Goal: Task Accomplishment & Management: Manage account settings

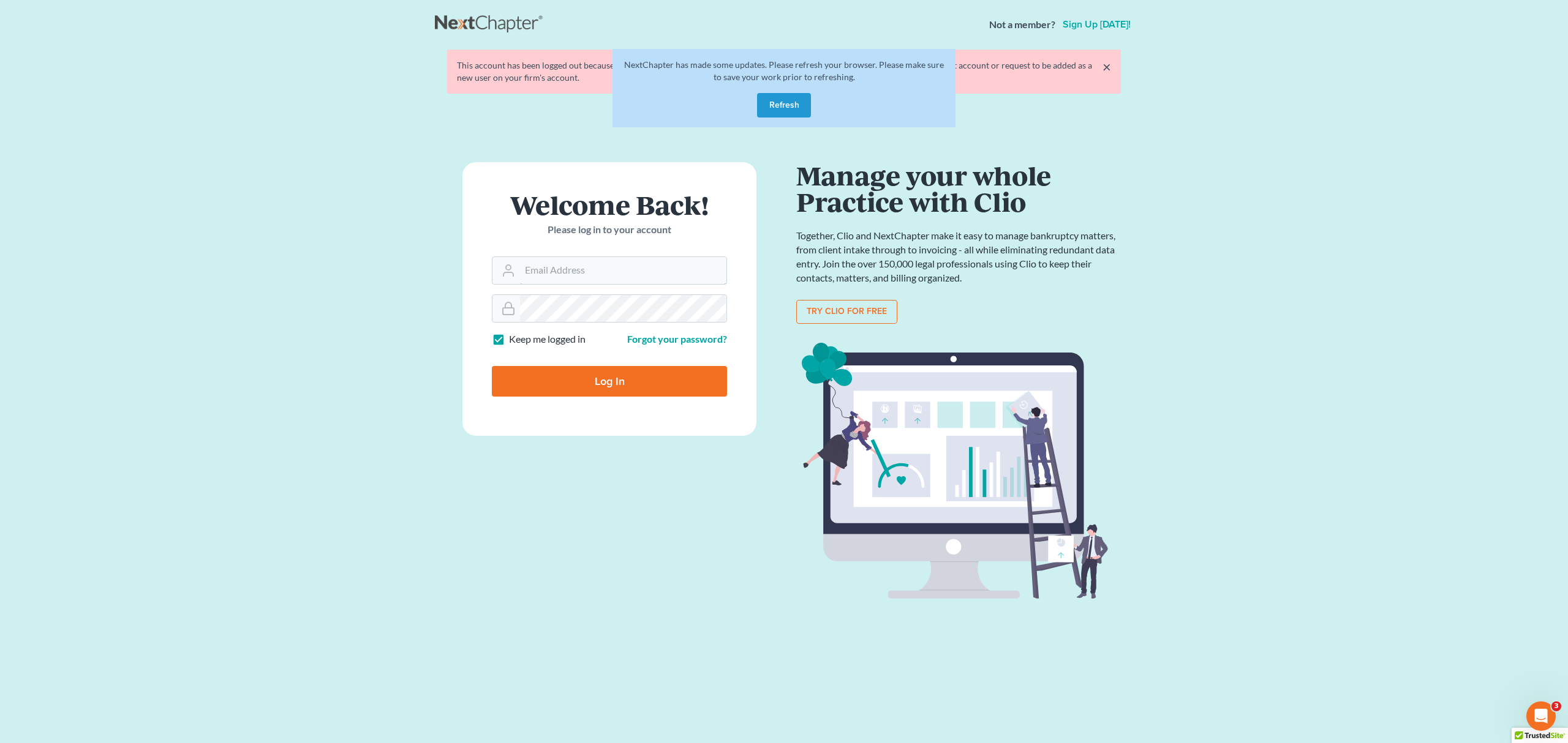
type input "pa@mvnlaw.com"
click at [582, 398] on form "Welcome Back! Please log in to your account Email Address pa@mvnlaw.com Passwor…" at bounding box center [609, 300] width 294 height 274
click at [594, 373] on input "Log In" at bounding box center [609, 382] width 235 height 31
type input "Thinking..."
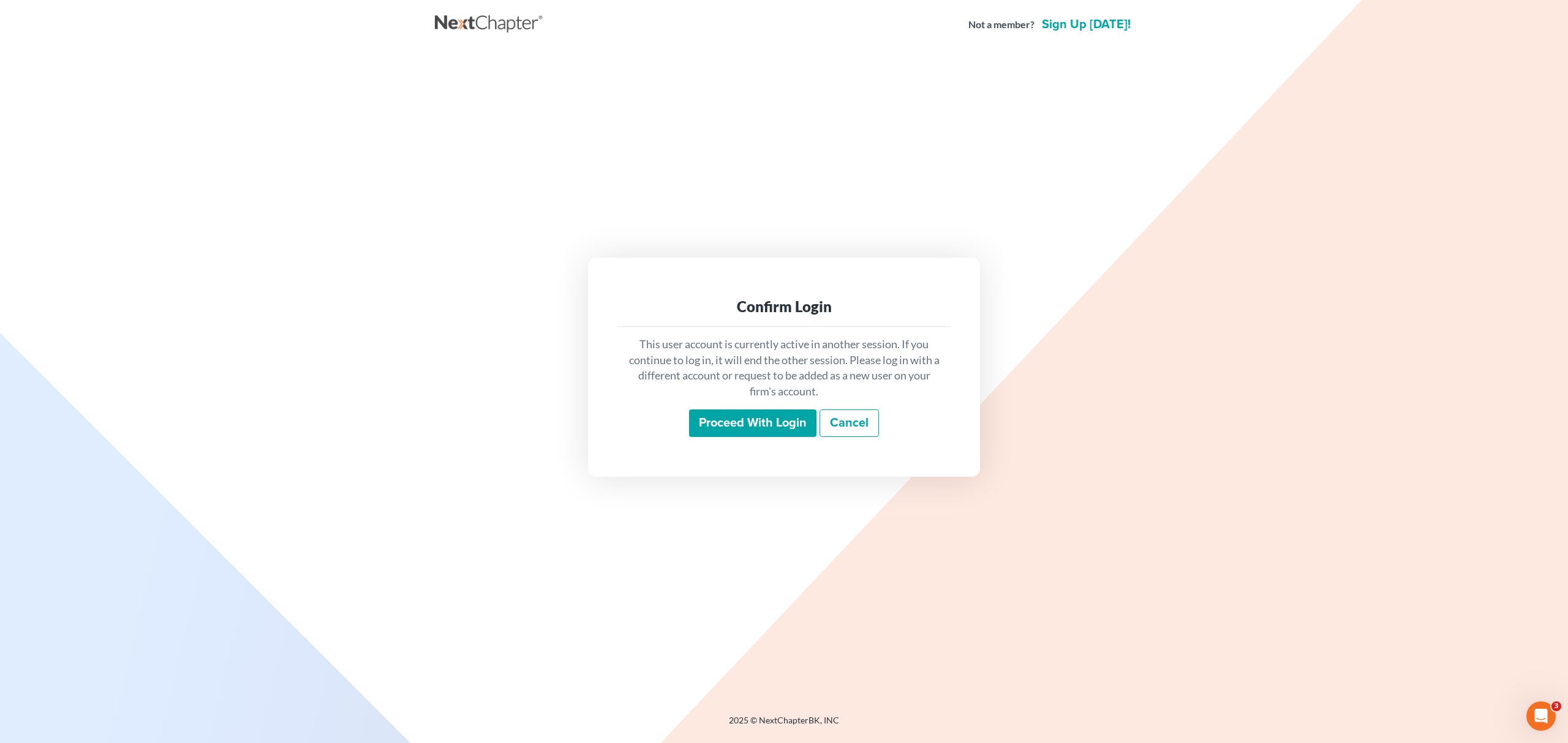
click at [702, 427] on input "Proceed with login" at bounding box center [753, 423] width 127 height 28
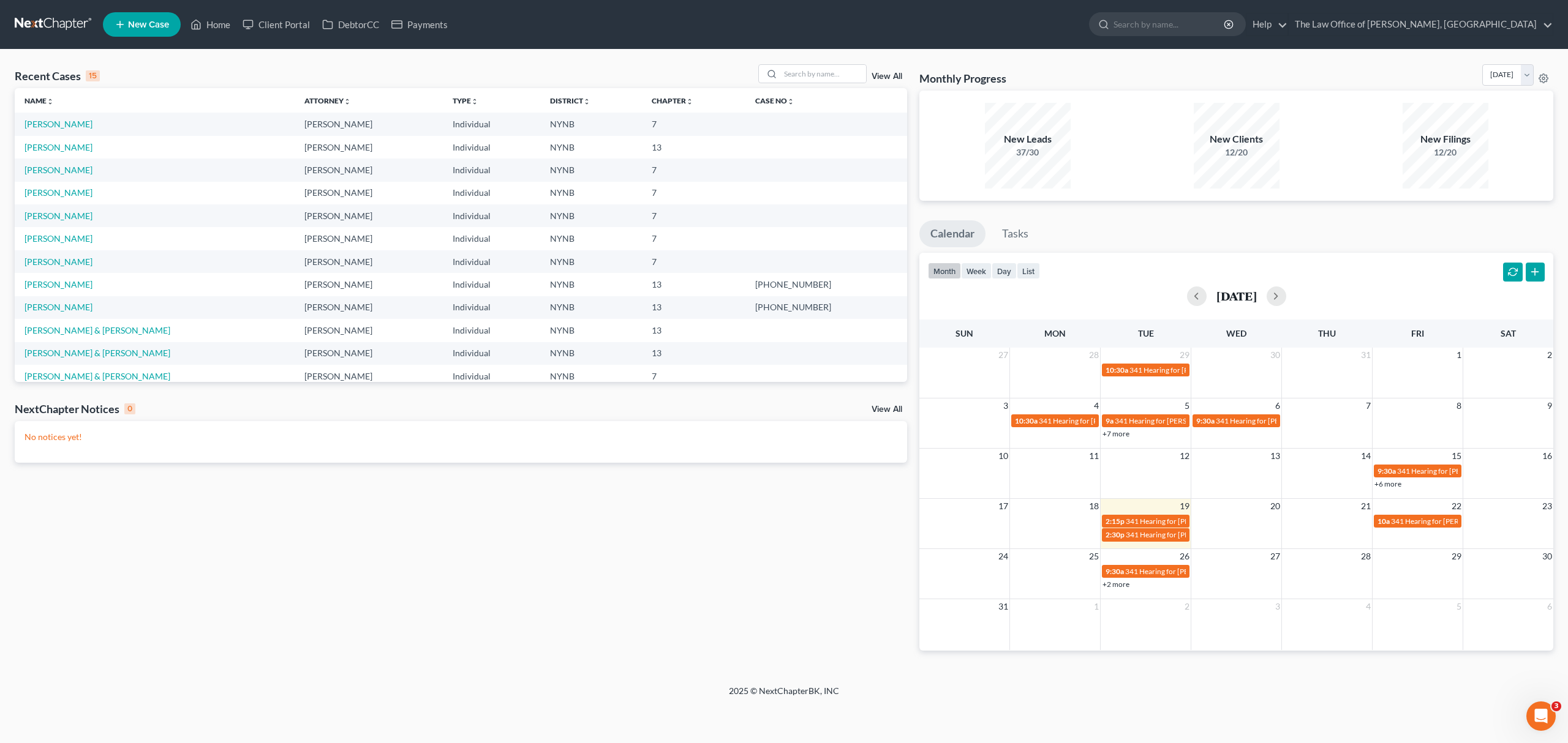
click at [804, 579] on div "Recent Cases 15 View All Name unfold_more expand_more expand_less Attorney unfo…" at bounding box center [461, 367] width 904 height 606
click at [52, 192] on link "[PERSON_NAME]" at bounding box center [59, 192] width 68 height 10
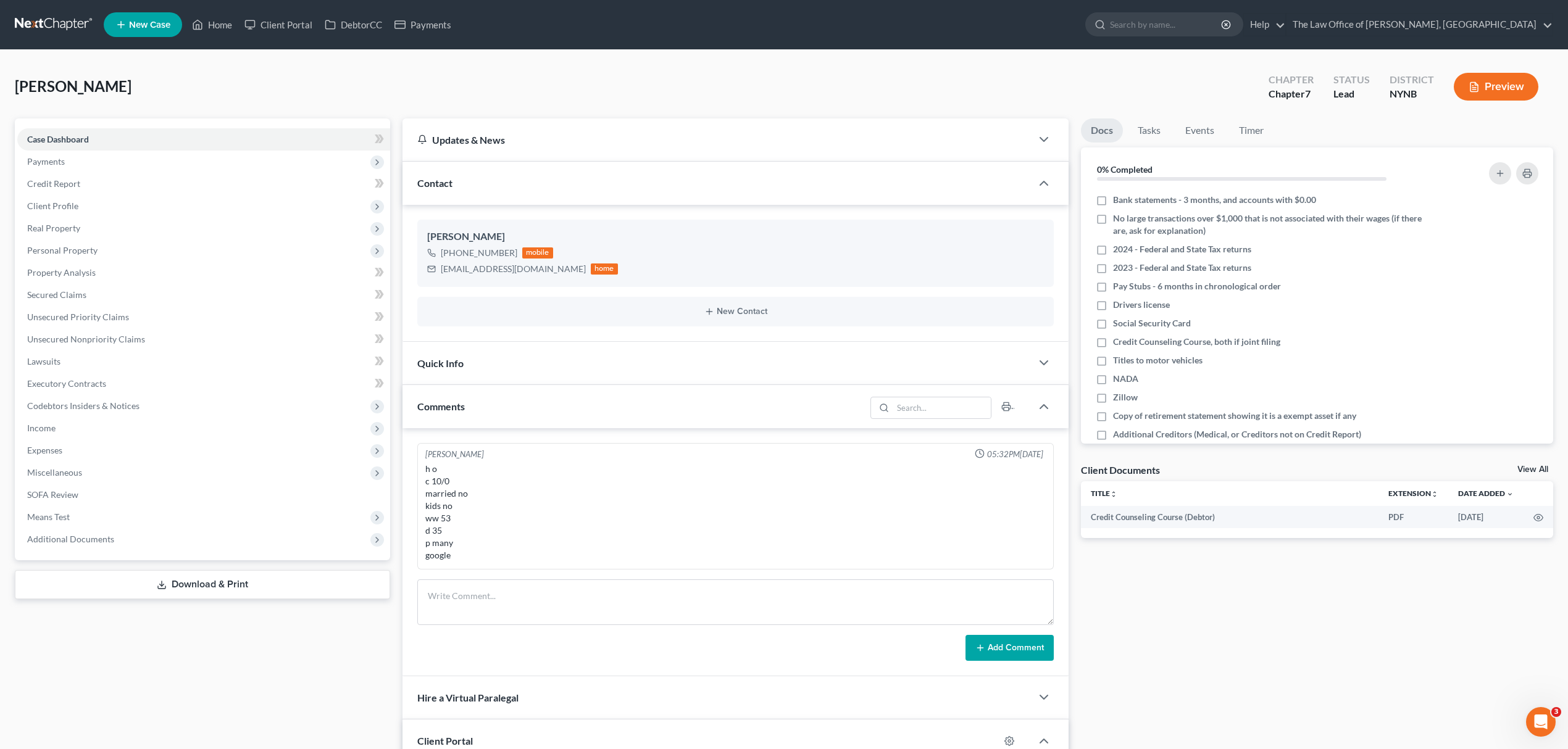
scroll to position [560, 0]
click at [1113, 338] on label "Credit Counseling Course, both if joint filing" at bounding box center [1196, 342] width 167 height 12
click at [1118, 338] on input "Credit Counseling Course, both if joint filing" at bounding box center [1122, 339] width 8 height 8
checkbox input "true"
click at [300, 28] on link "Client Portal" at bounding box center [278, 24] width 80 height 22
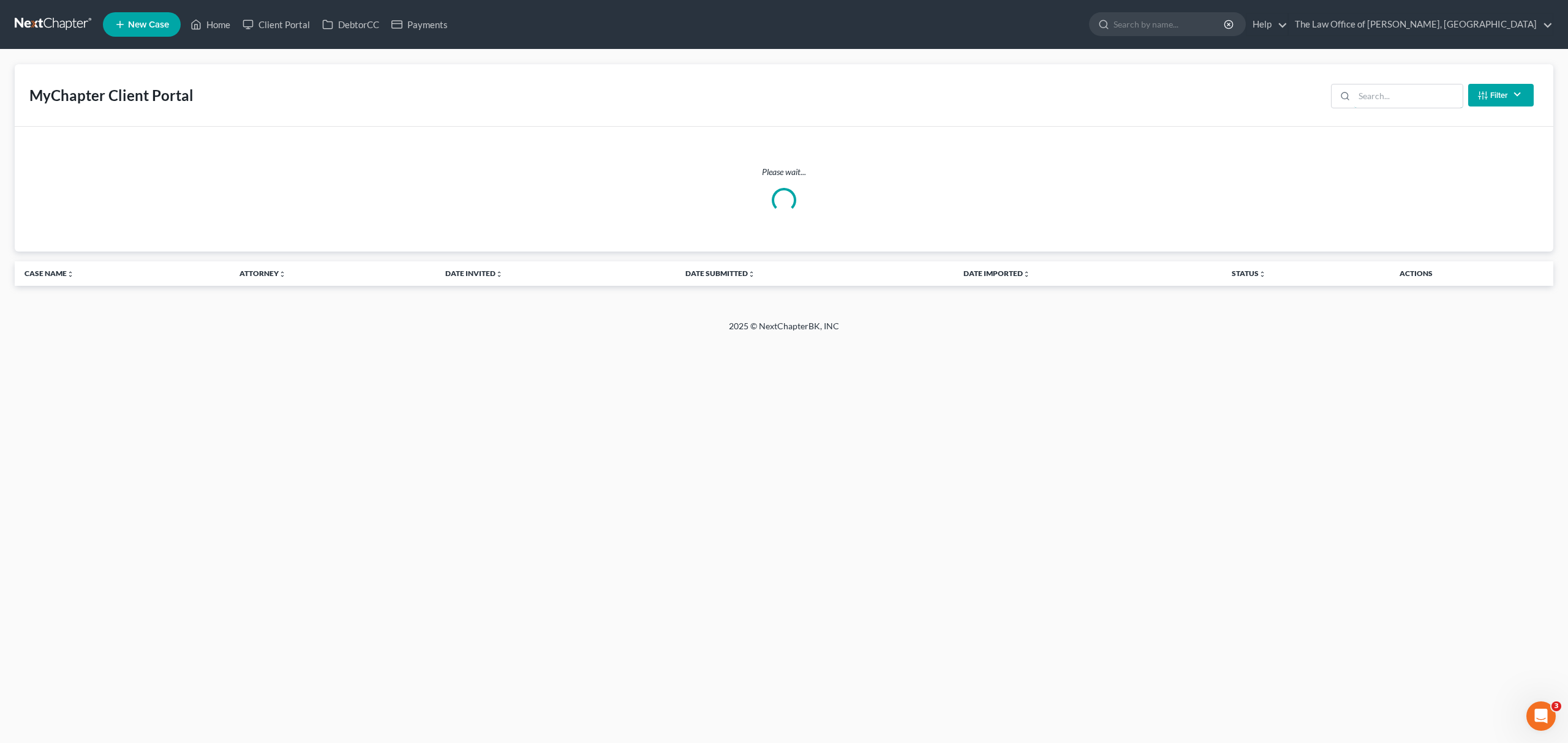
click at [1366, 96] on input "search" at bounding box center [1408, 96] width 108 height 23
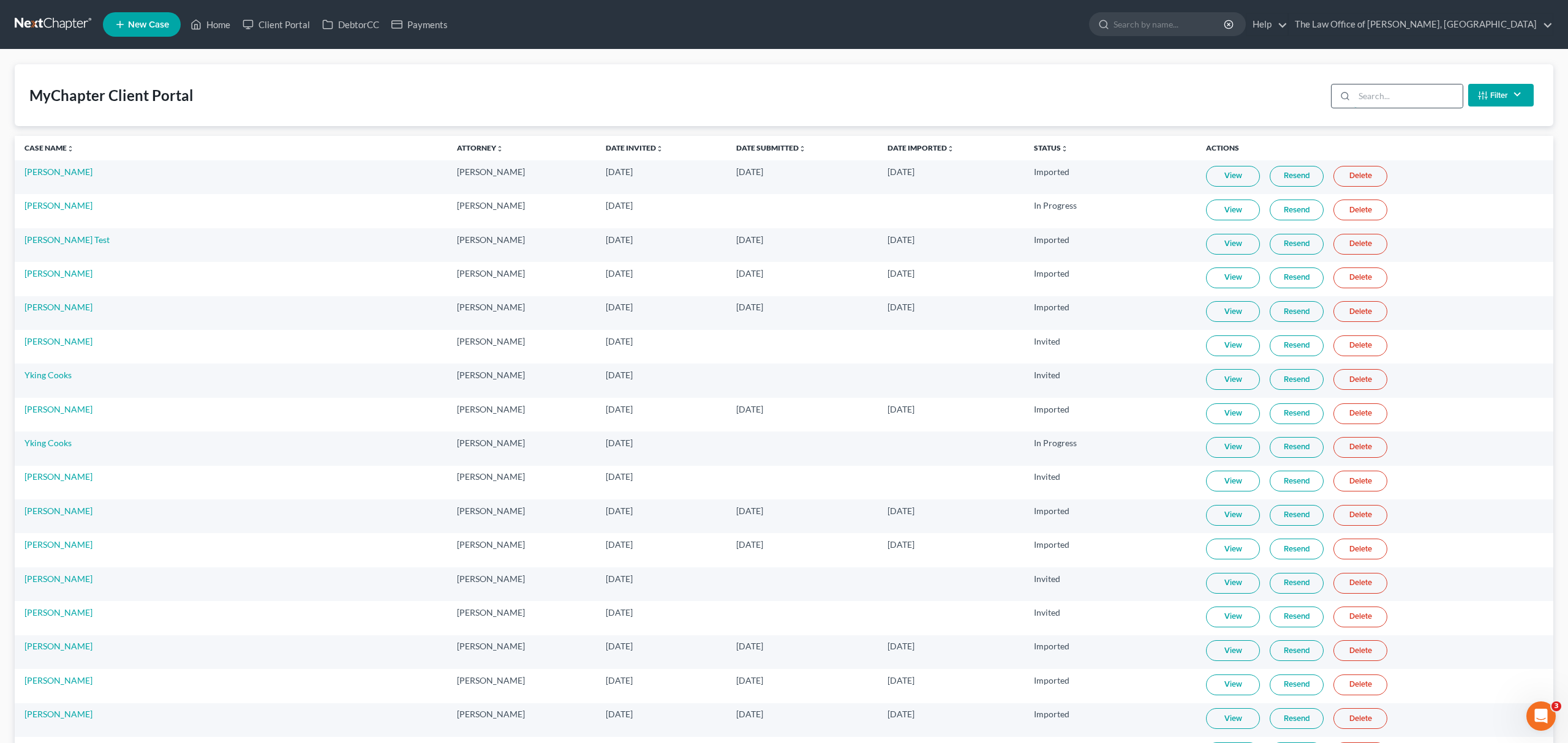
click at [1375, 97] on input "search" at bounding box center [1408, 96] width 108 height 23
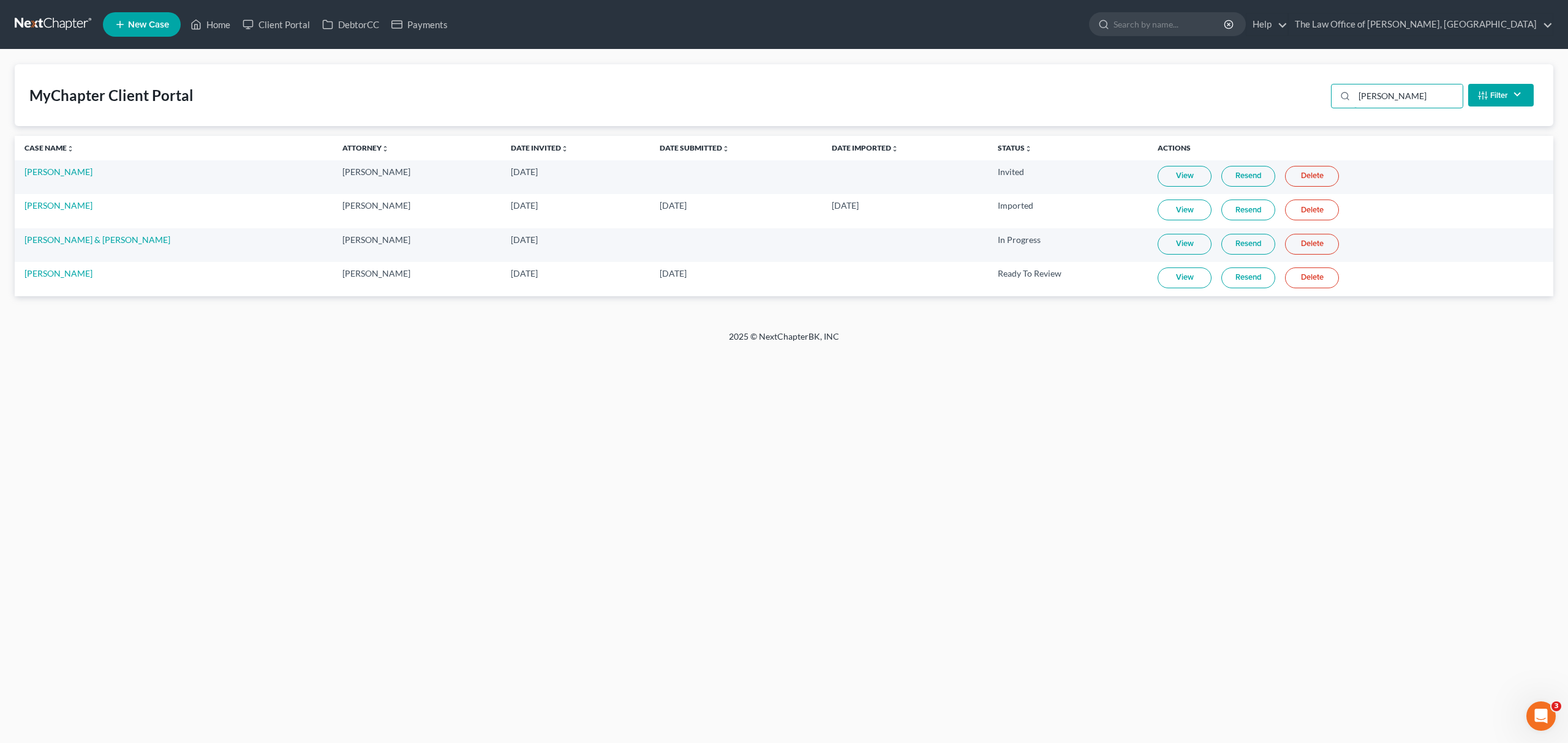
type input "burk"
click at [1184, 274] on link "View" at bounding box center [1185, 278] width 54 height 21
click at [55, 277] on link "Tina Burke" at bounding box center [59, 272] width 68 height 10
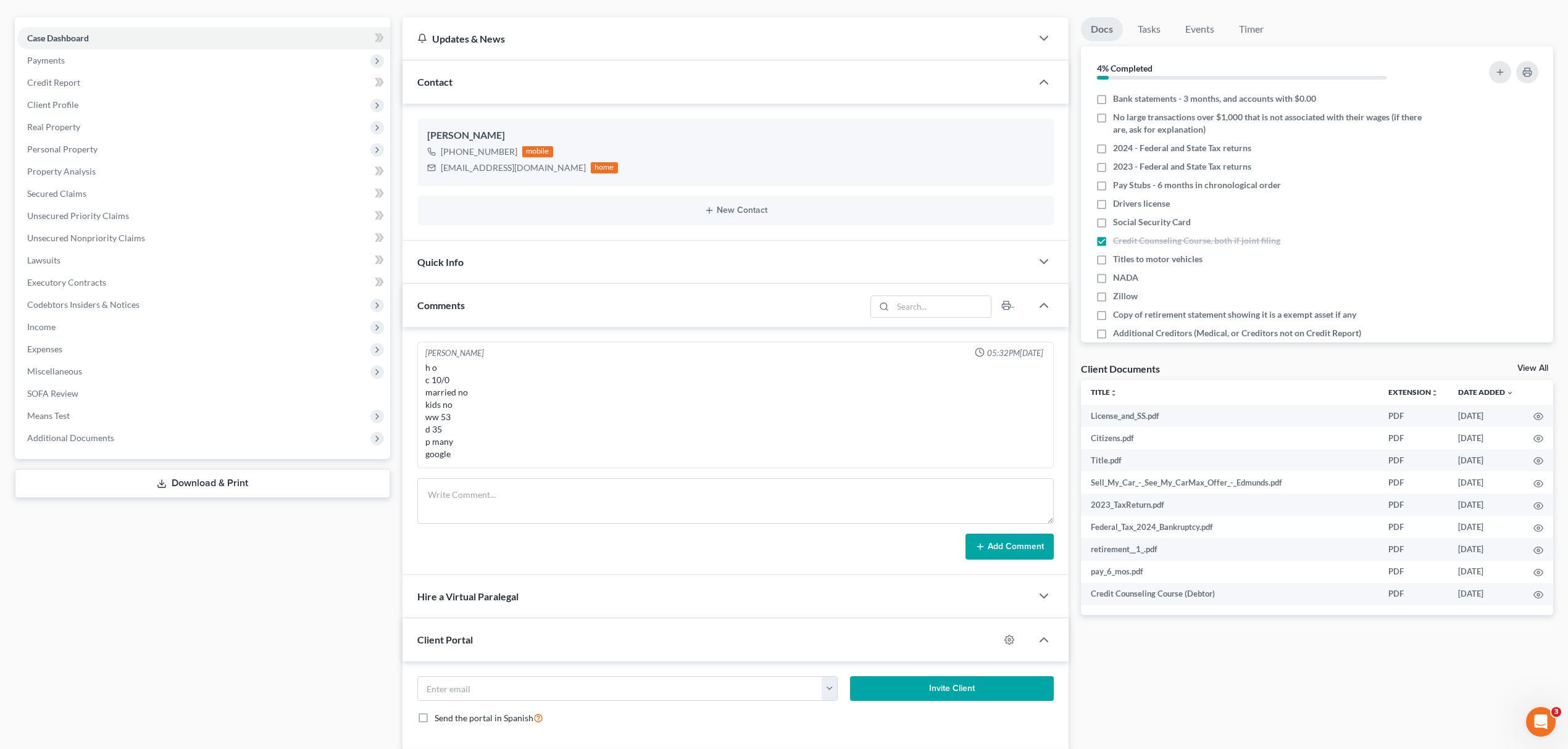
scroll to position [82, 0]
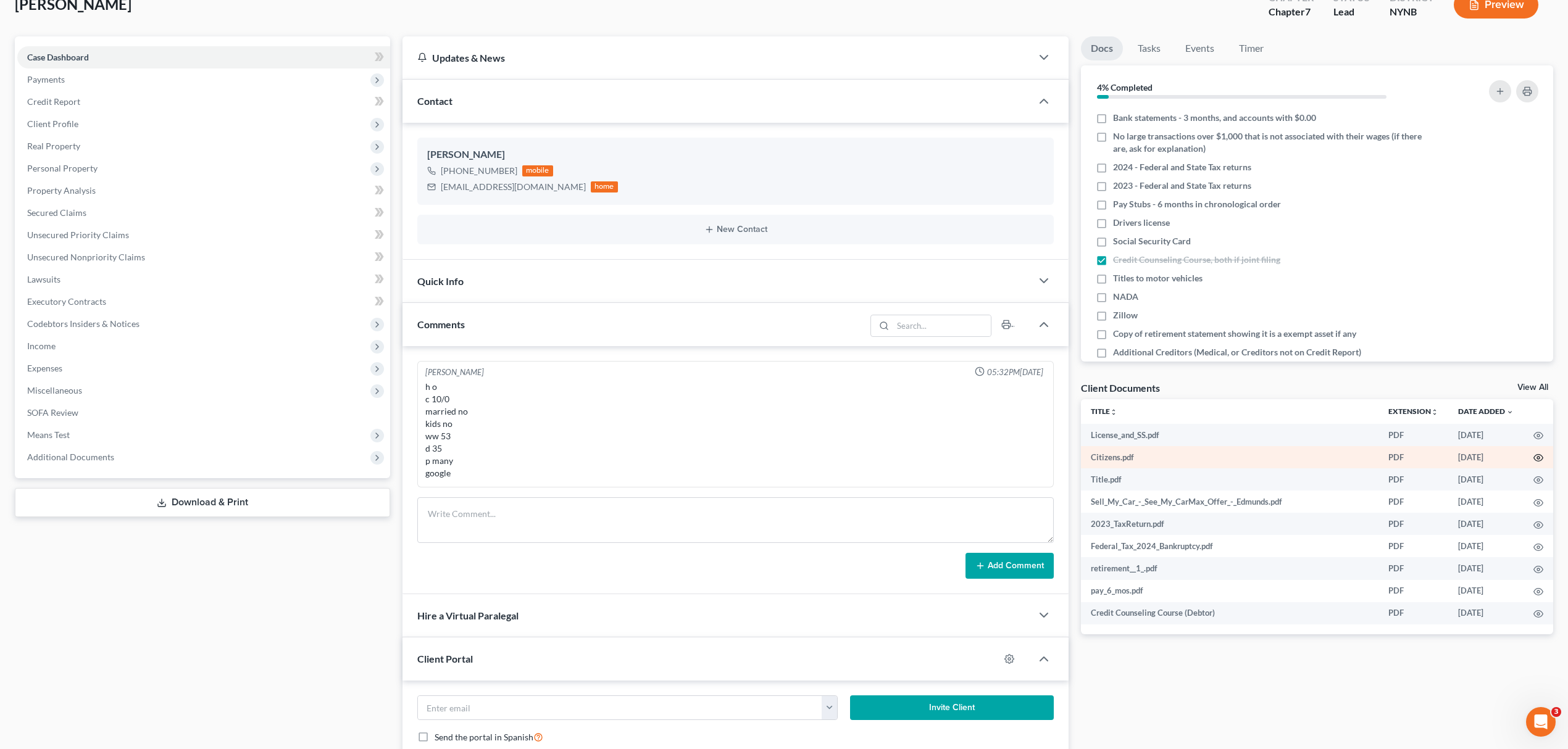
click at [1536, 456] on icon "button" at bounding box center [1538, 457] width 10 height 10
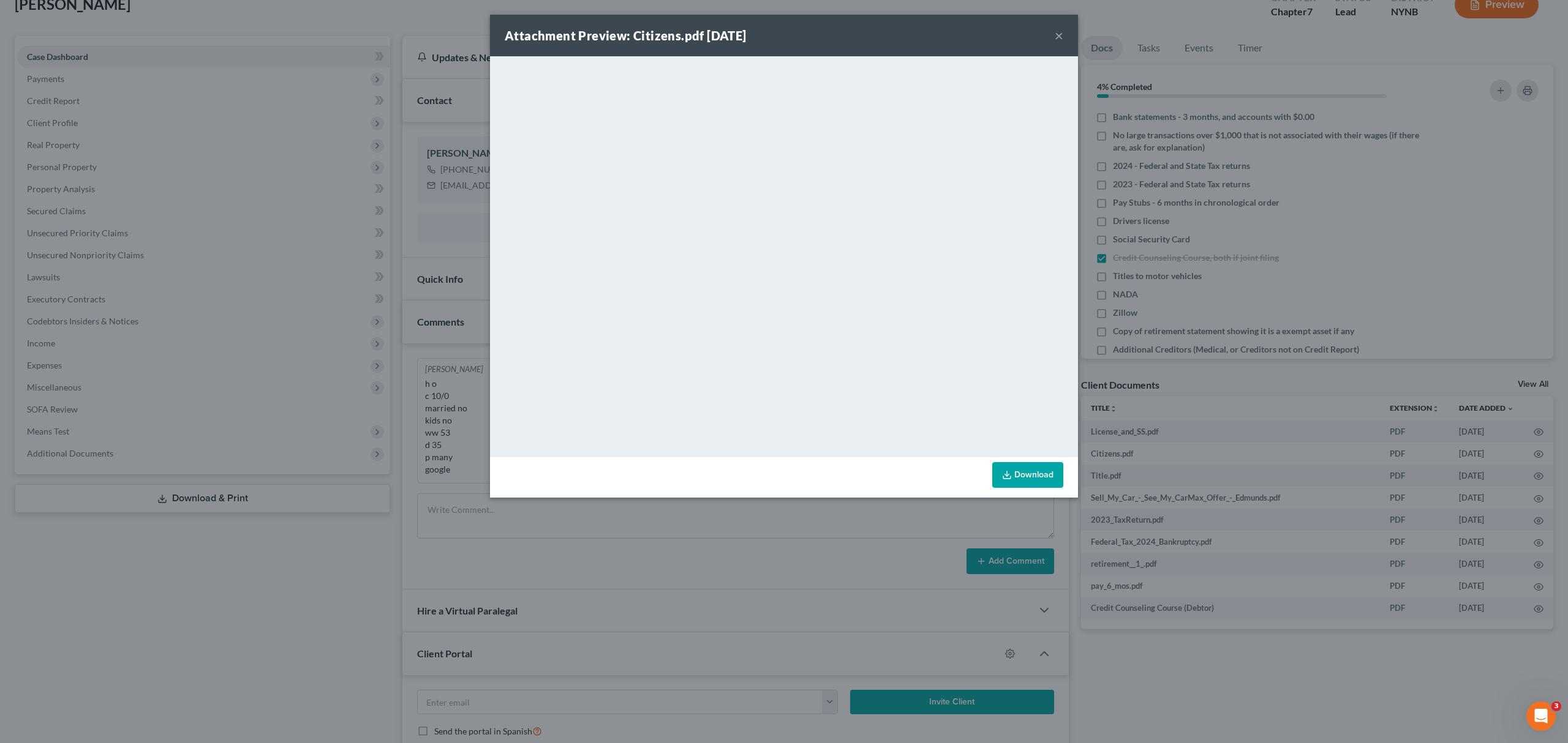
click at [1143, 329] on div "Attachment Preview: Citizens.pdf 08/19/2025 × <object ng-attr-data='https://nex…" at bounding box center [784, 372] width 1568 height 743
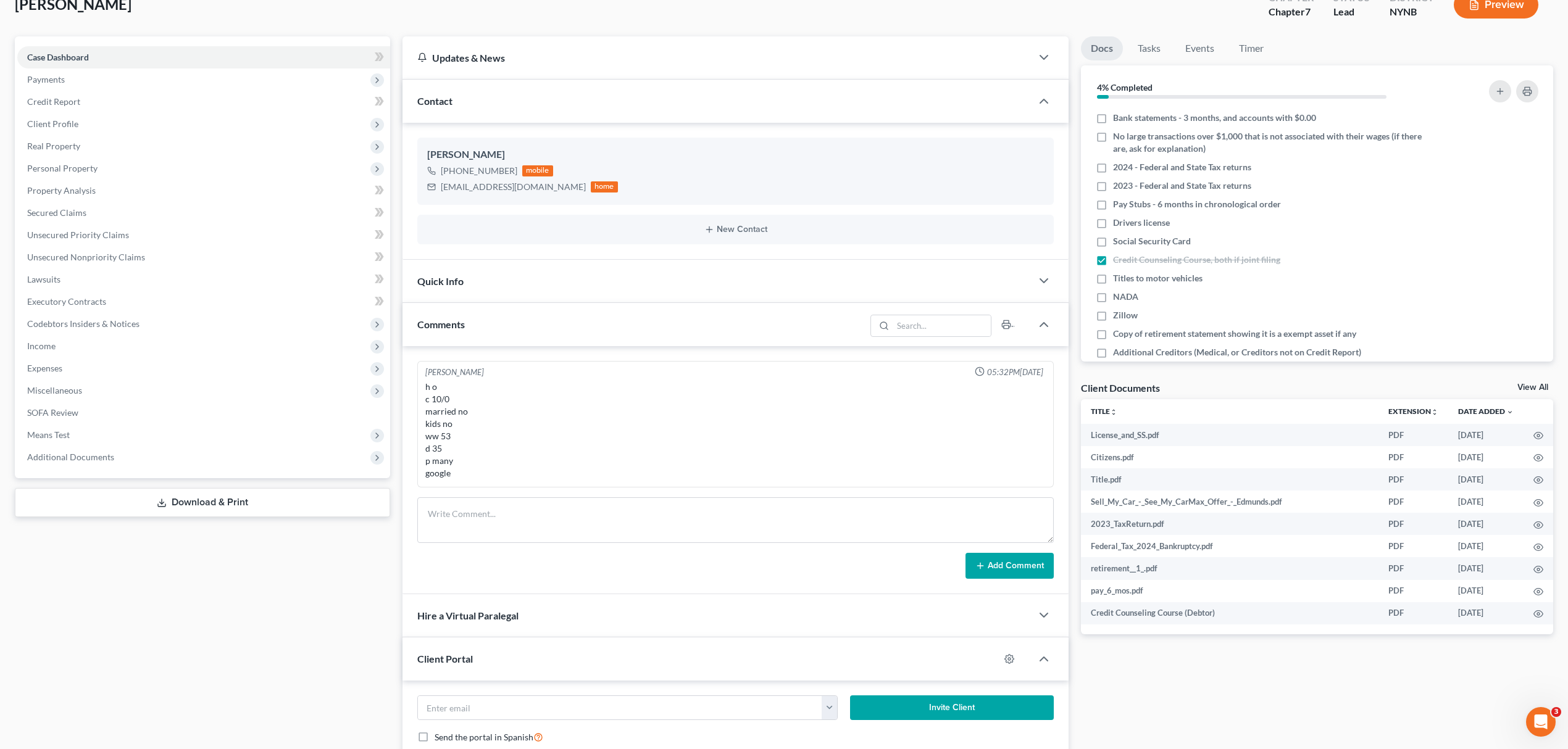
click at [1538, 388] on link "View All" at bounding box center [1533, 387] width 31 height 9
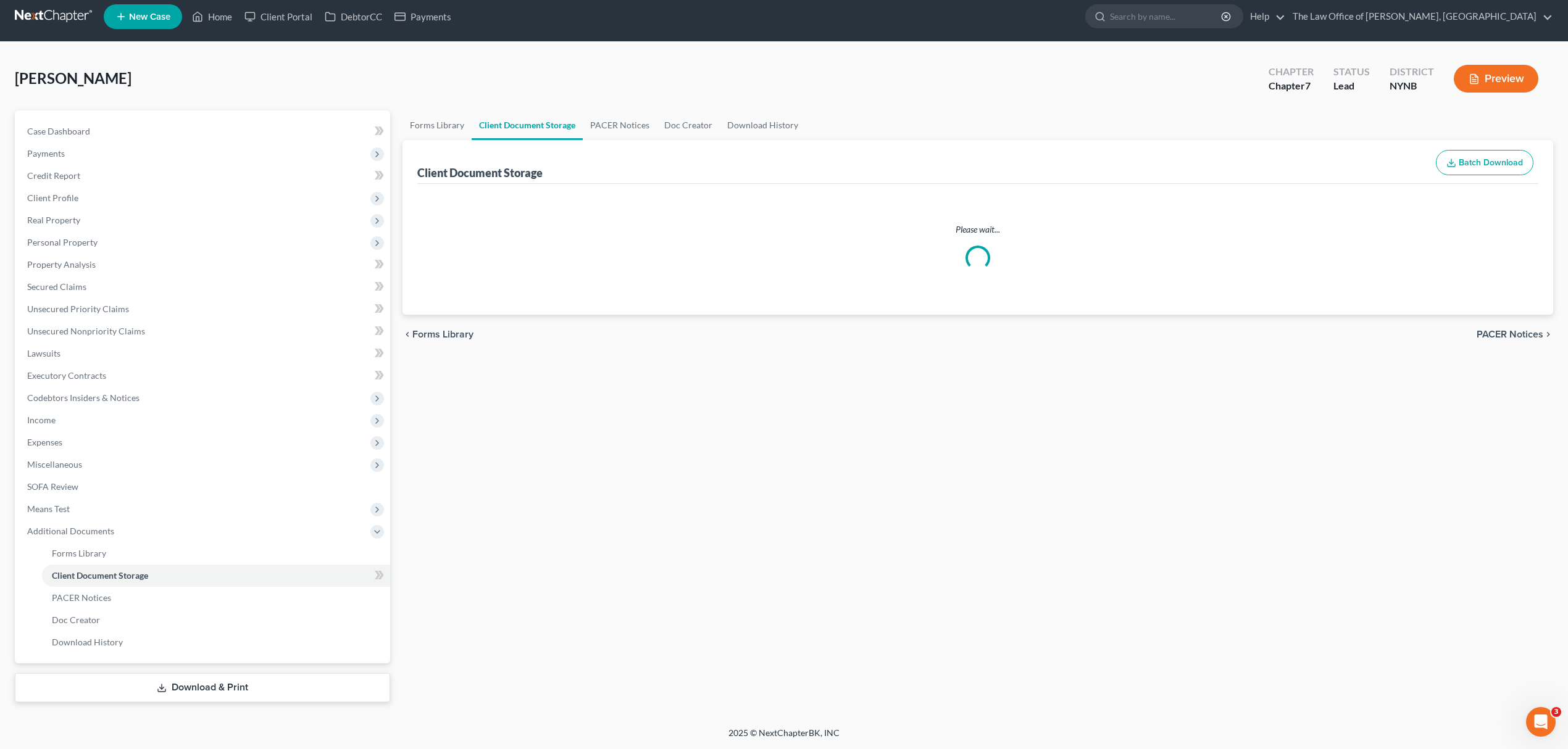
select select "1"
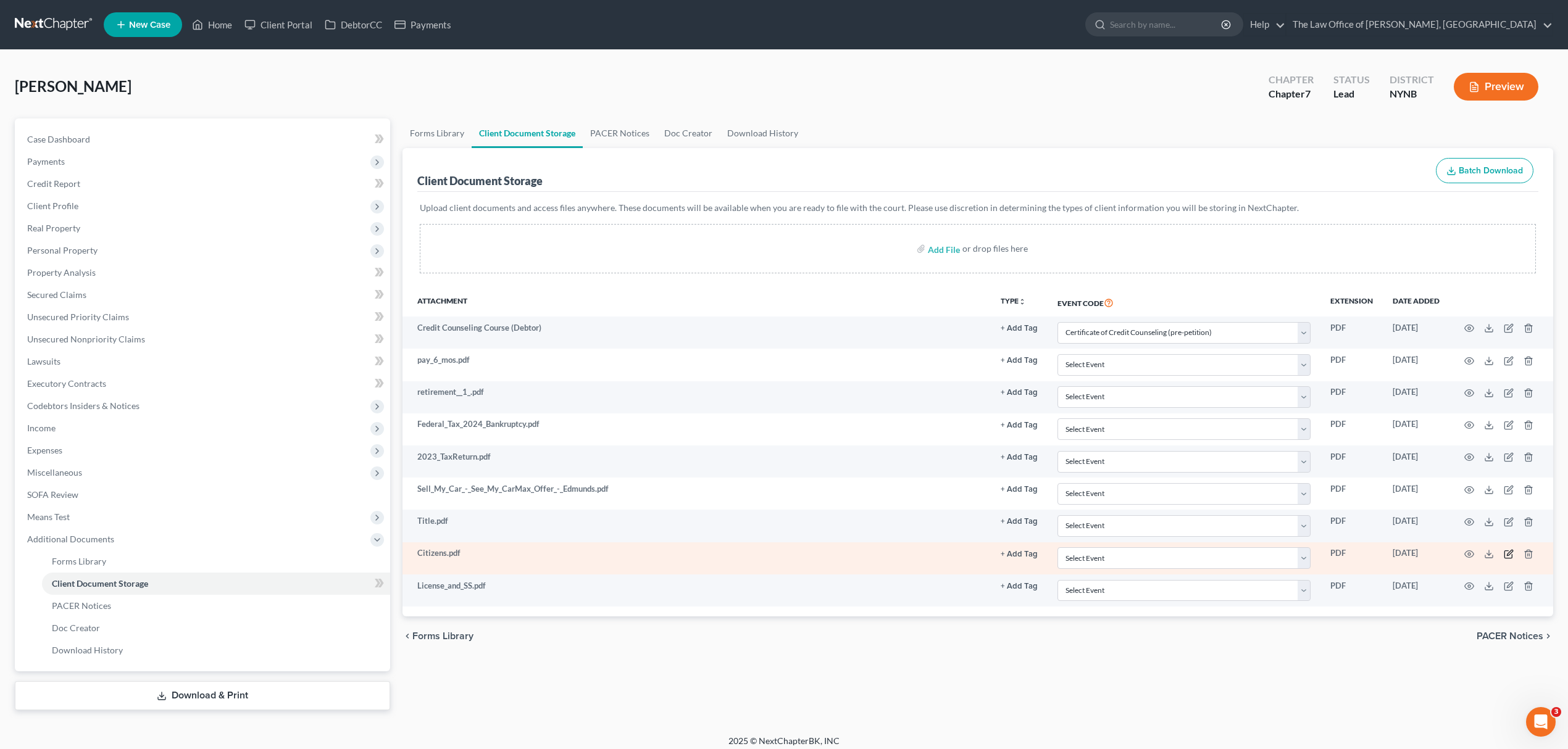
click at [1505, 559] on icon "button" at bounding box center [1509, 554] width 10 height 10
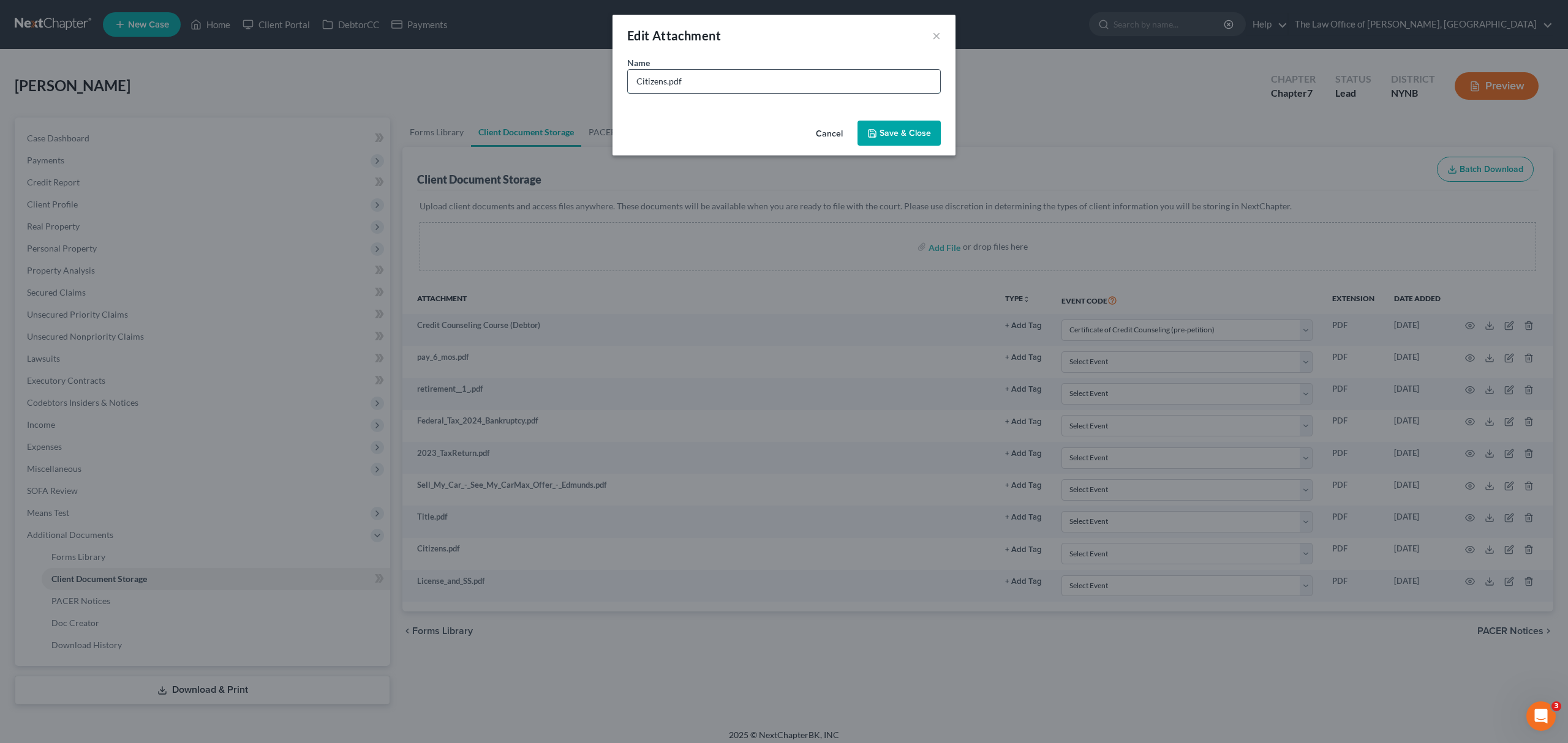
click at [679, 77] on input "Citizens.pdf" at bounding box center [784, 81] width 312 height 23
click at [679, 79] on input "Citizens.pdf" at bounding box center [784, 81] width 312 height 23
type input "bank stamt"
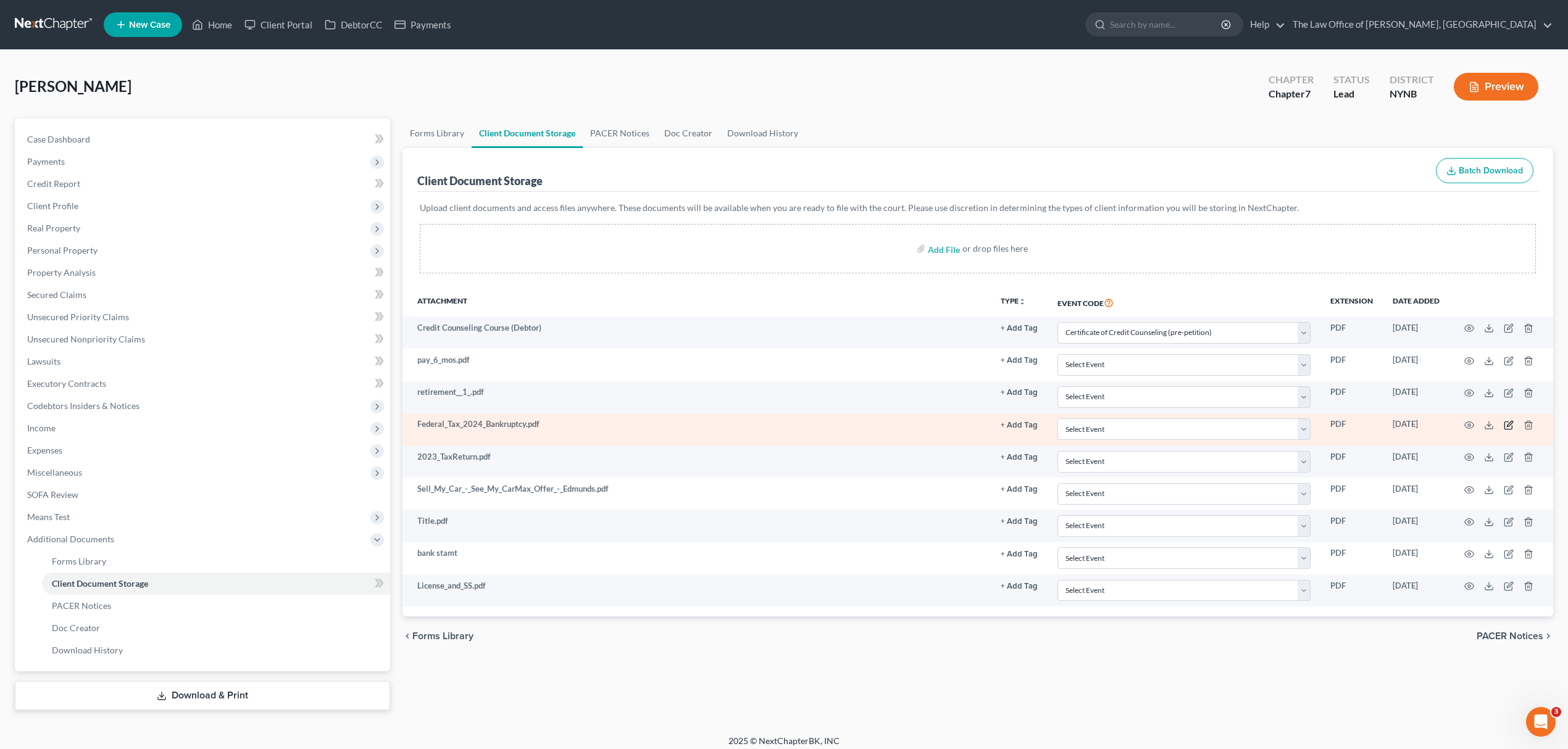
click at [1507, 428] on icon "button" at bounding box center [1509, 425] width 10 height 10
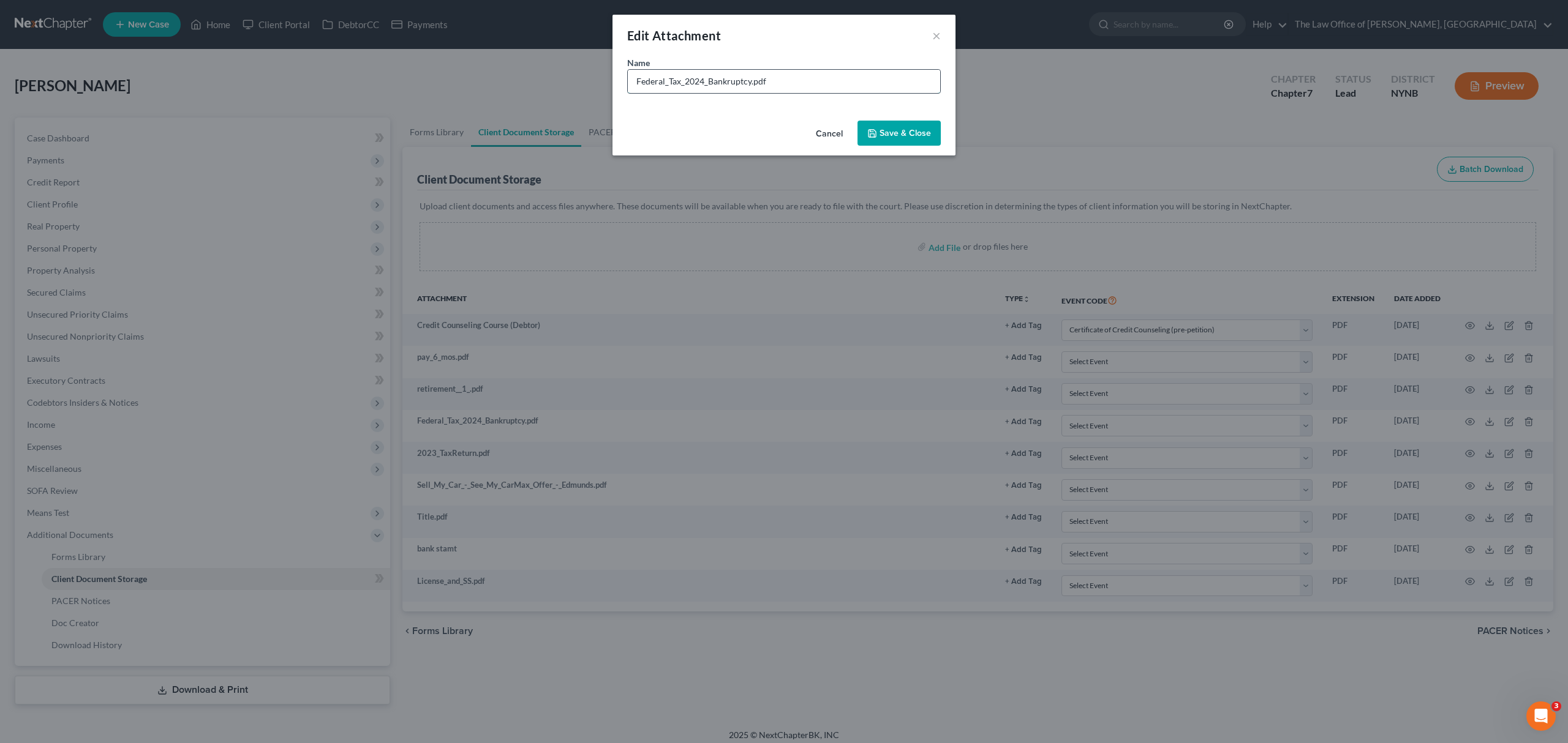
click at [684, 84] on input "Federal_Tax_2024_Bankruptcy.pdf" at bounding box center [784, 81] width 312 height 23
type input "24 taxes"
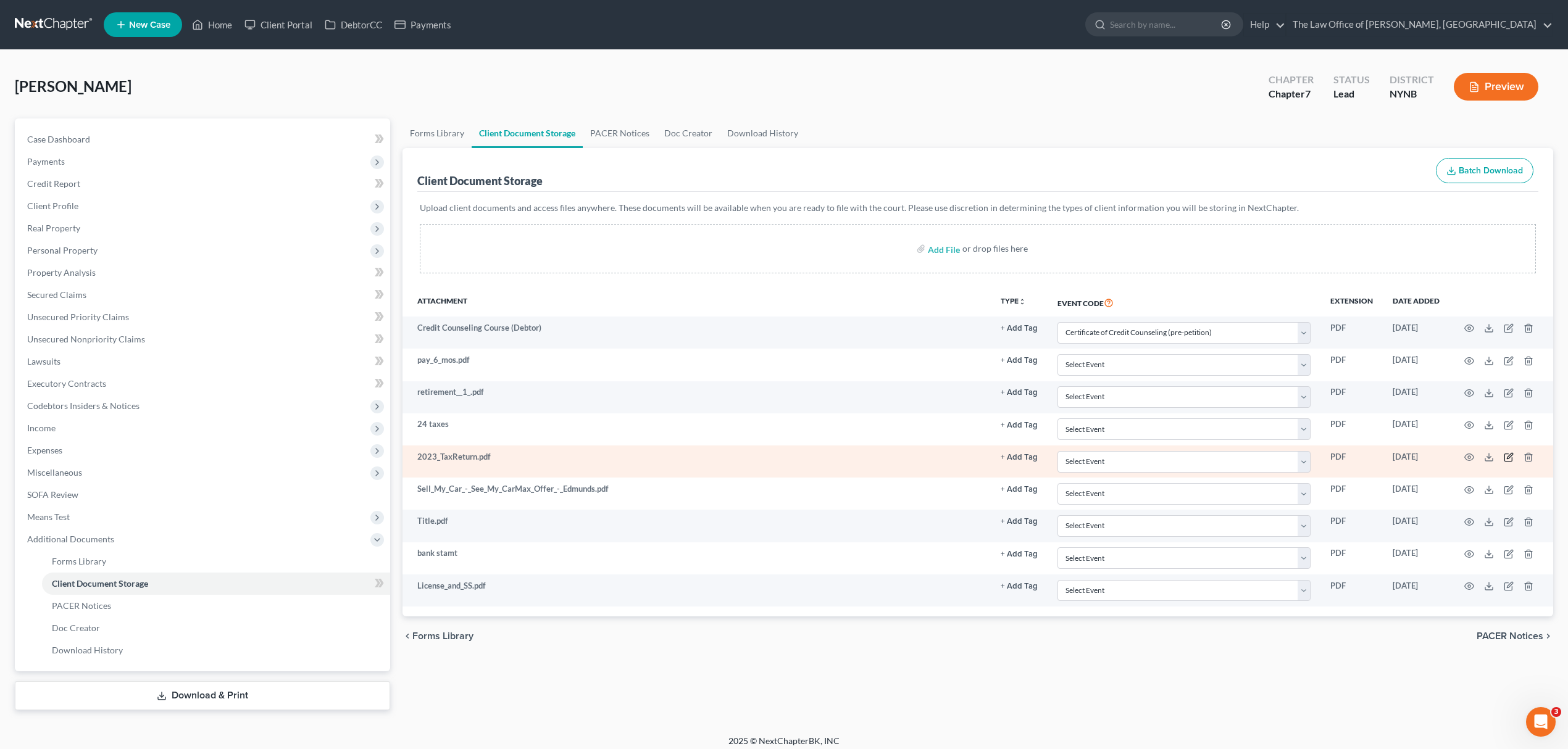
click at [1507, 456] on icon "button" at bounding box center [1509, 457] width 10 height 10
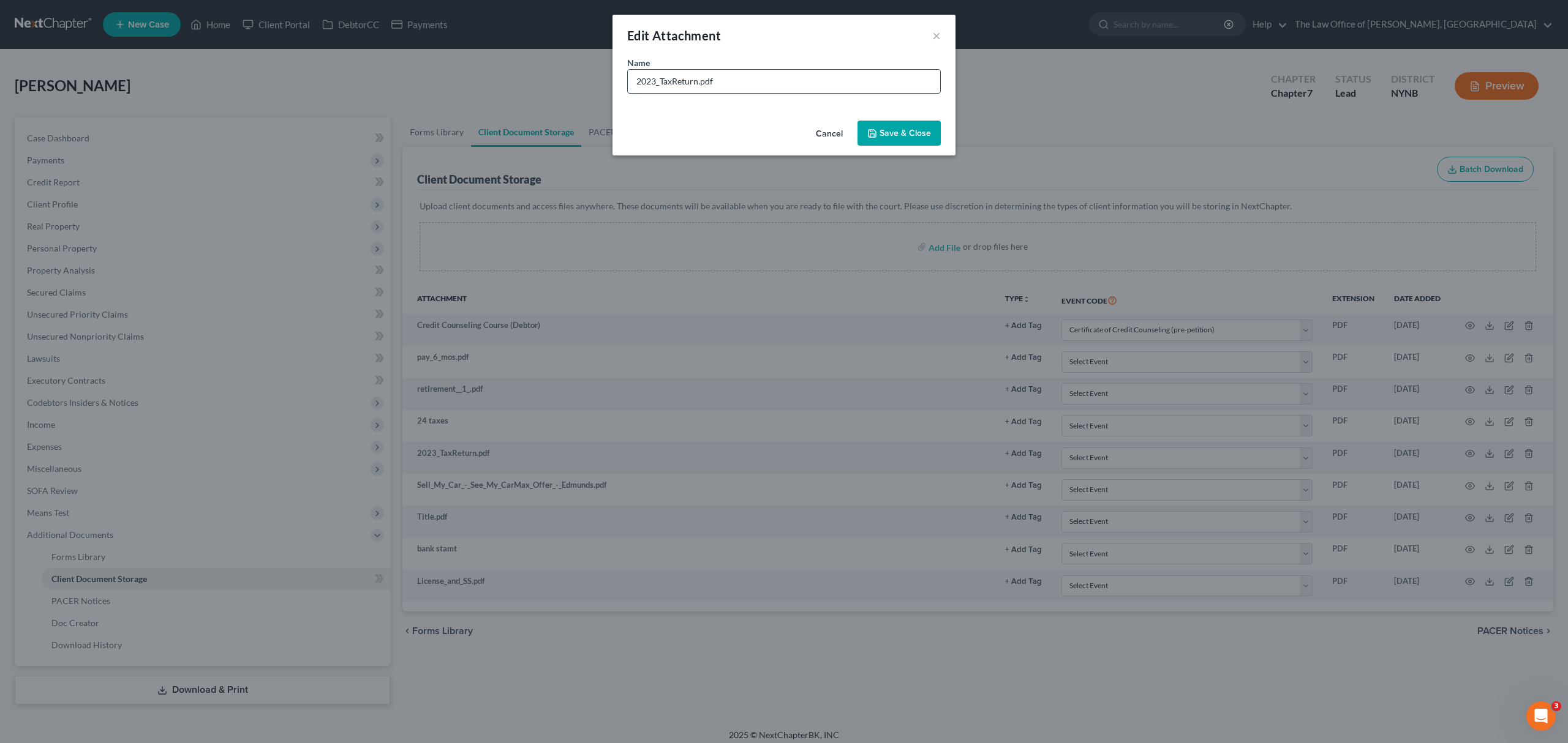
click at [713, 74] on input "2023_TaxReturn.pdf" at bounding box center [784, 81] width 312 height 23
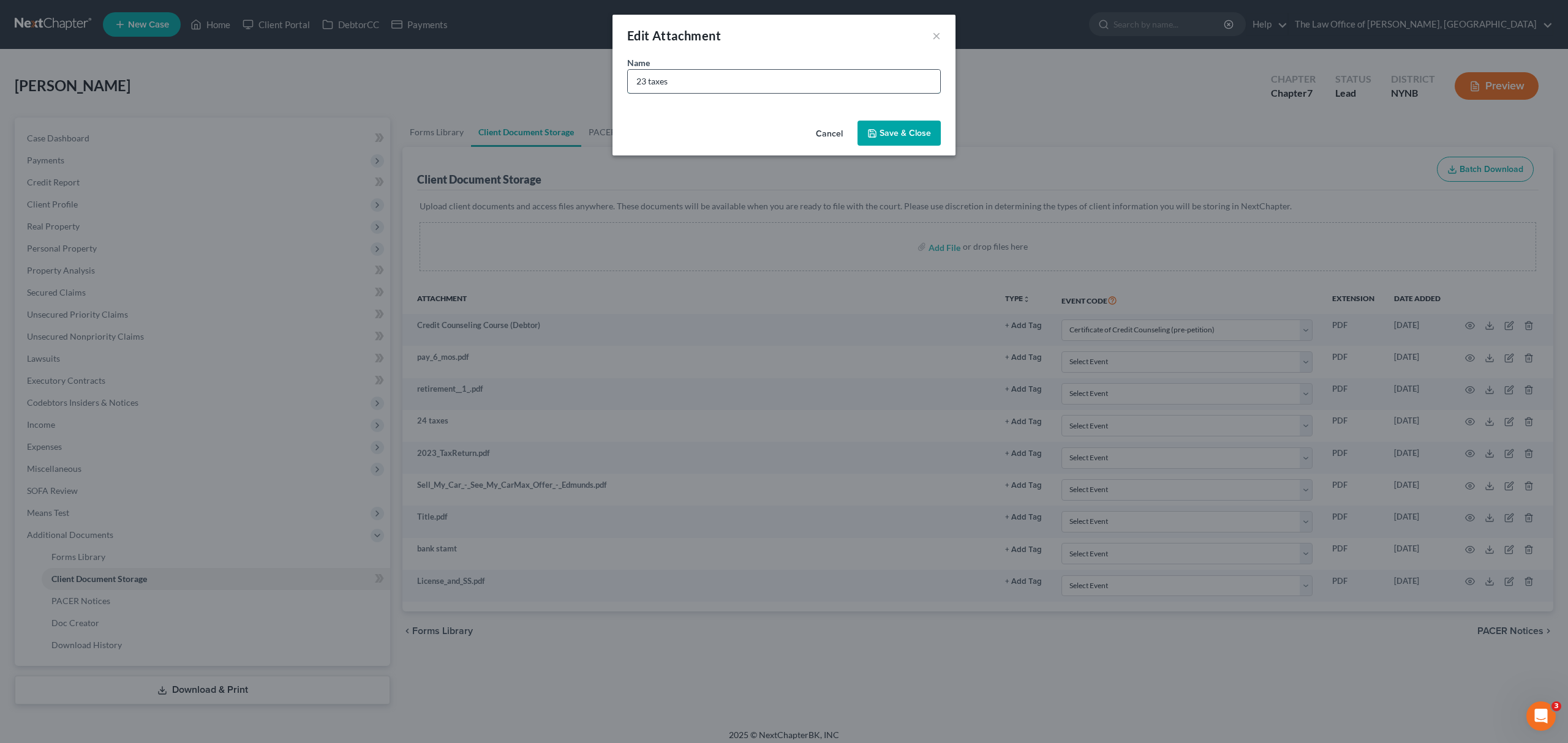
type input "23 taxes"
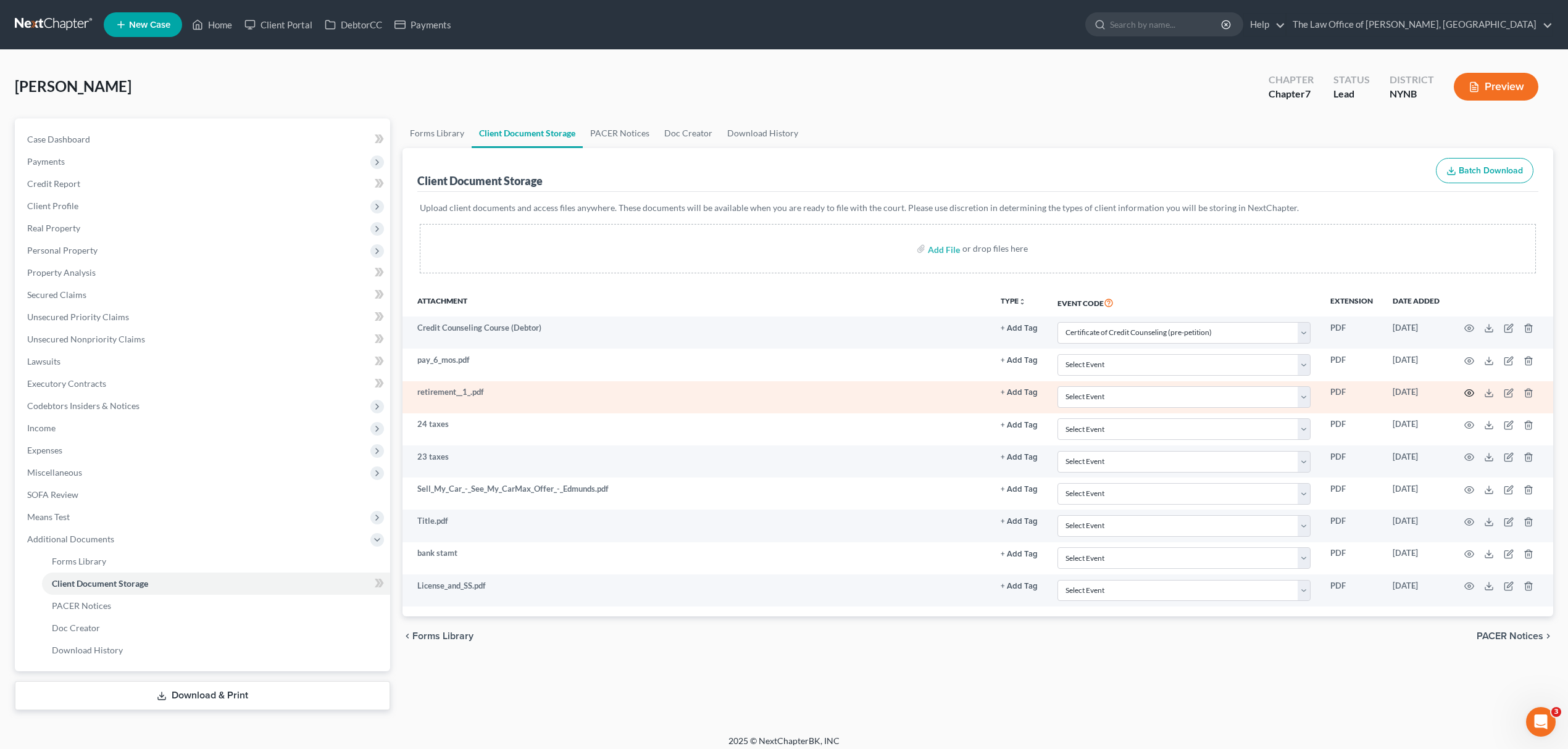
click at [1469, 390] on icon "button" at bounding box center [1470, 393] width 9 height 7
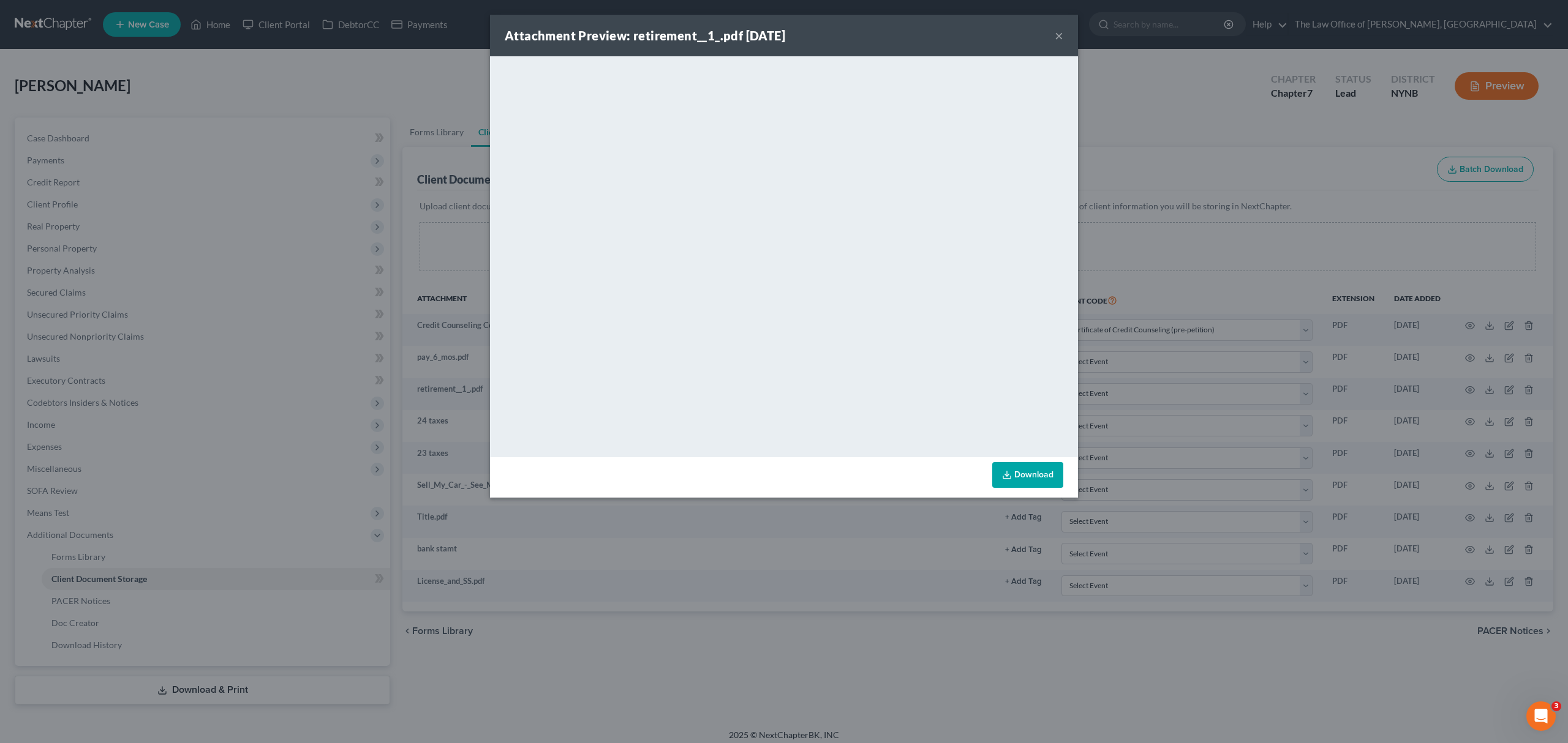
click at [1130, 260] on div "Attachment Preview: retirement__1_.pdf 08/19/2025 × <object ng-attr-data='https…" at bounding box center [784, 372] width 1568 height 743
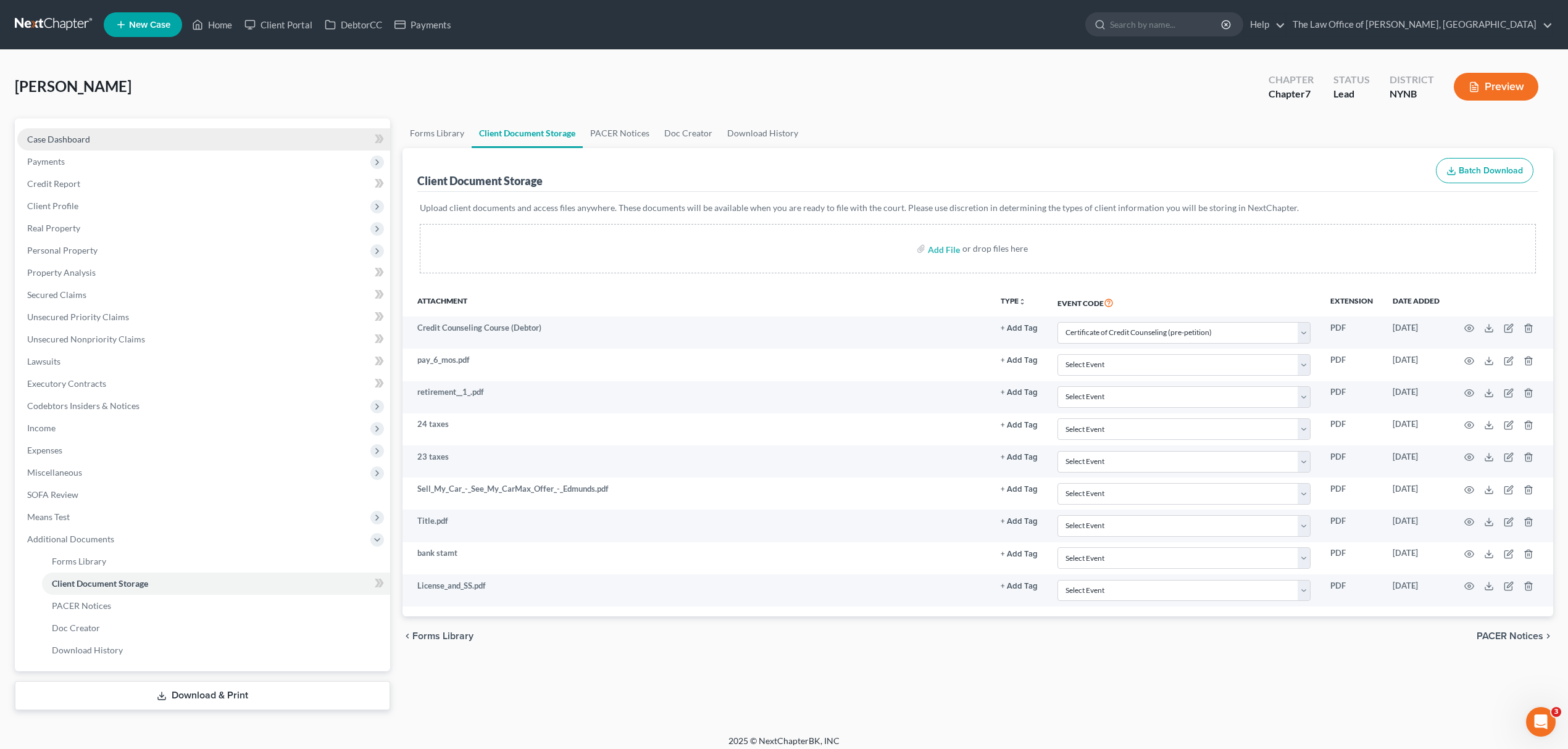
click at [149, 138] on link "Case Dashboard" at bounding box center [204, 139] width 373 height 22
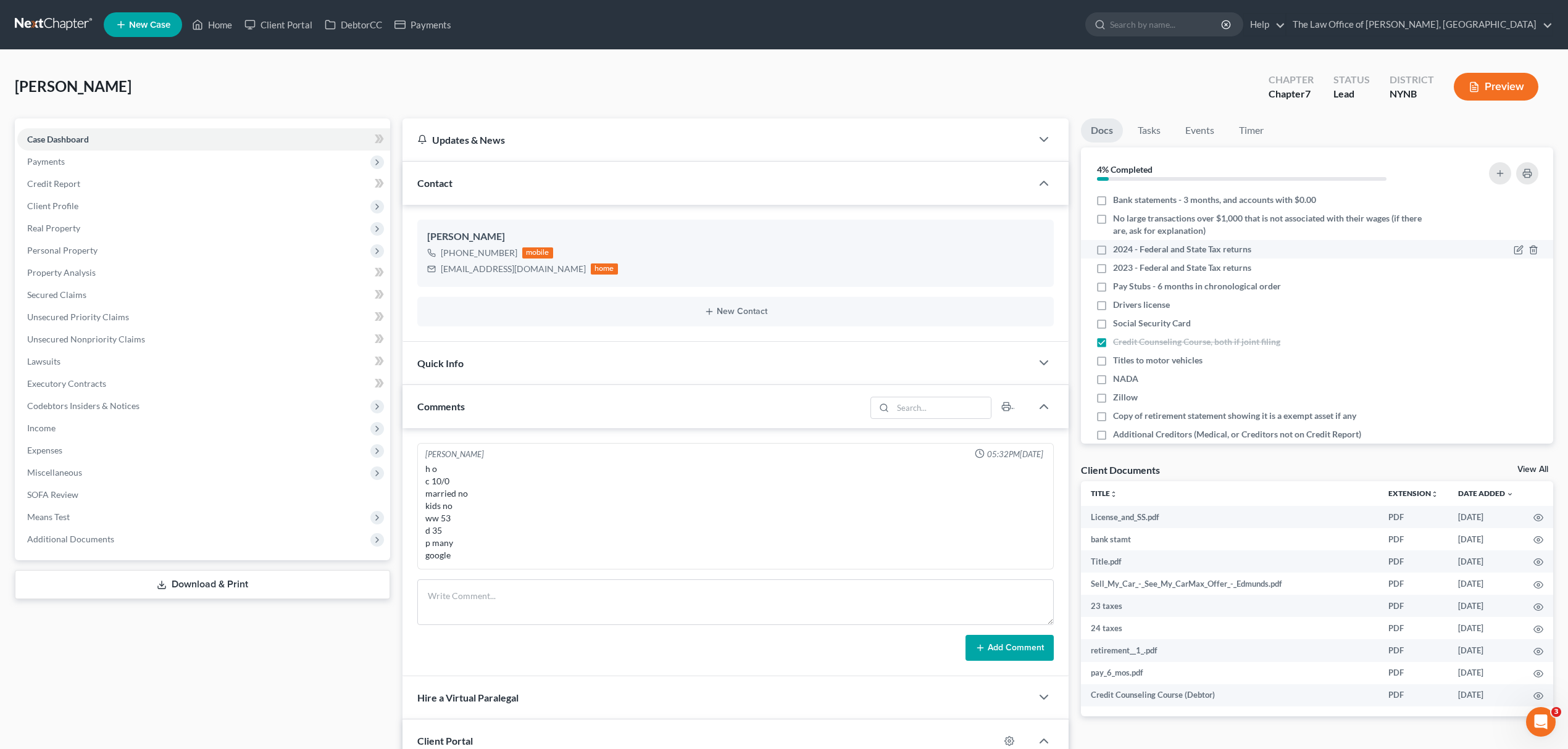
scroll to position [560, 0]
drag, startPoint x: 1104, startPoint y: 246, endPoint x: 1095, endPoint y: 278, distance: 33.2
click at [1113, 246] on label "2024 - Federal and State Tax returns" at bounding box center [1182, 250] width 138 height 12
click at [1118, 246] on input "2024 - Federal and State Tax returns" at bounding box center [1122, 247] width 8 height 8
checkbox input "true"
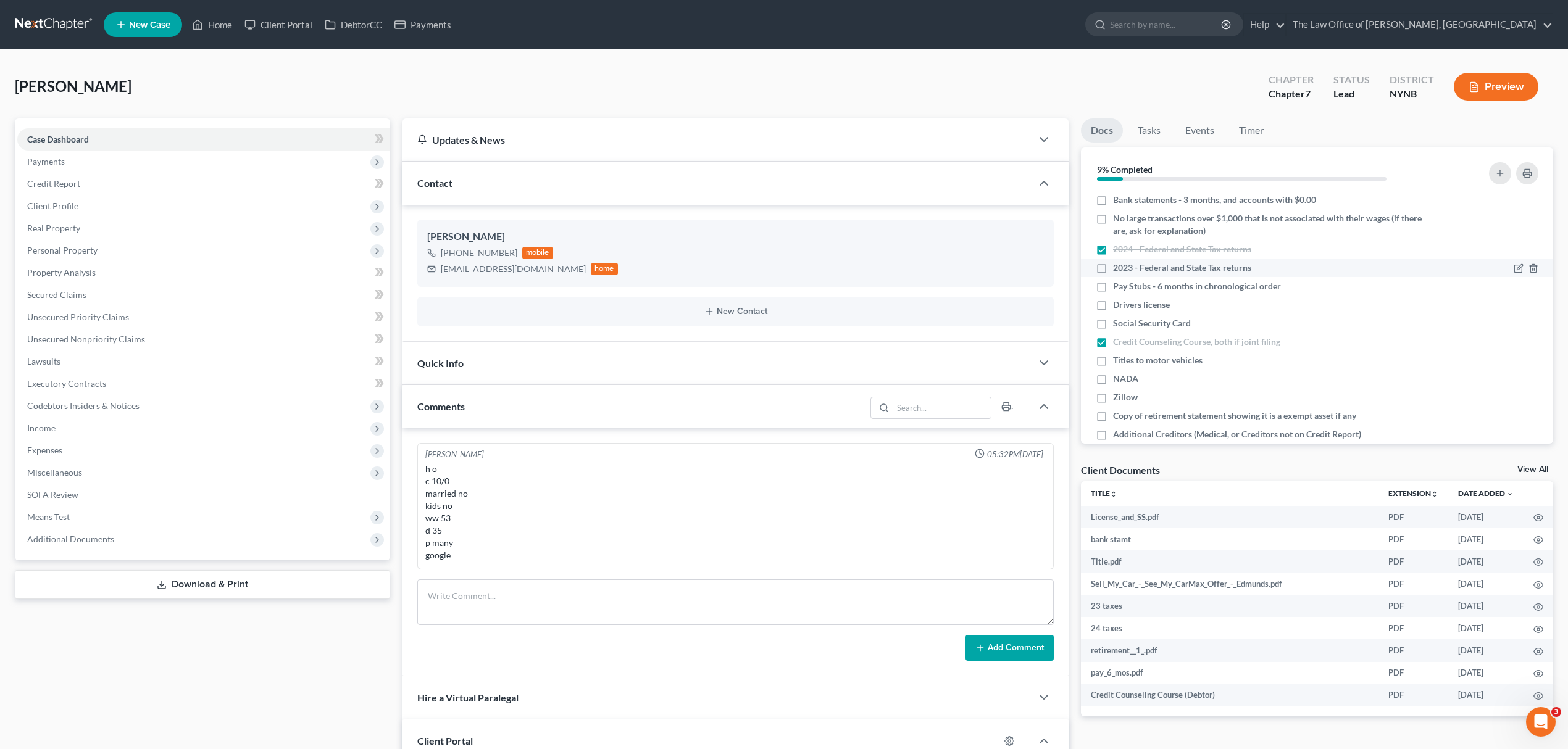
click at [1113, 263] on label "2023 - Federal and State Tax returns" at bounding box center [1182, 268] width 138 height 12
click at [1118, 263] on input "2023 - Federal and State Tax returns" at bounding box center [1122, 265] width 8 height 8
checkbox input "true"
click at [1113, 282] on label "Pay Stubs - 6 months in chronological order" at bounding box center [1196, 286] width 168 height 12
click at [1118, 282] on input "Pay Stubs - 6 months in chronological order" at bounding box center [1122, 284] width 8 height 8
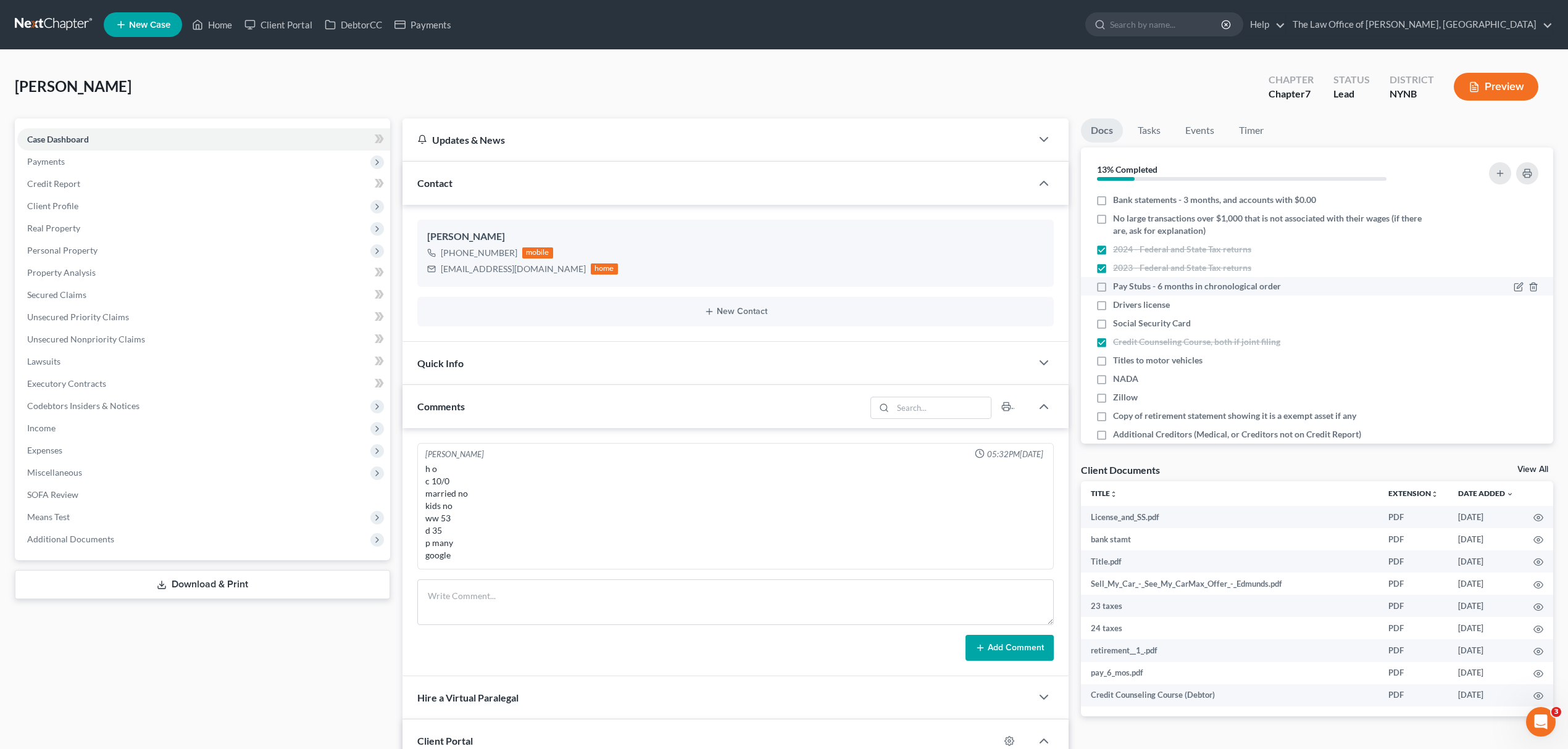
checkbox input "true"
click at [1113, 304] on label "Drivers license" at bounding box center [1141, 305] width 57 height 12
click at [1118, 304] on input "Drivers license" at bounding box center [1122, 303] width 8 height 8
checkbox input "true"
click at [1113, 321] on label "Social Security Card" at bounding box center [1152, 324] width 78 height 12
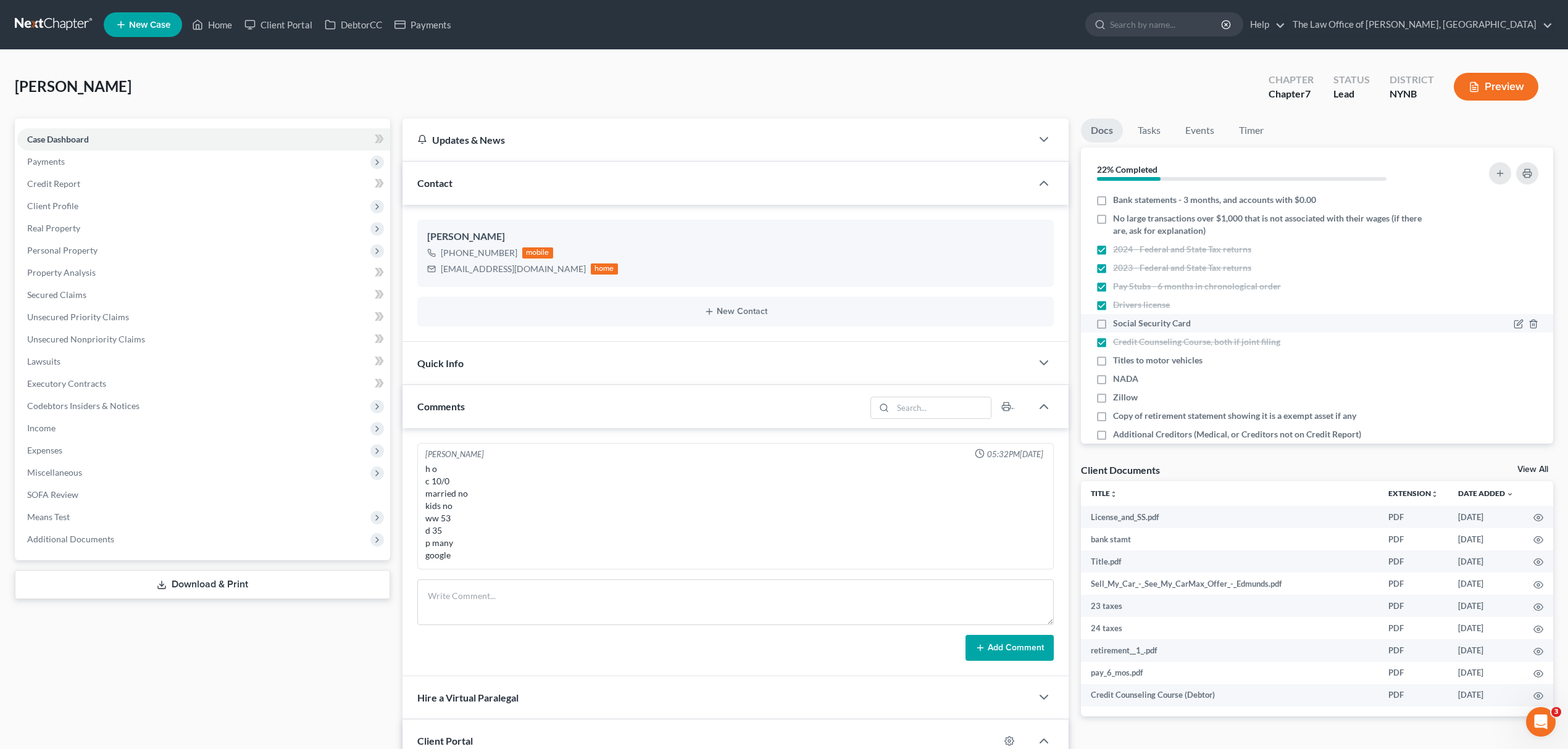
click at [1118, 321] on input "Social Security Card" at bounding box center [1122, 321] width 8 height 8
checkbox input "true"
click at [1113, 378] on label "NADA" at bounding box center [1125, 379] width 25 height 12
click at [1118, 378] on input "NADA" at bounding box center [1122, 377] width 8 height 8
checkbox input "true"
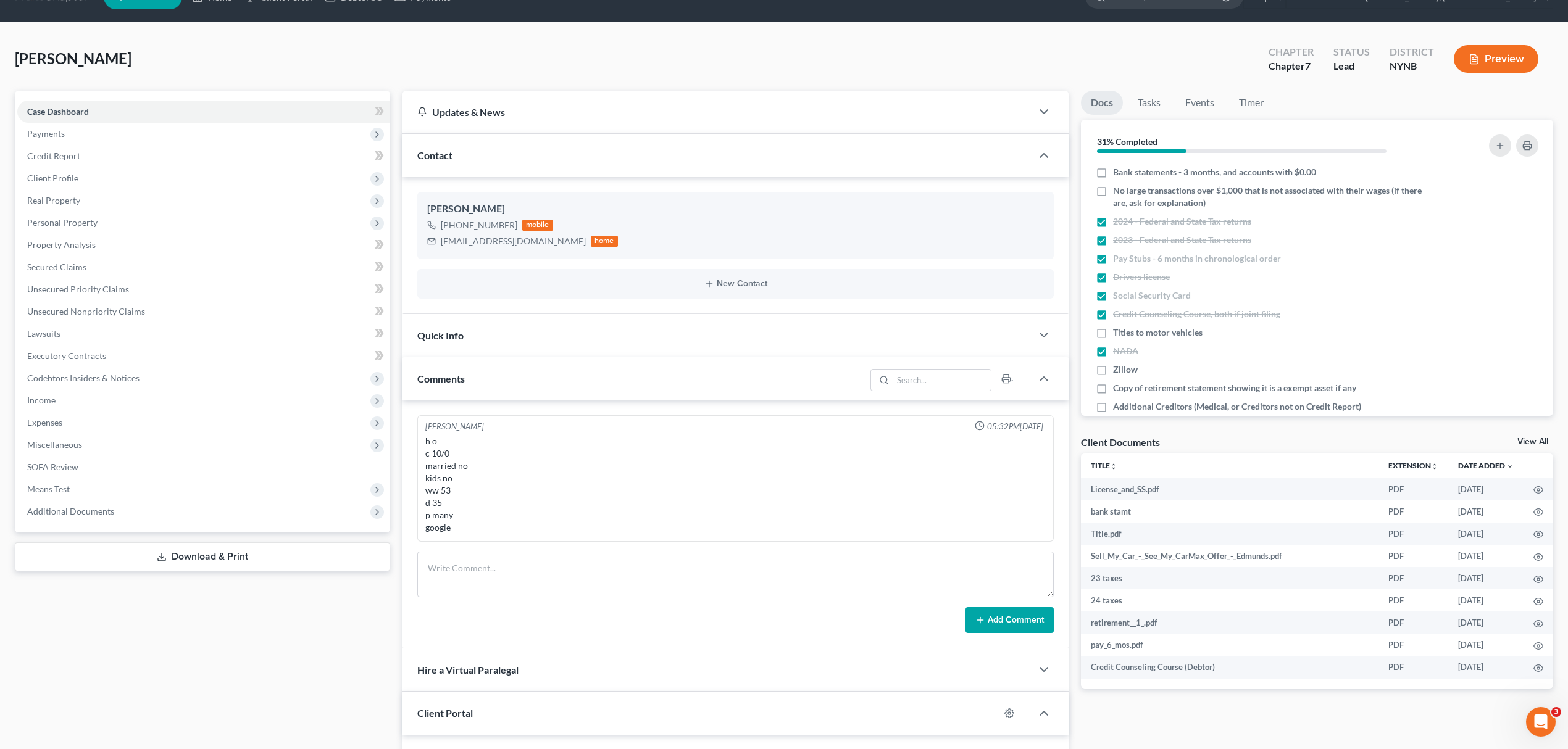
scroll to position [0, 0]
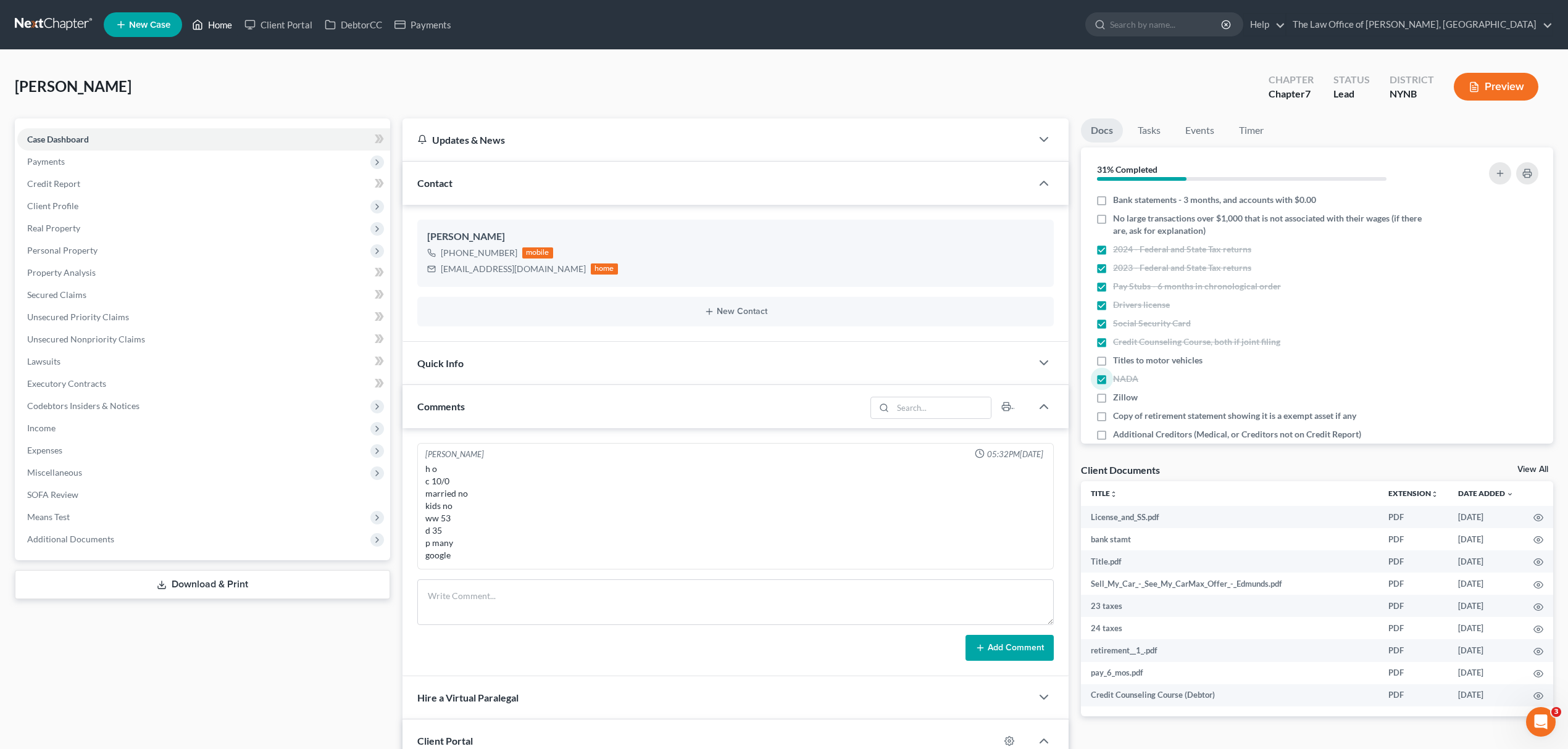
drag, startPoint x: 222, startPoint y: 22, endPoint x: 223, endPoint y: 40, distance: 18.0
click at [222, 22] on link "Home" at bounding box center [212, 24] width 52 height 22
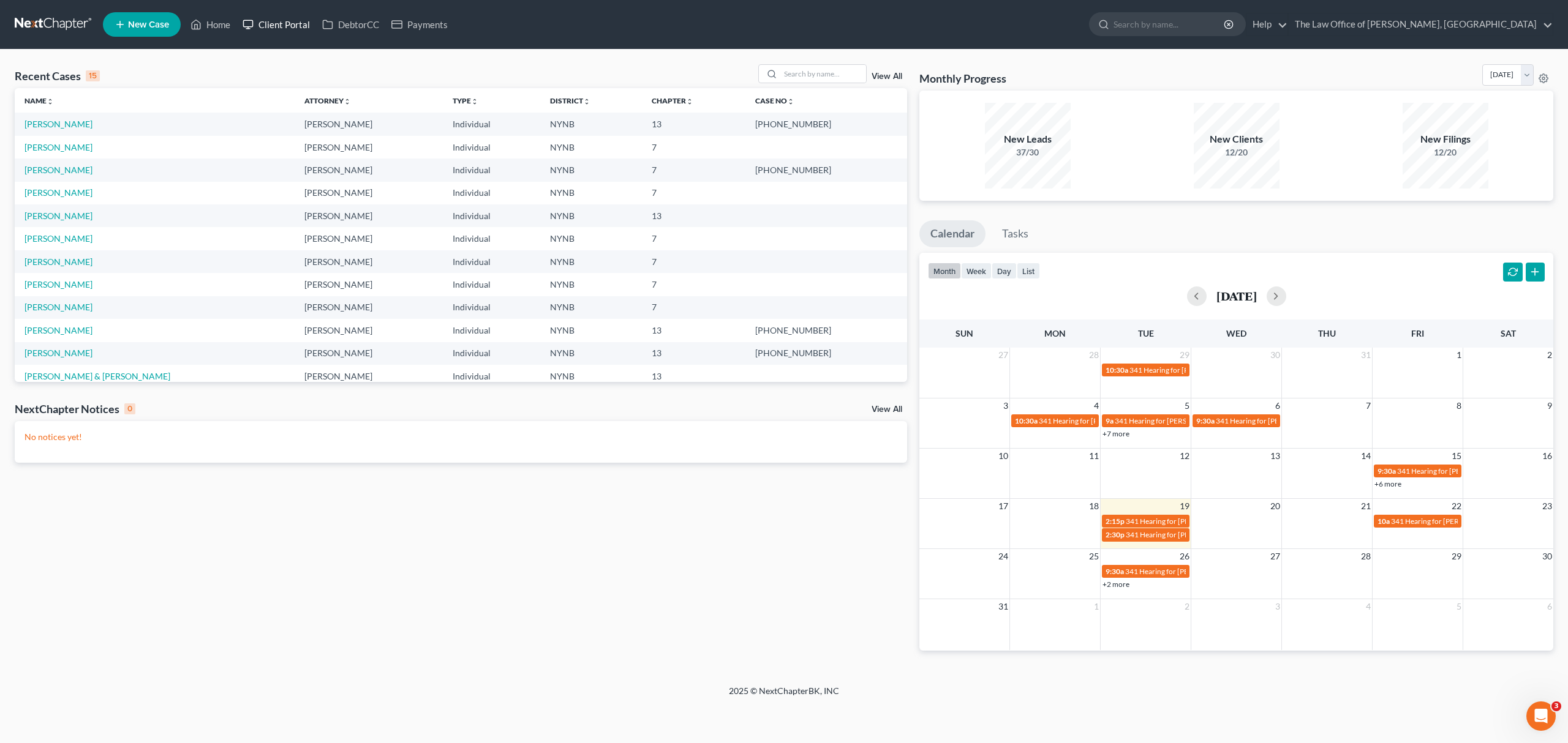
click at [290, 28] on link "Client Portal" at bounding box center [276, 24] width 80 height 22
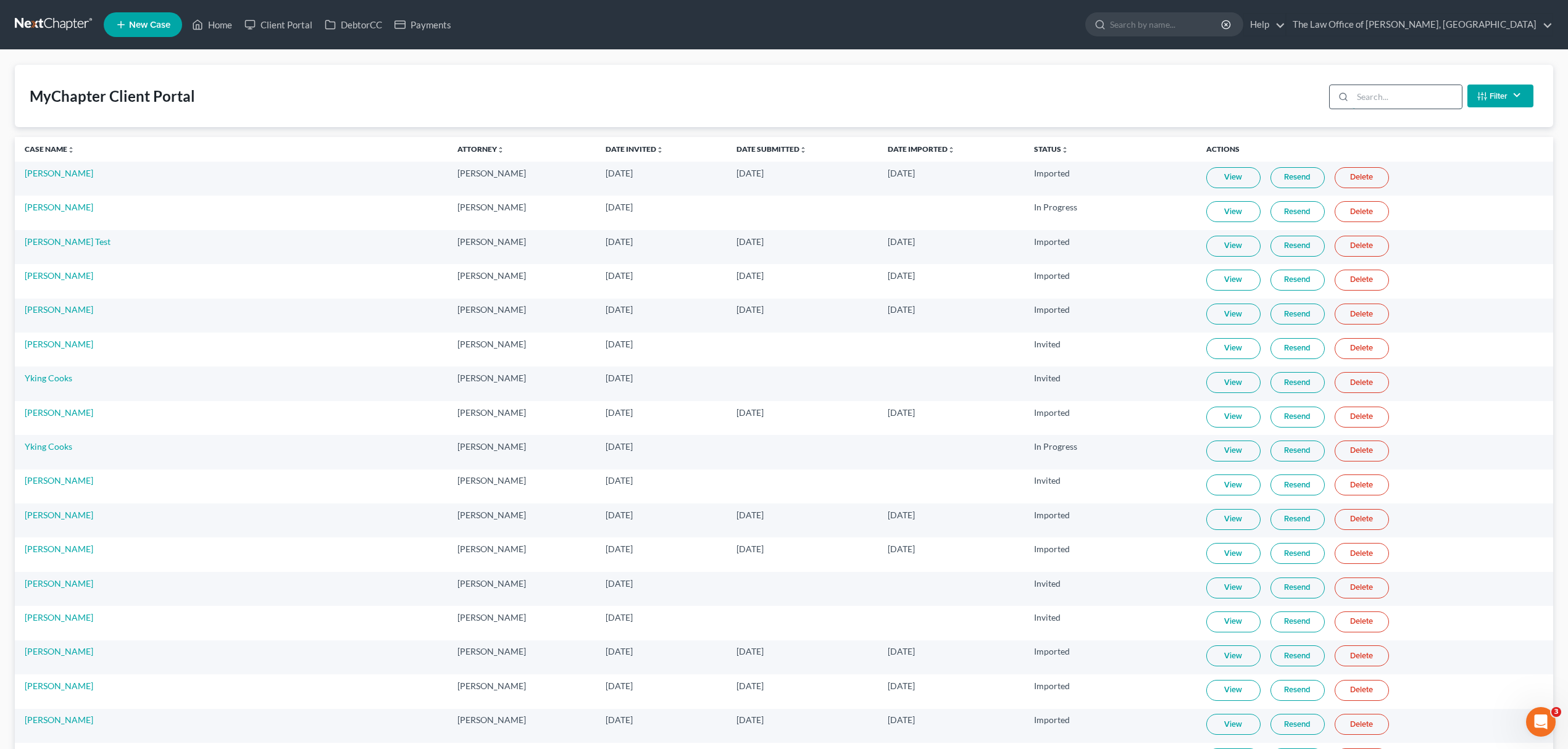
click at [1371, 91] on input "search" at bounding box center [1407, 97] width 109 height 23
paste input "Darlene"
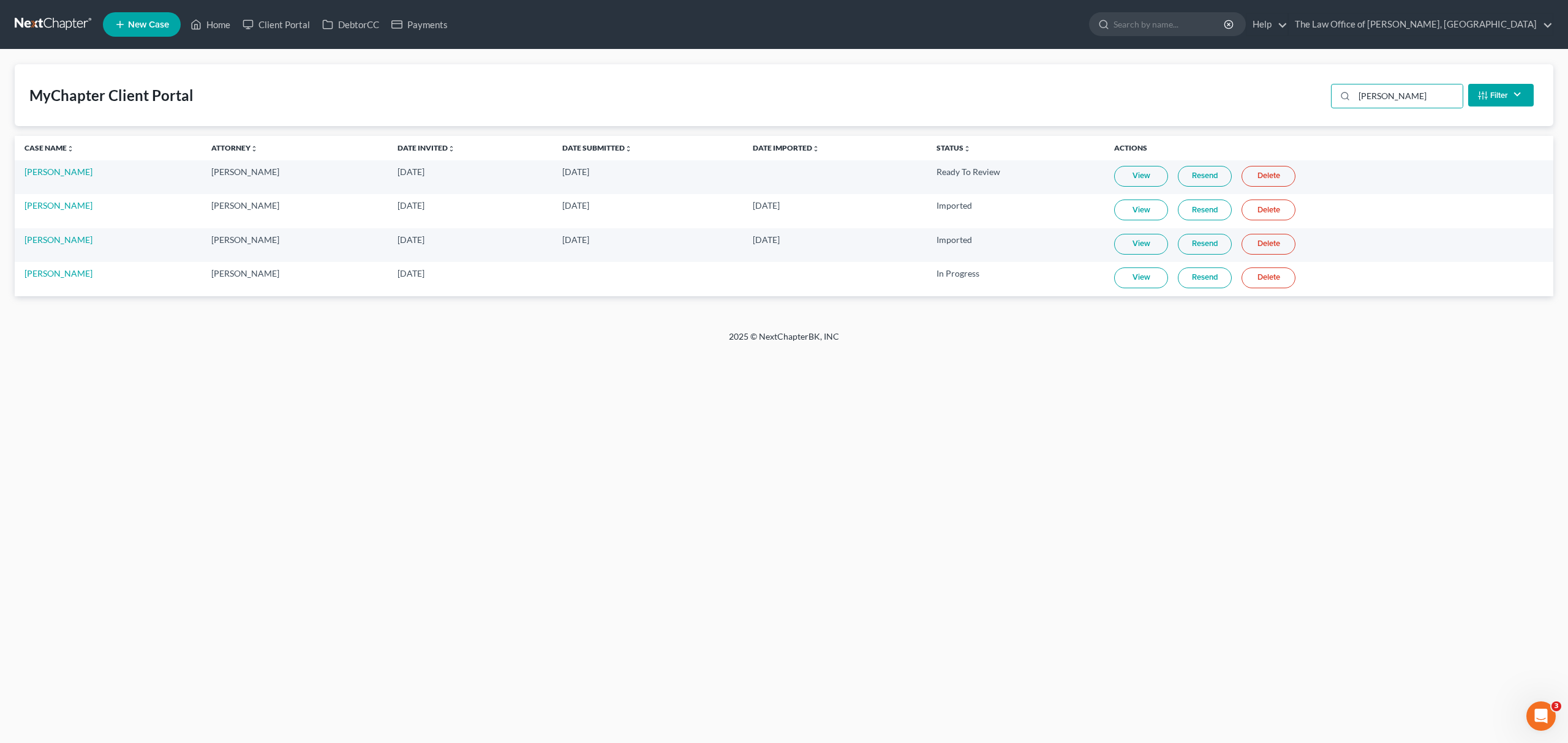
click at [1137, 279] on link "View" at bounding box center [1141, 278] width 54 height 21
click at [269, 20] on link "Client Portal" at bounding box center [276, 24] width 80 height 22
click at [1408, 87] on input "Darlene" at bounding box center [1408, 96] width 108 height 23
drag, startPoint x: 1408, startPoint y: 87, endPoint x: 1408, endPoint y: 95, distance: 8.0
click at [1408, 93] on input "Darlene" at bounding box center [1408, 96] width 108 height 23
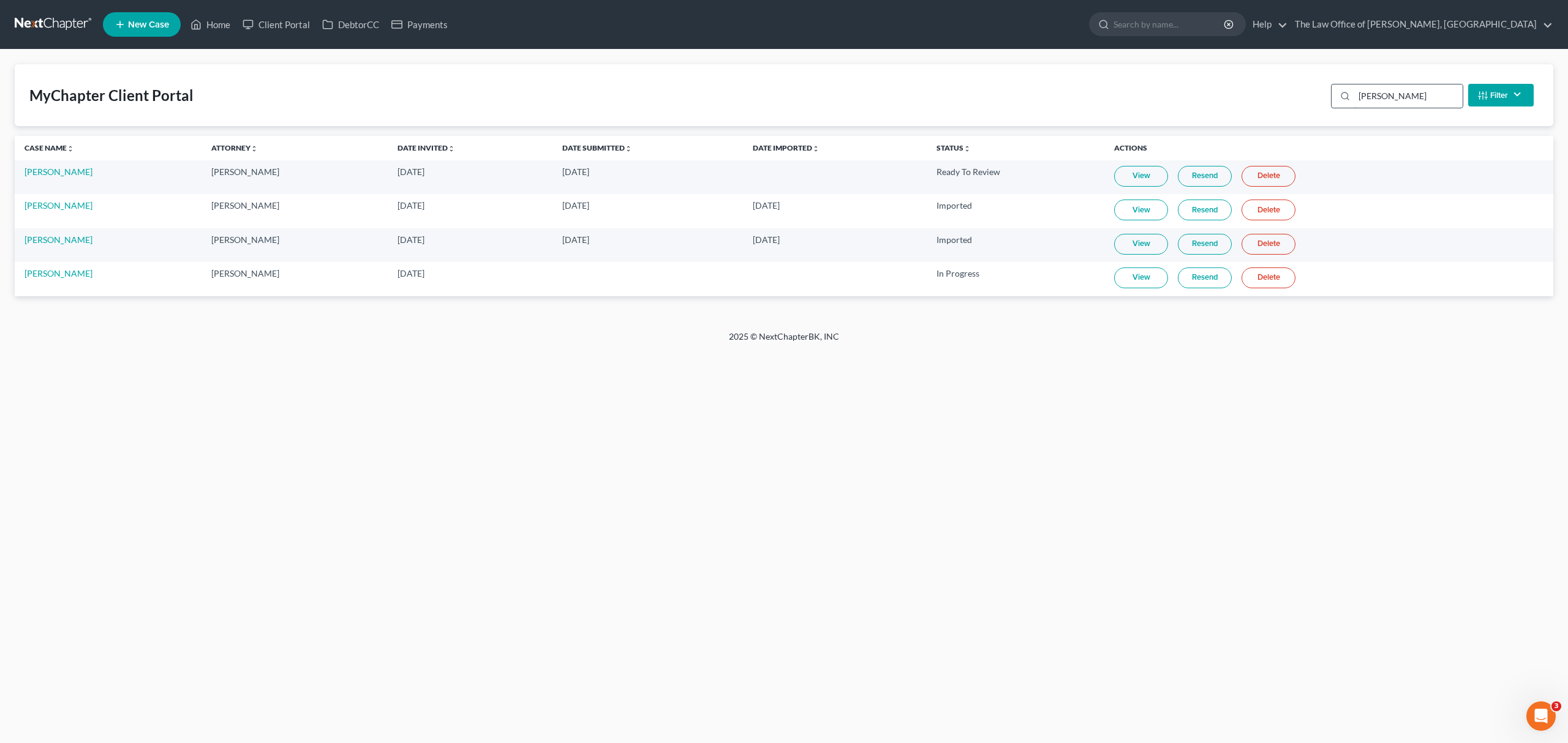
click at [1408, 95] on input "Darlene" at bounding box center [1408, 96] width 108 height 23
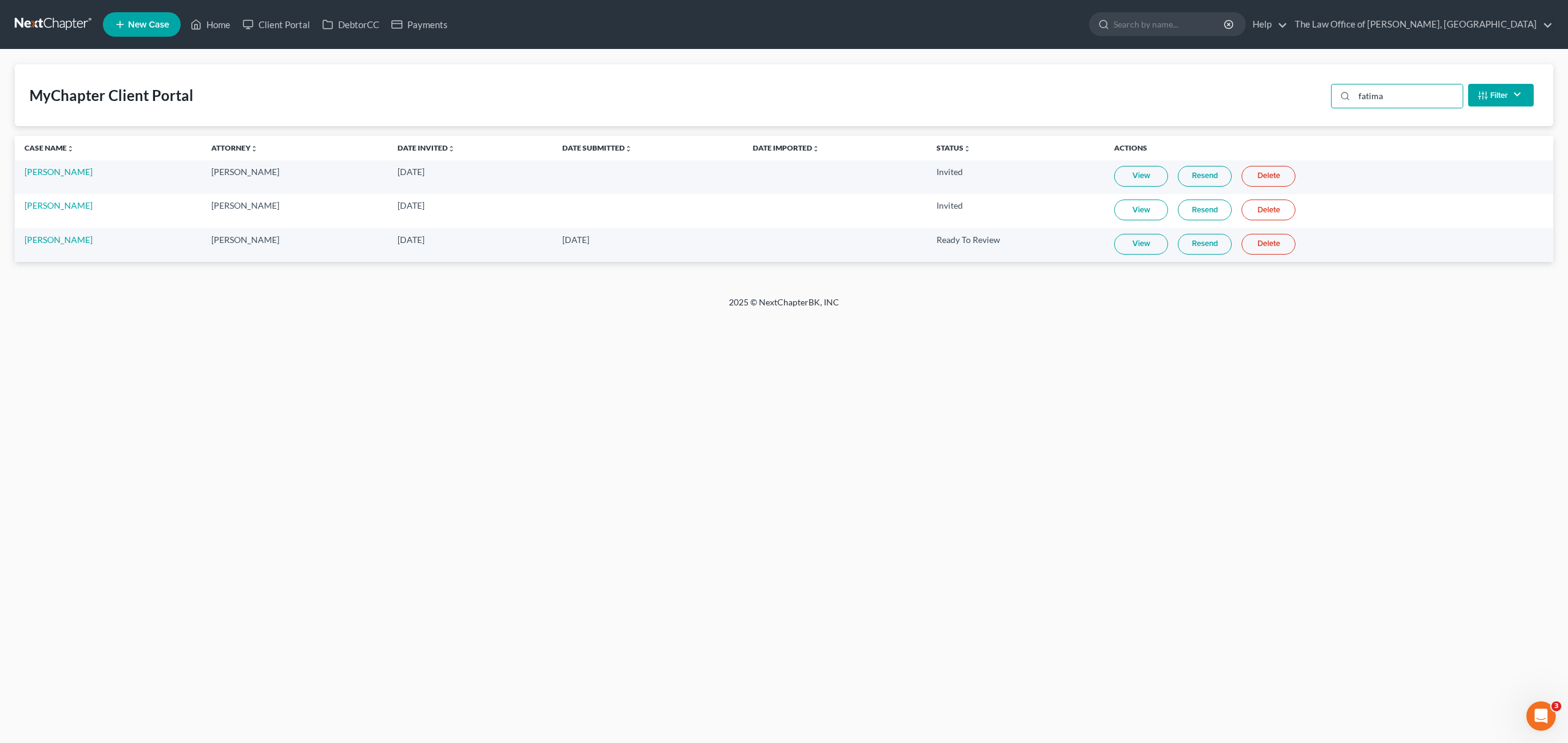
click at [1160, 244] on link "View" at bounding box center [1141, 244] width 54 height 21
click at [1450, 89] on input "fatima" at bounding box center [1408, 96] width 108 height 23
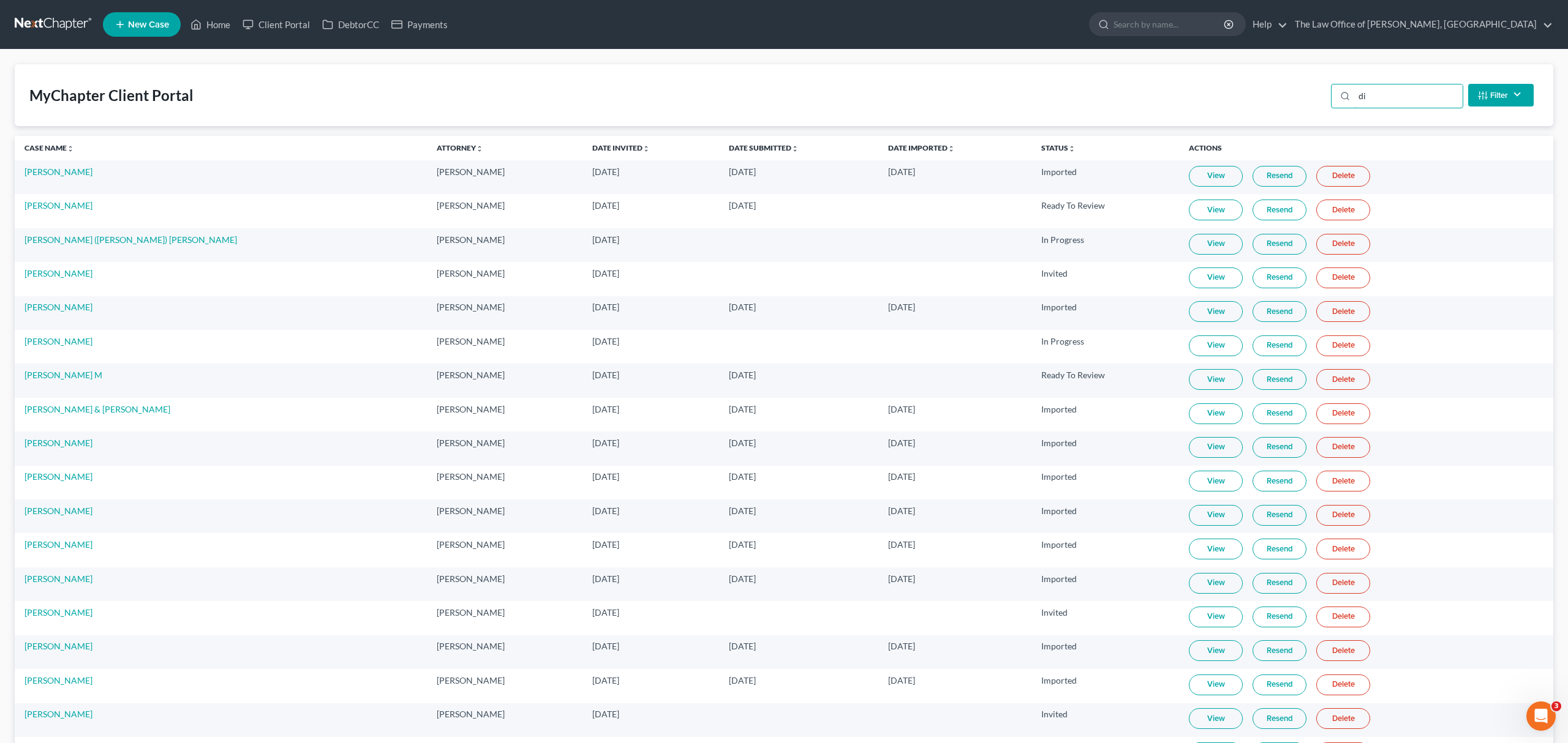
type input "d"
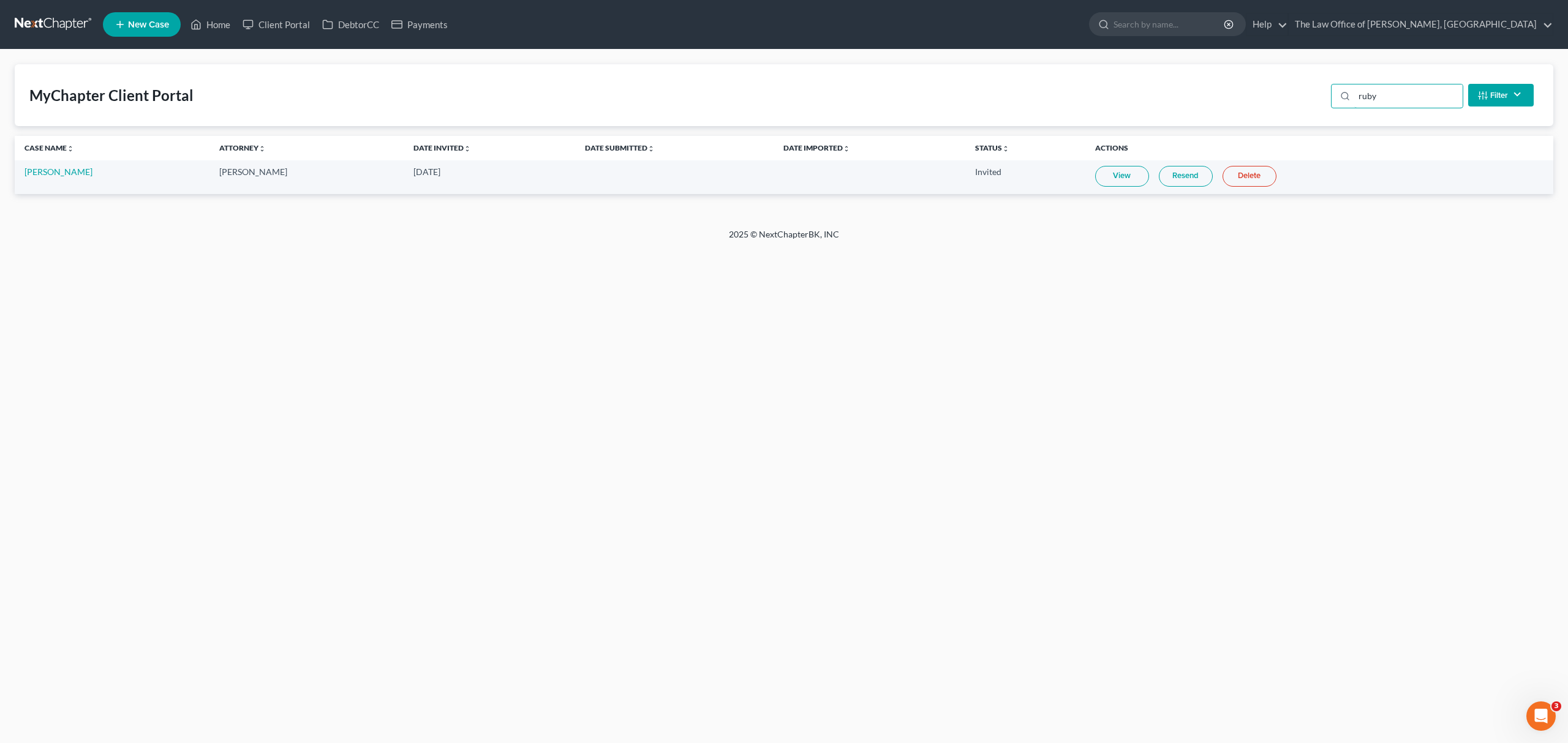
type input "ruby"
click at [219, 23] on link "Home" at bounding box center [210, 24] width 52 height 22
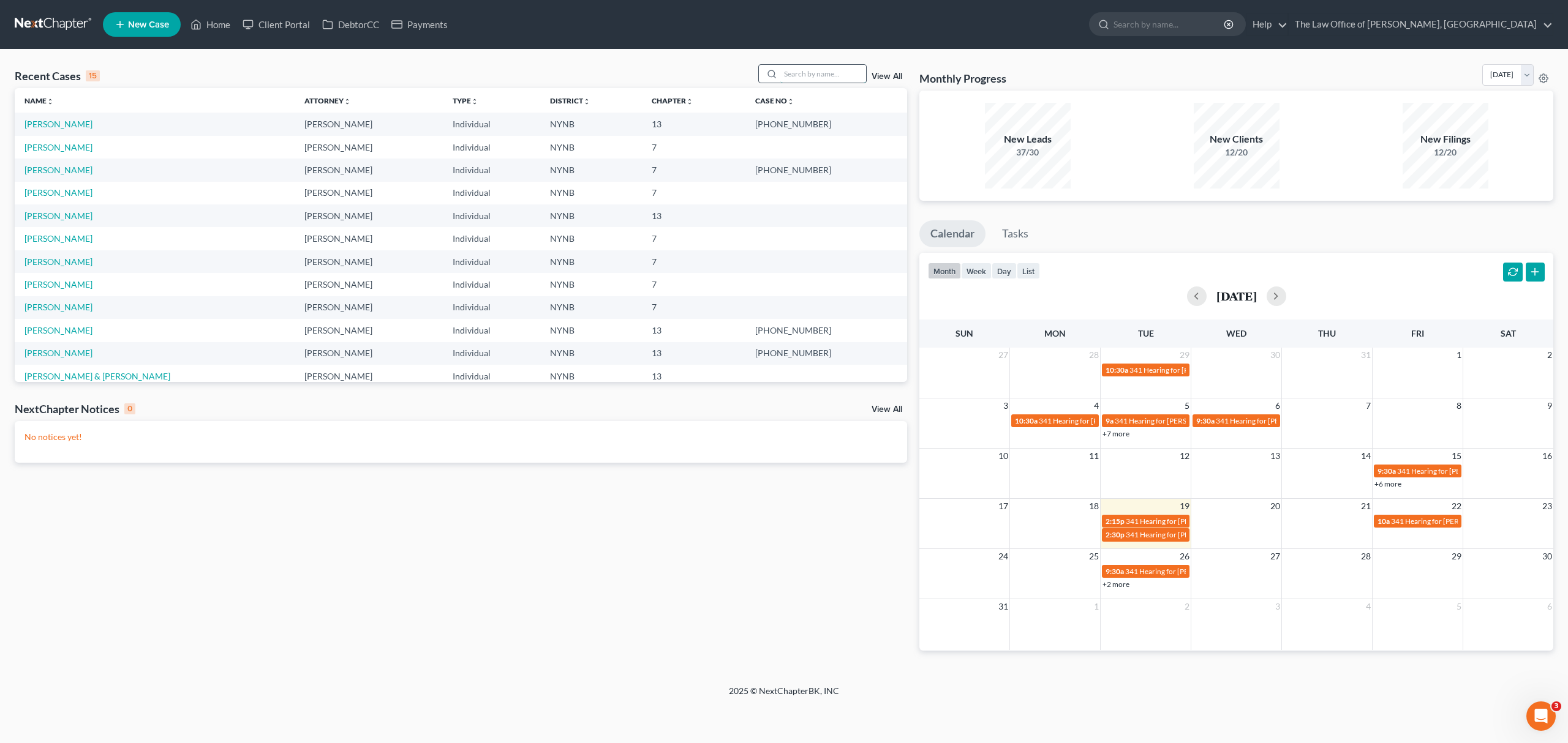
click at [787, 81] on input "search" at bounding box center [823, 74] width 86 height 18
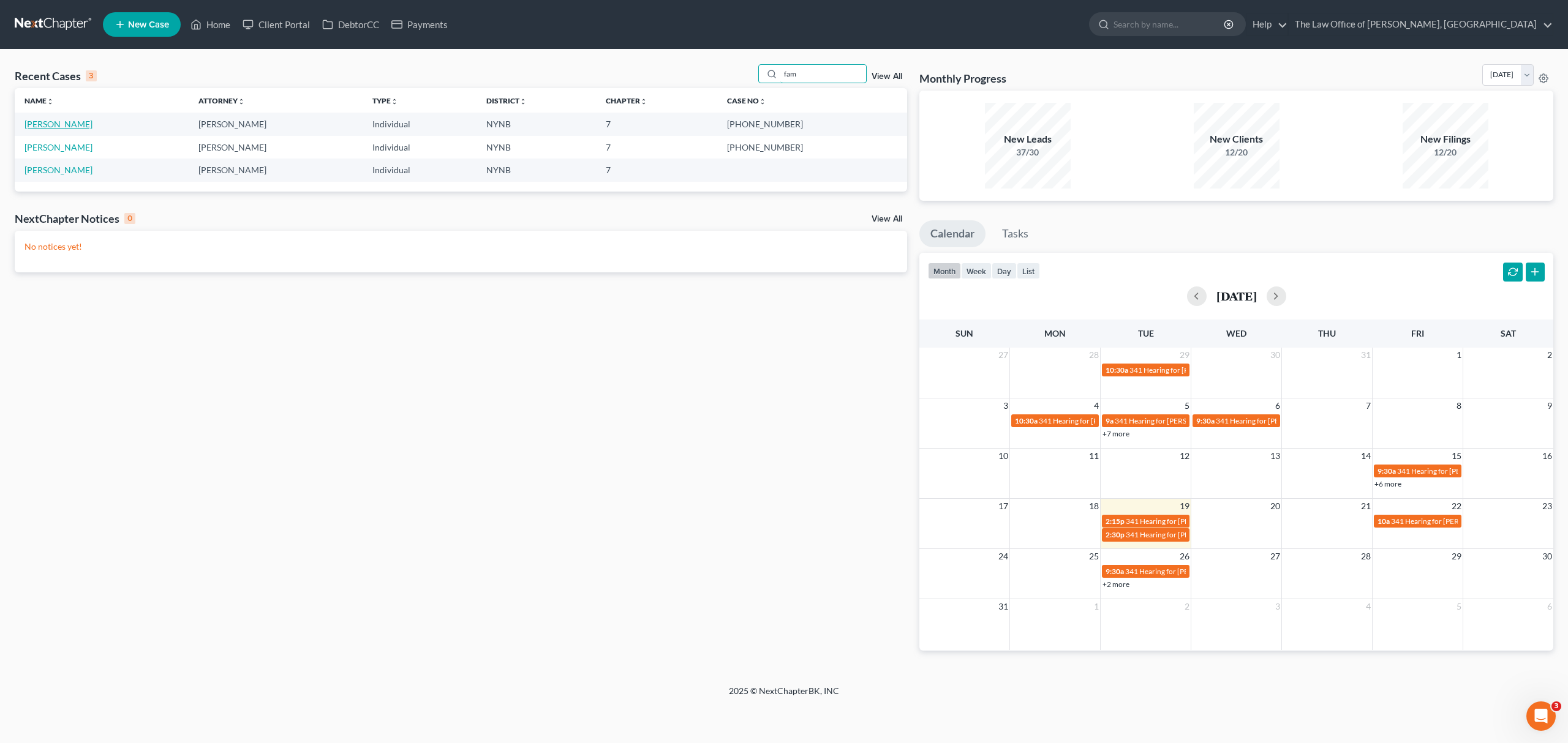
type input "fam"
click at [51, 123] on link "Famoso, Michael" at bounding box center [59, 123] width 68 height 10
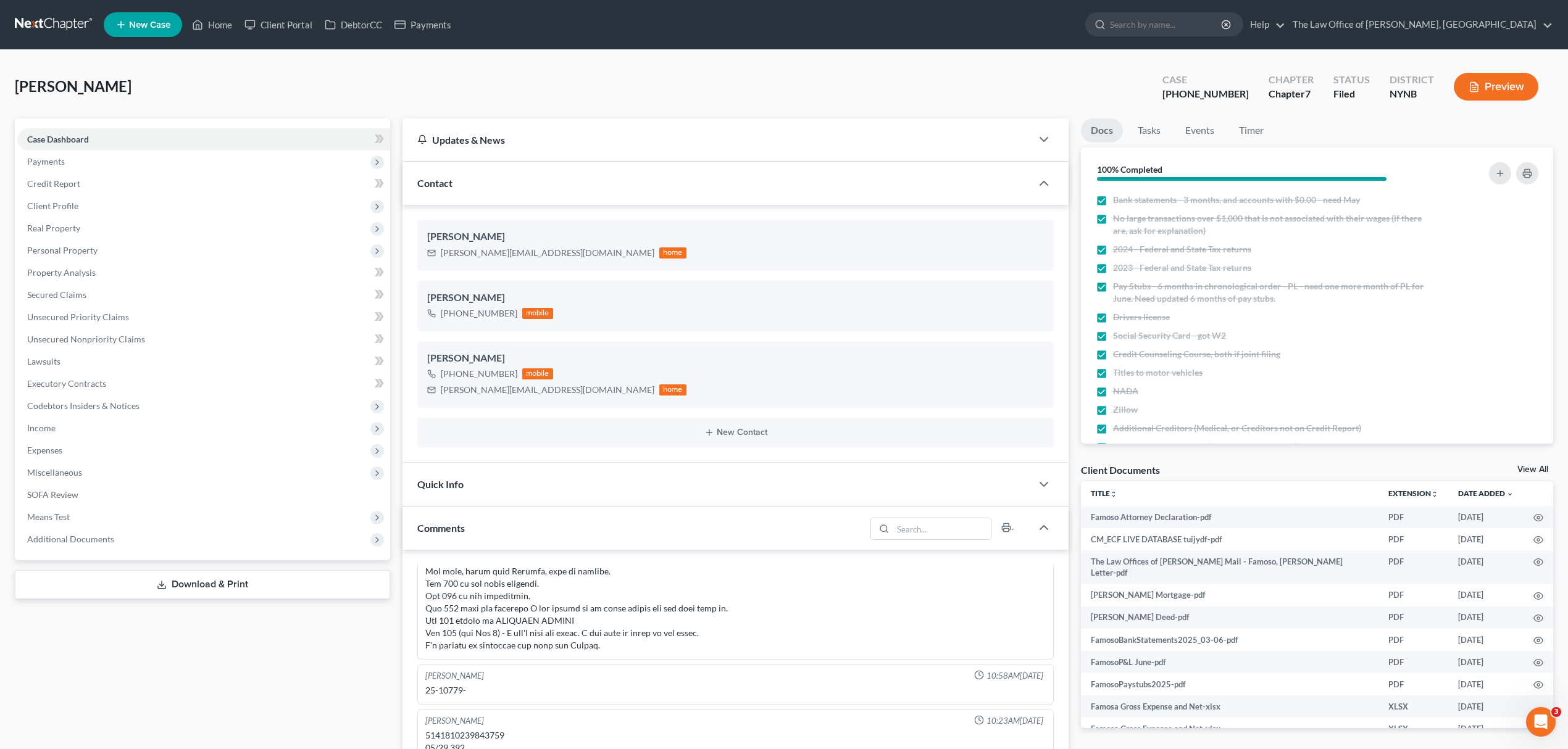
scroll to position [2278, 0]
click at [1536, 470] on link "View All" at bounding box center [1533, 469] width 31 height 9
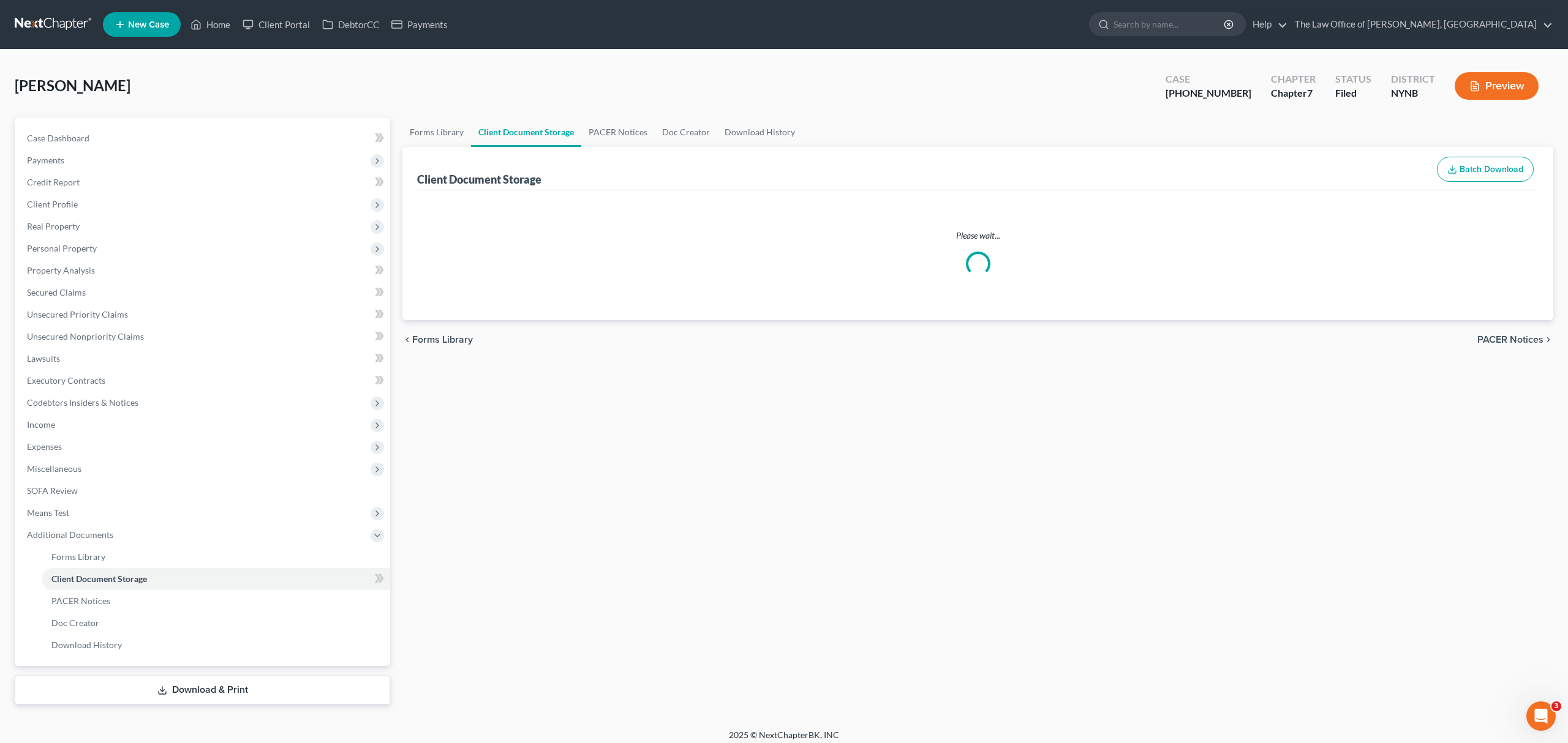
select select "1"
select select "5"
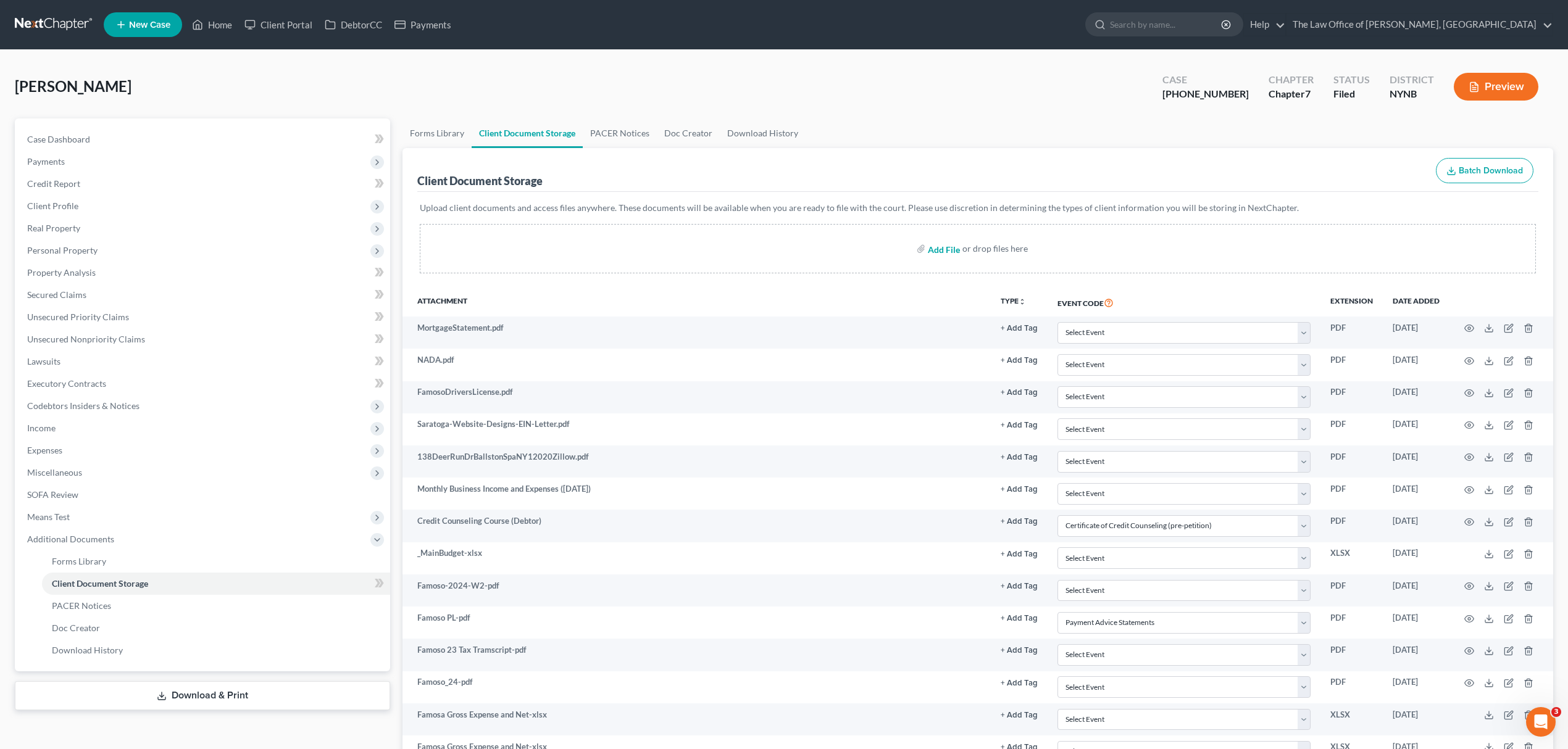
click at [930, 247] on input "file" at bounding box center [943, 248] width 30 height 22
type input "C:\fakepath\michael famoso affidavit.pdf"
select select "1"
select select "5"
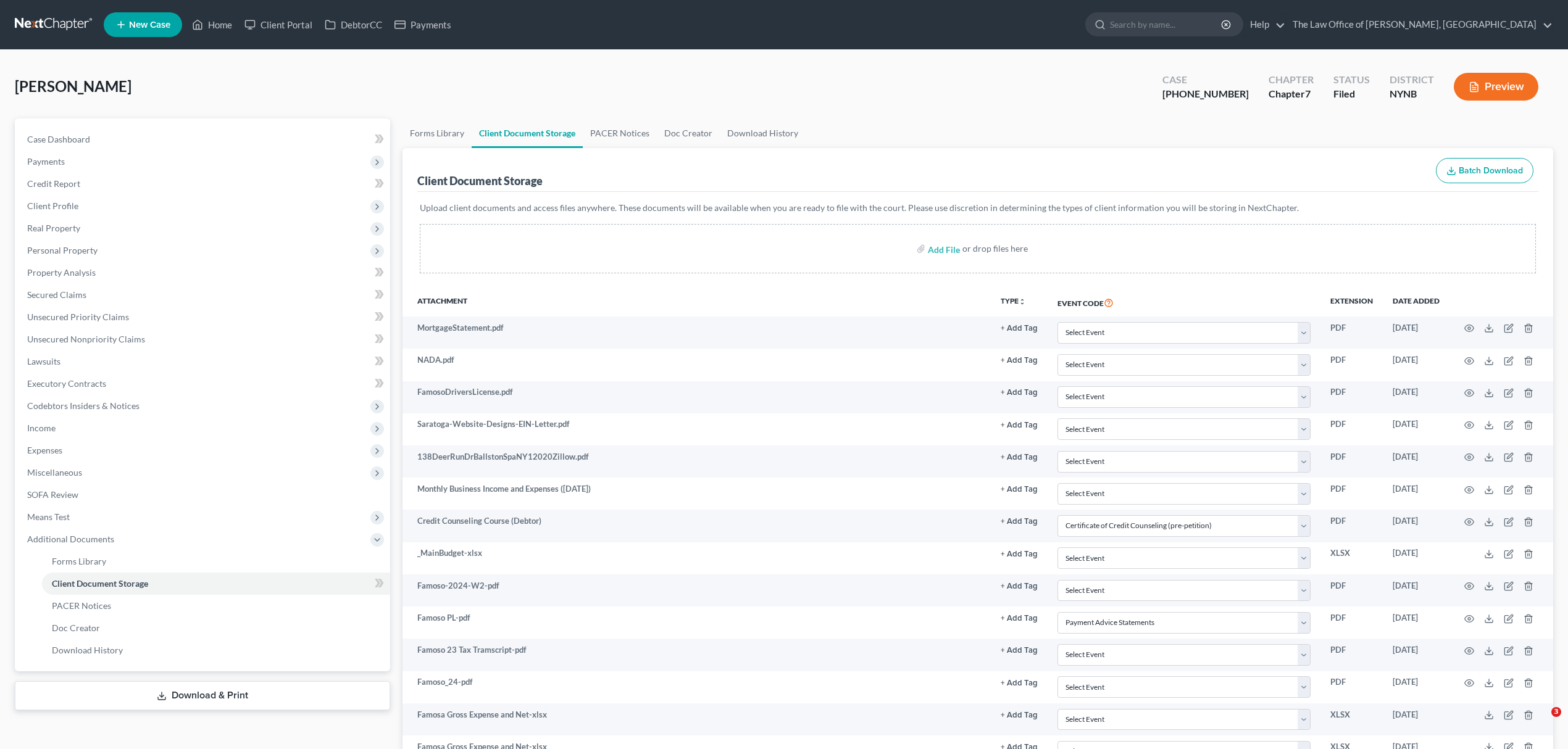
select select "5"
click at [196, 23] on icon at bounding box center [197, 24] width 11 height 15
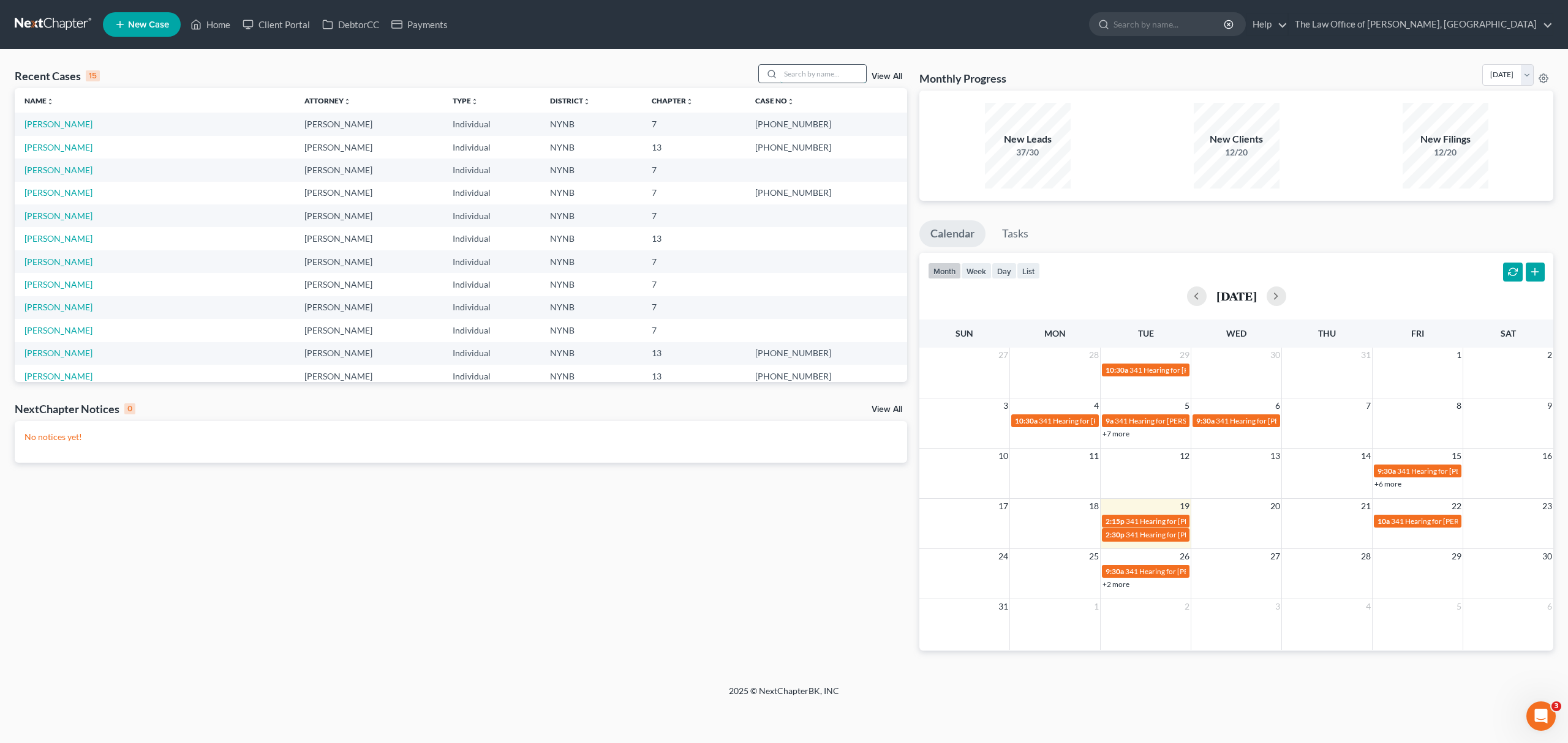
click at [850, 81] on input "search" at bounding box center [823, 74] width 86 height 18
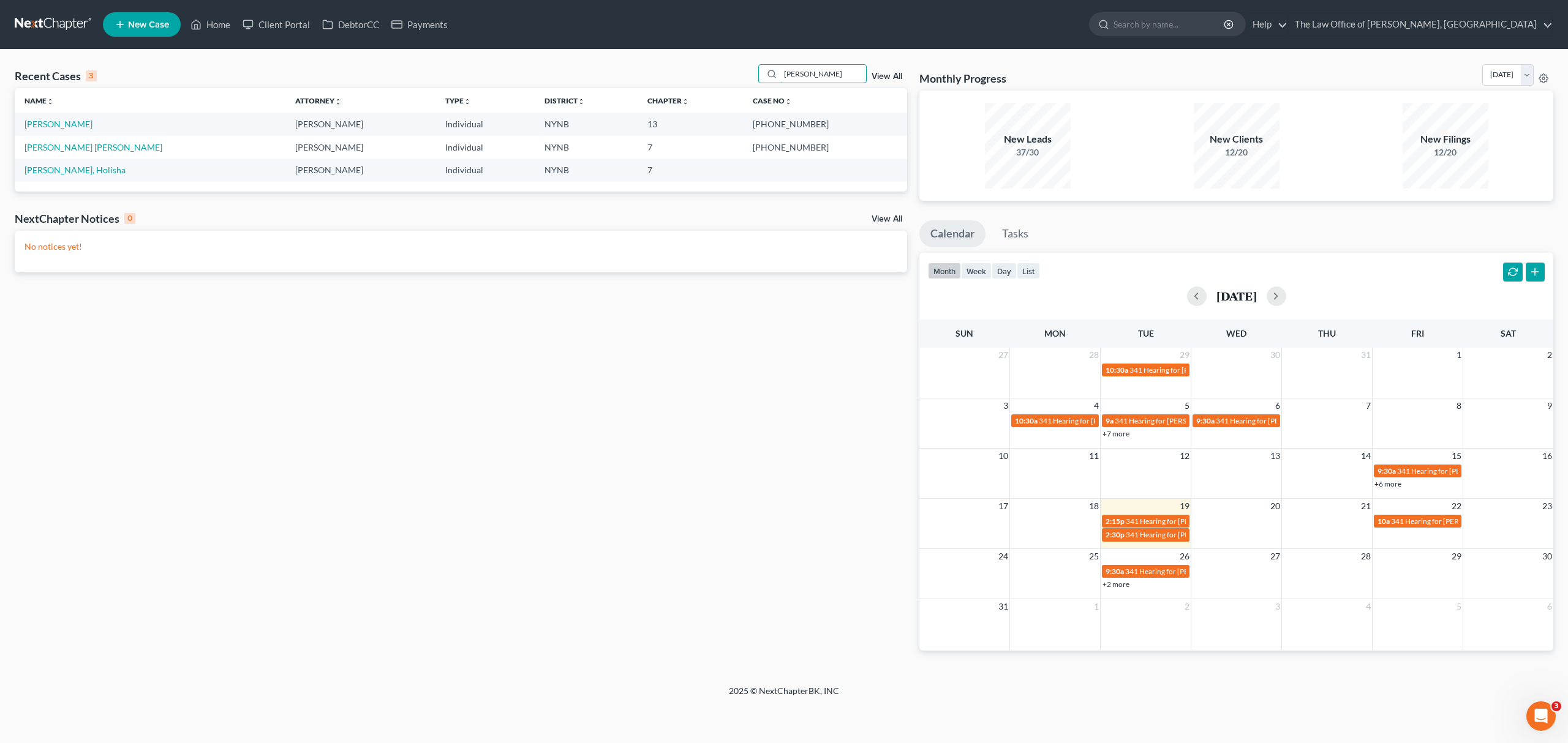
type input "hernan"
click at [59, 115] on td "Hernandez, Celina" at bounding box center [150, 124] width 271 height 22
click at [57, 126] on link "Hernandez, Celina" at bounding box center [59, 123] width 68 height 10
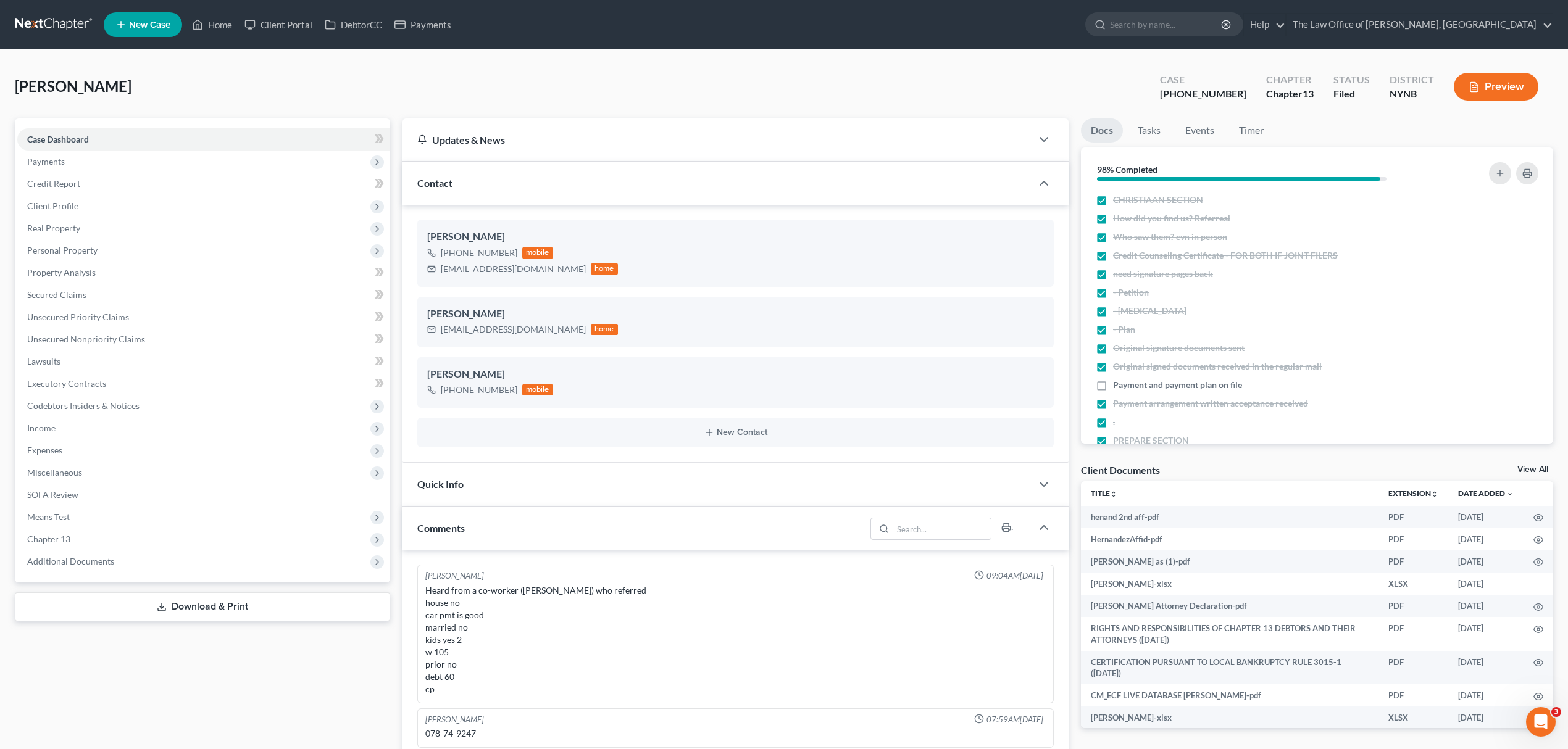
scroll to position [254, 0]
drag, startPoint x: 211, startPoint y: 25, endPoint x: 242, endPoint y: 33, distance: 32.0
click at [211, 25] on link "Home" at bounding box center [212, 24] width 52 height 22
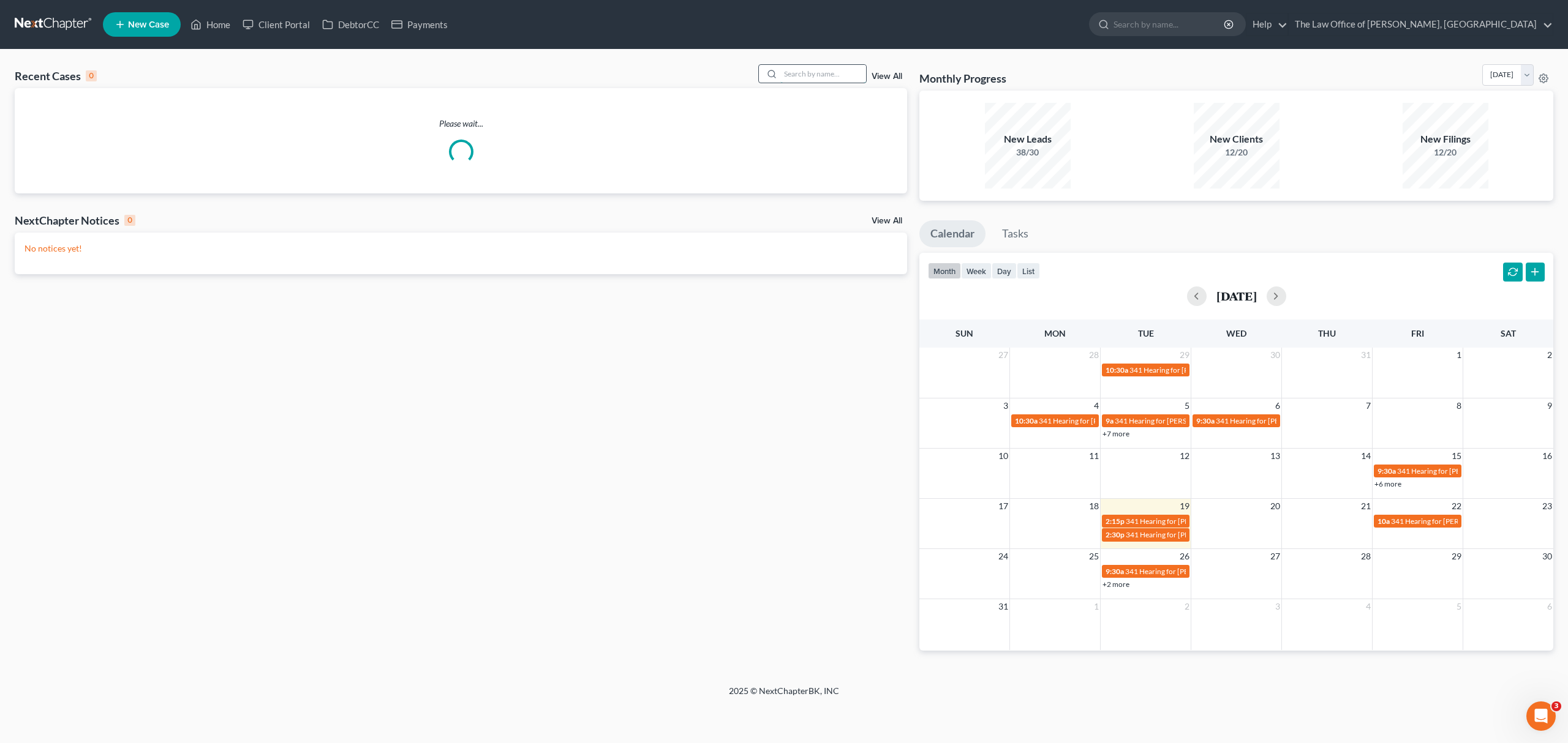
click at [827, 65] on input "search" at bounding box center [823, 74] width 86 height 18
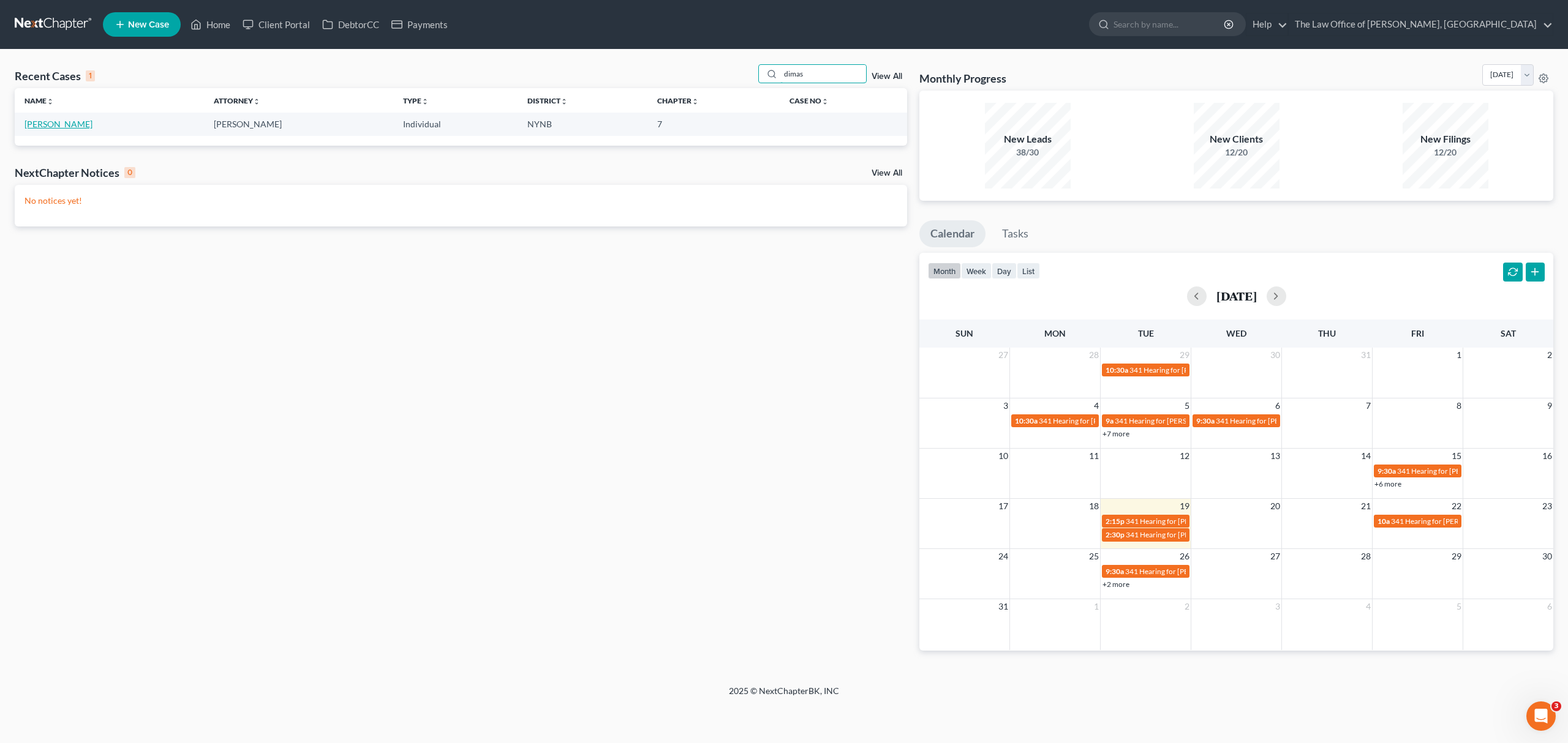
type input "dimas"
click at [72, 127] on link "Dimas, Kristine" at bounding box center [59, 123] width 68 height 10
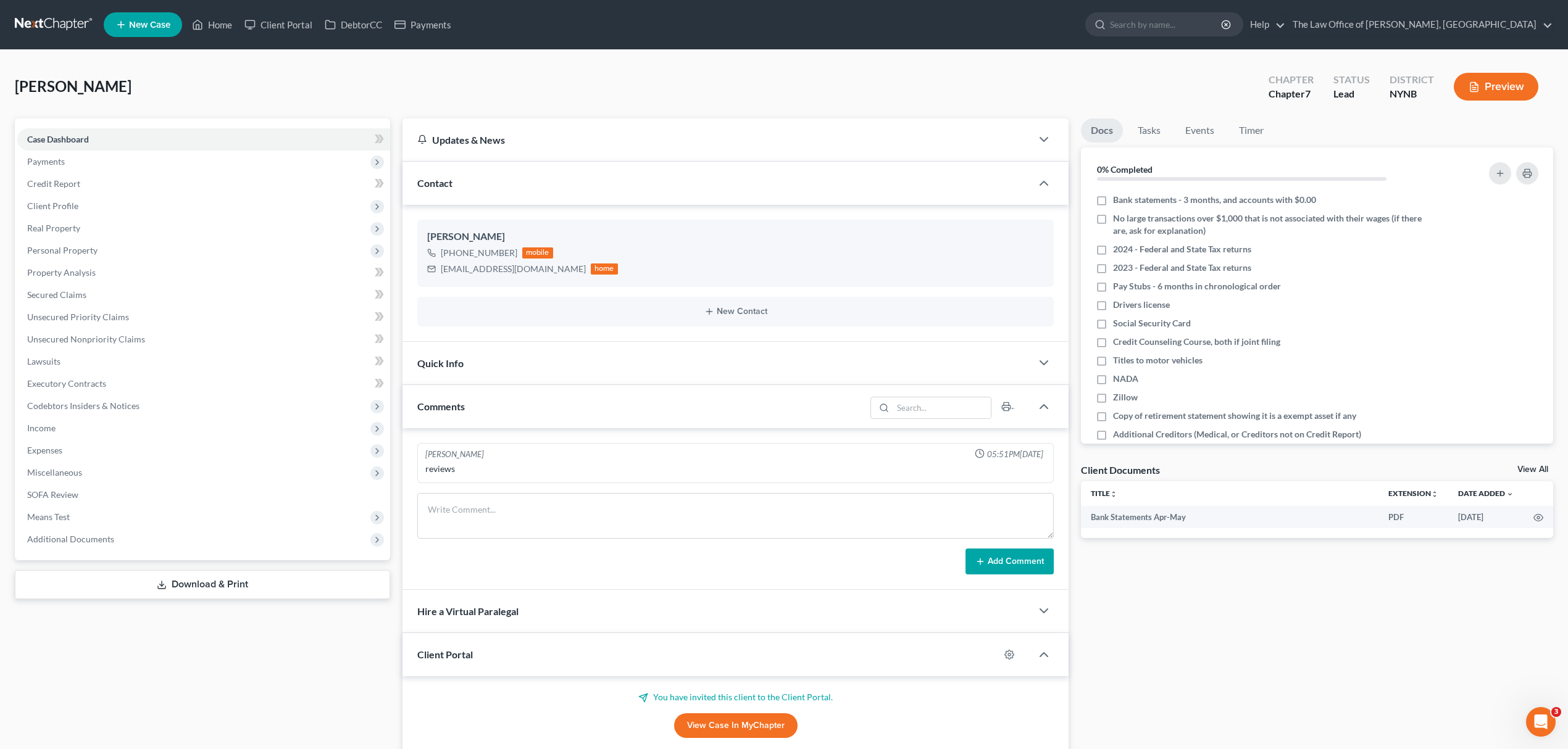
scroll to position [560, 0]
click at [1531, 467] on link "View All" at bounding box center [1533, 469] width 31 height 9
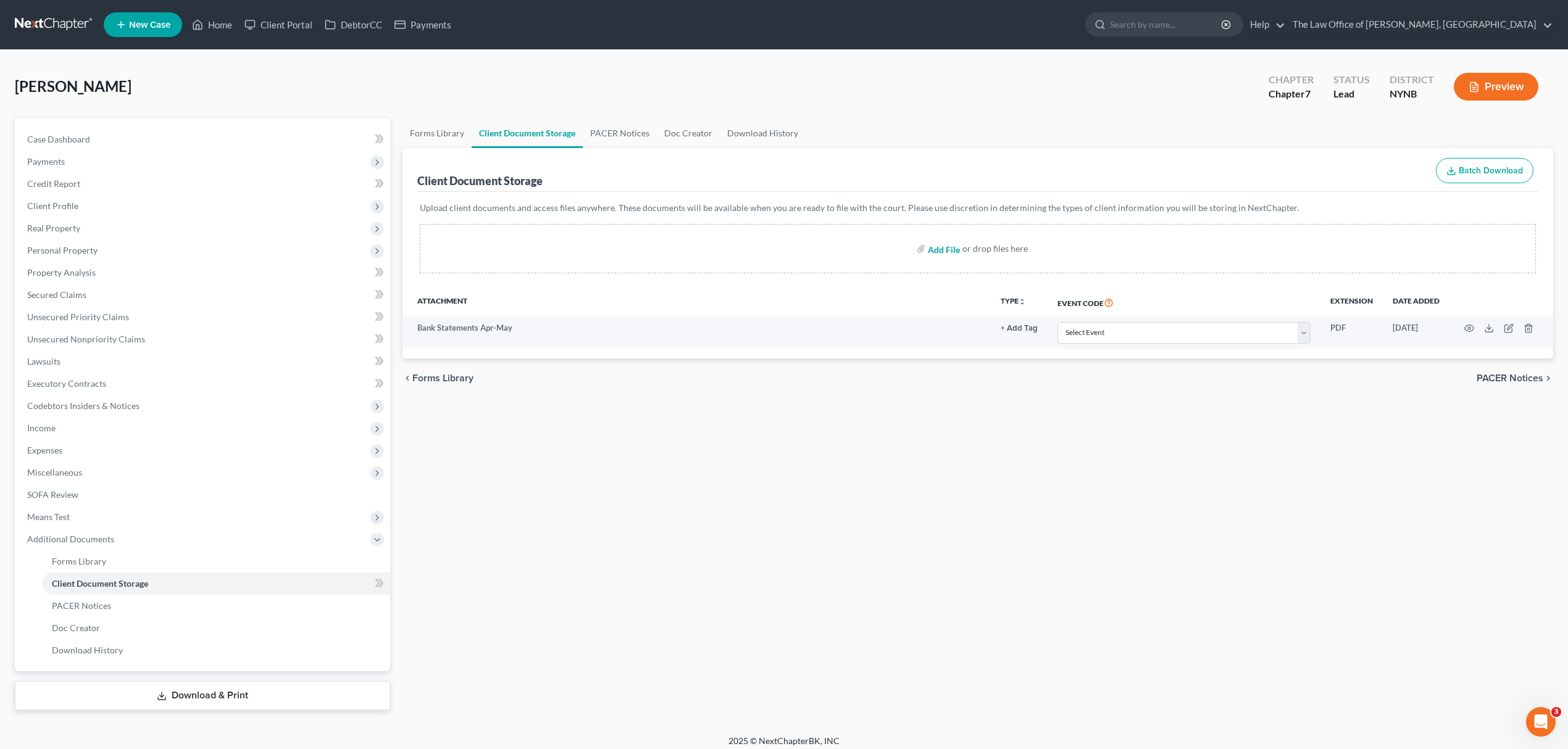
click at [957, 250] on input "file" at bounding box center [943, 248] width 30 height 22
type input "C:\fakepath\dimas id.pdf"
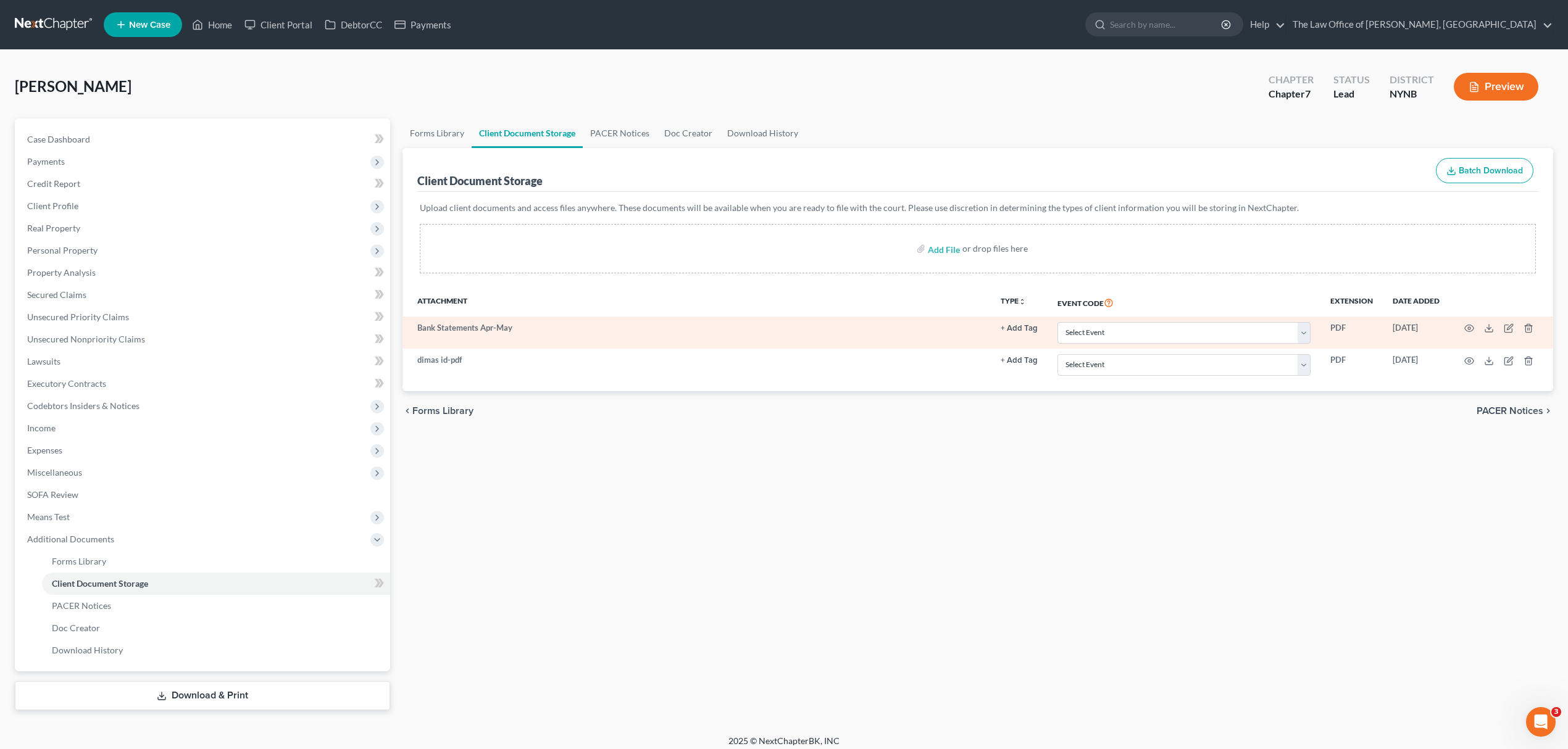
click at [1463, 331] on td at bounding box center [1501, 332] width 104 height 32
click at [1467, 326] on icon "button" at bounding box center [1469, 328] width 10 height 10
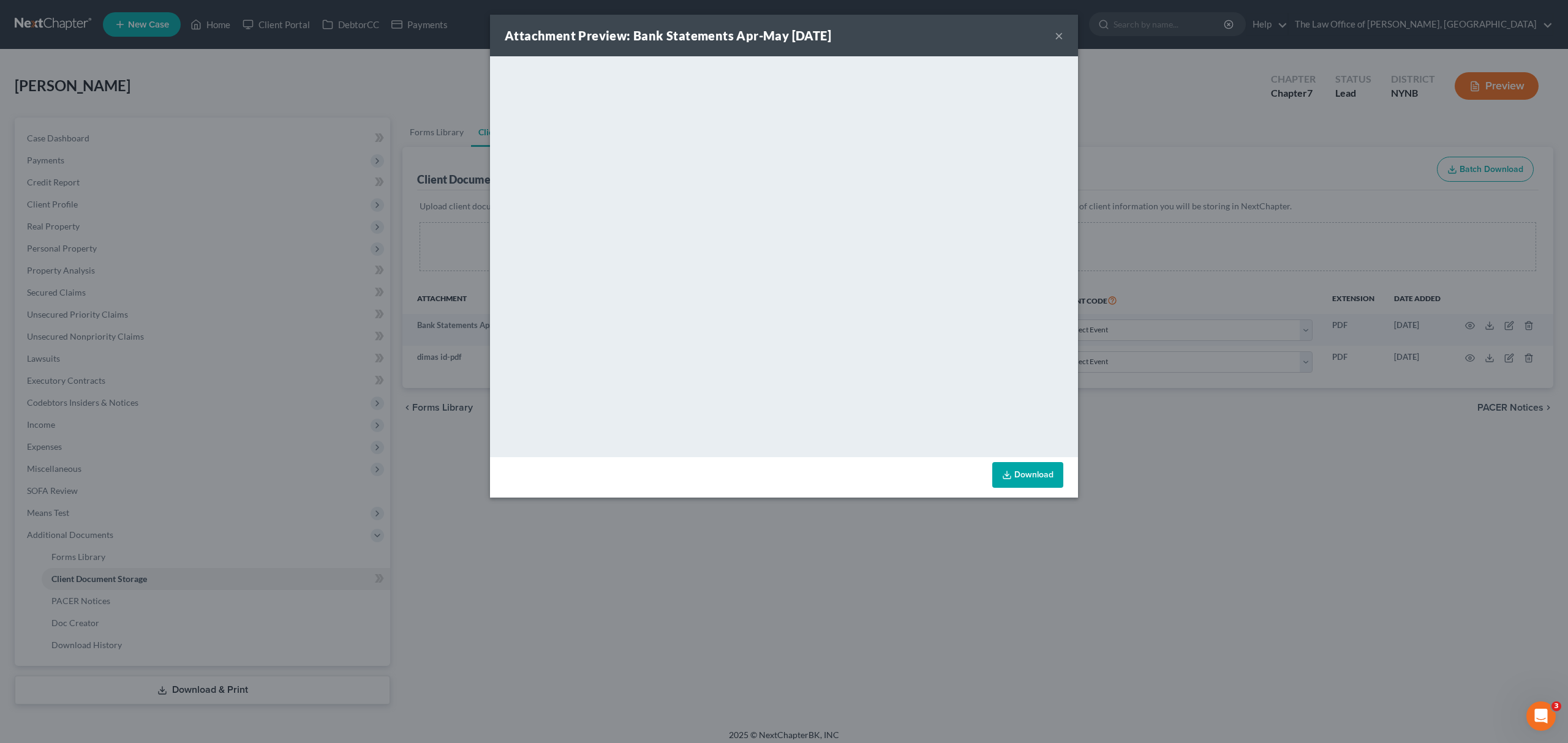
click at [1058, 32] on button "×" at bounding box center [1058, 35] width 9 height 15
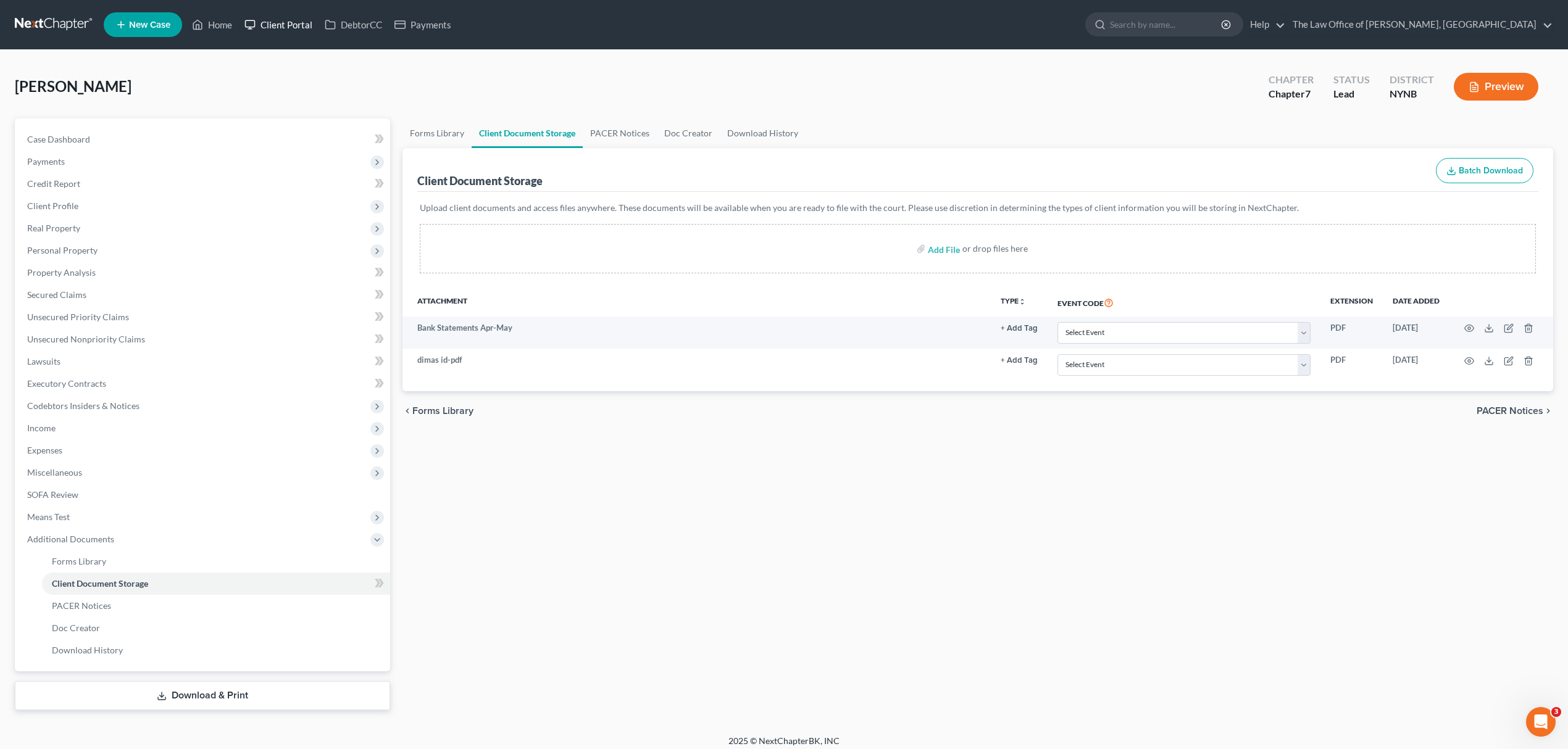
drag, startPoint x: 293, startPoint y: 25, endPoint x: 295, endPoint y: 40, distance: 15.1
click at [293, 25] on link "Client Portal" at bounding box center [278, 24] width 80 height 22
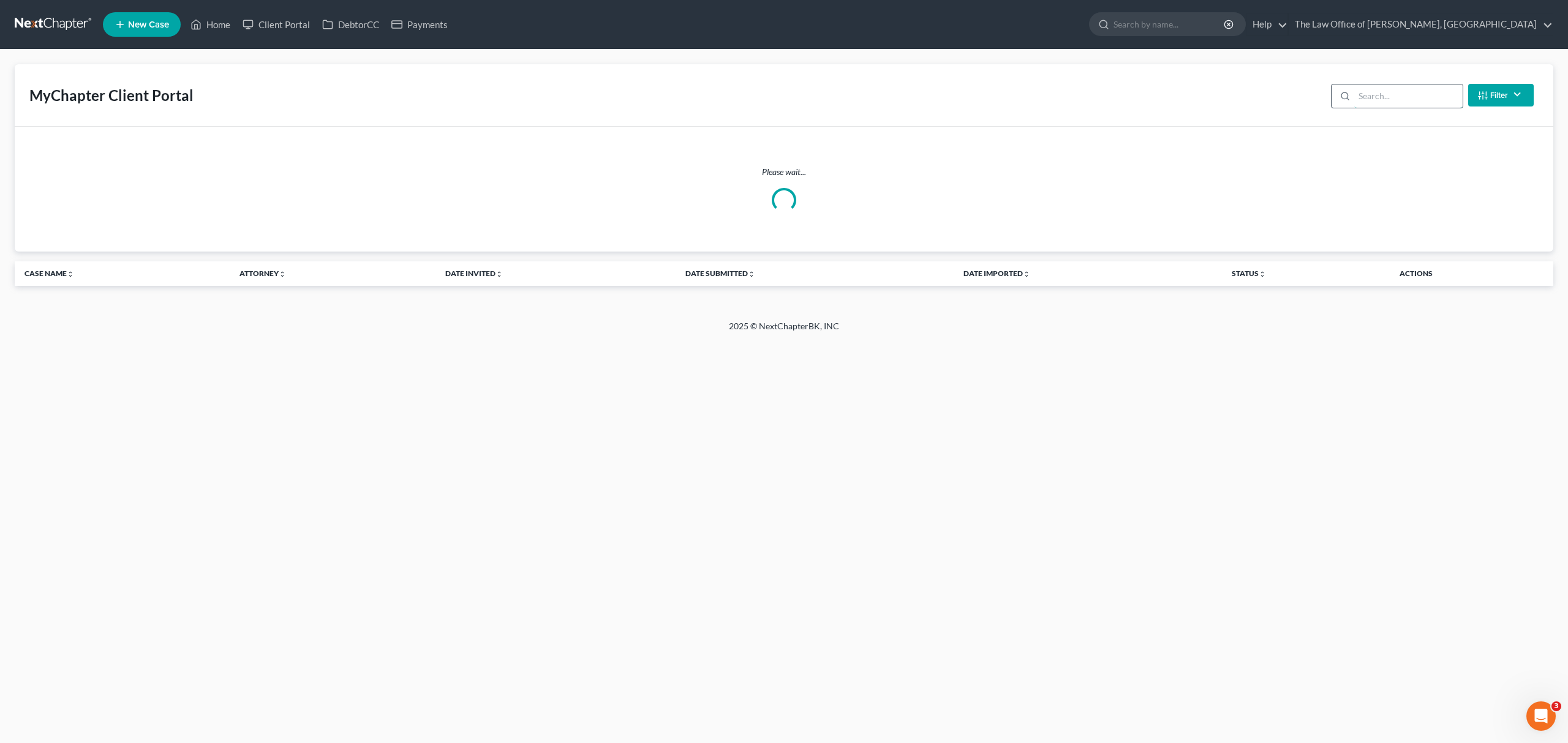
click at [1417, 88] on input "search" at bounding box center [1408, 96] width 108 height 23
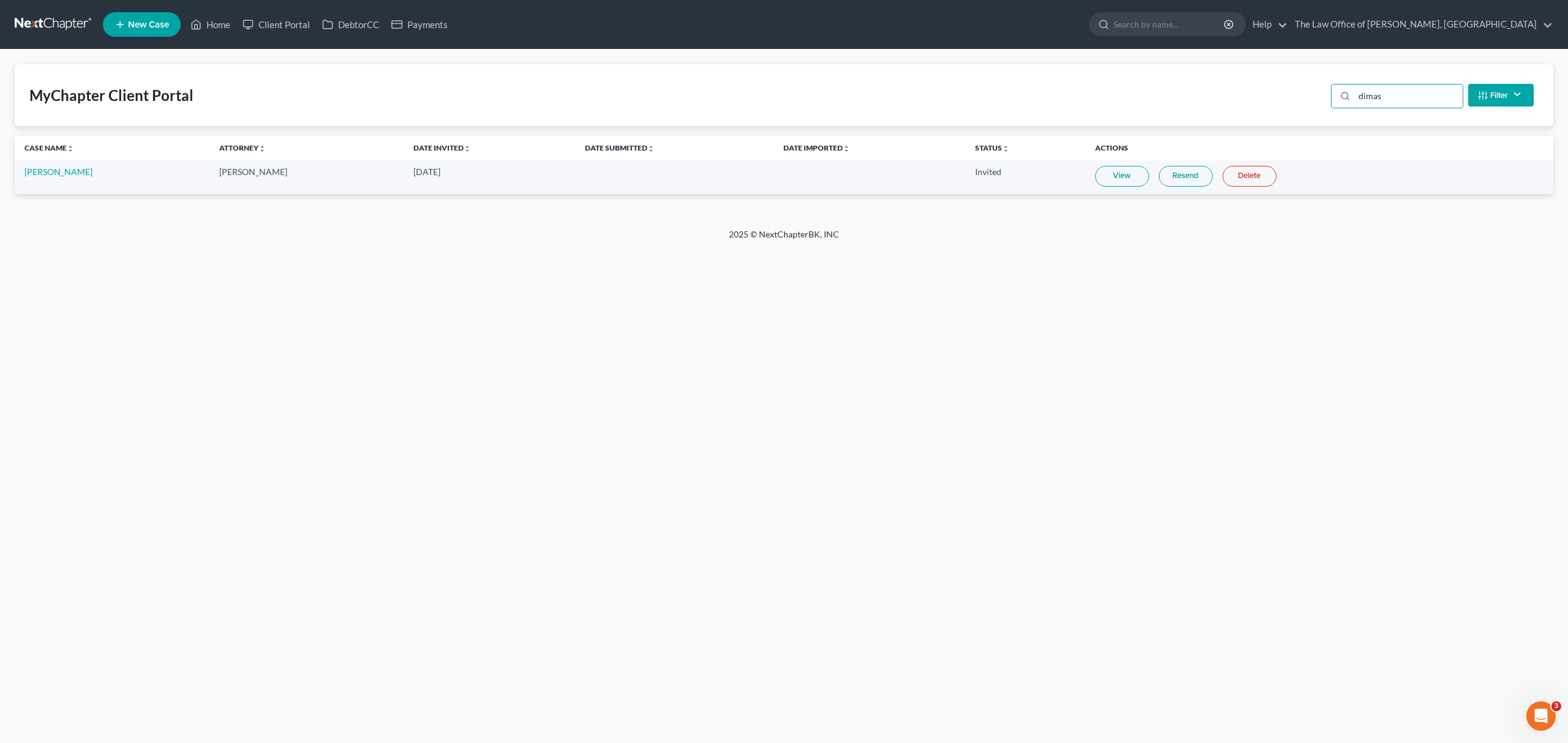
type input "dimas"
click at [77, 170] on link "Kristine Dimas" at bounding box center [59, 171] width 68 height 10
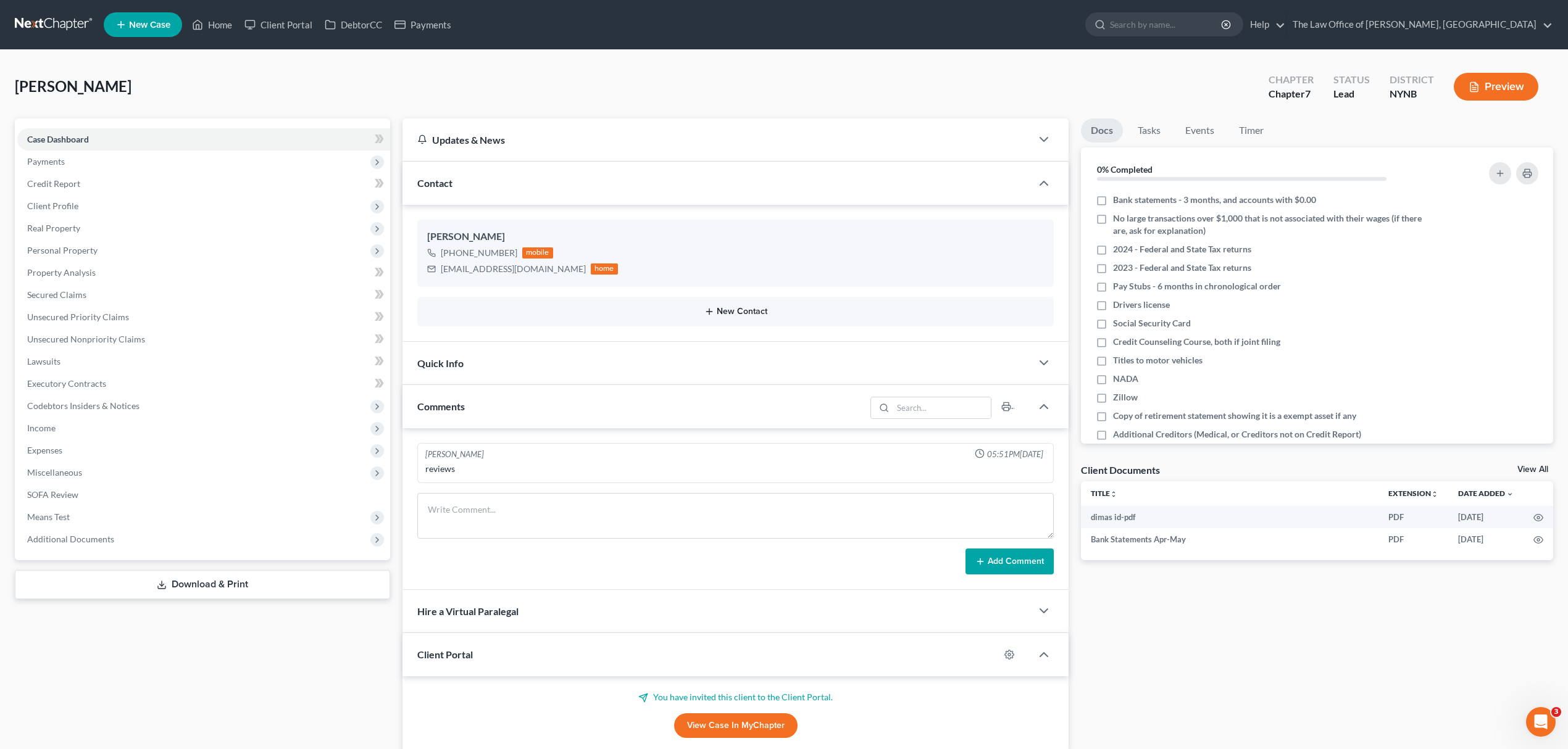
scroll to position [560, 0]
click at [1529, 460] on div "Docs Tasks Events Timer 0% Completed Nothing here yet! Bank statements - 3 mont…" at bounding box center [1317, 656] width 485 height 1075
click at [1529, 465] on link "View All" at bounding box center [1533, 469] width 31 height 9
click at [1529, 465] on div "Updates & News × New York Northern District Notes Take a look at NextChapter's …" at bounding box center [978, 656] width 1163 height 1075
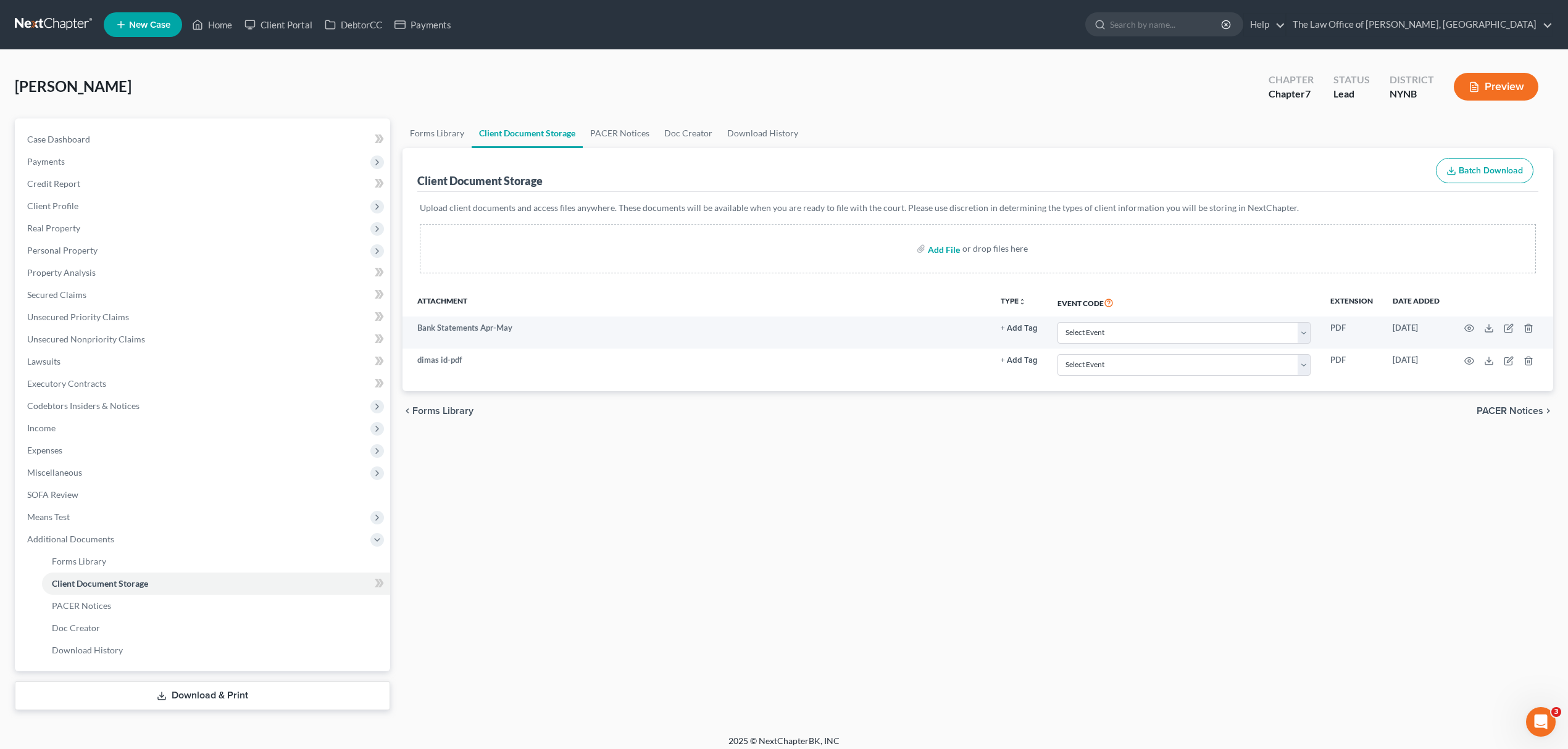
click at [942, 255] on input "file" at bounding box center [943, 248] width 30 height 22
type input "C:\fakepath\july.pdf"
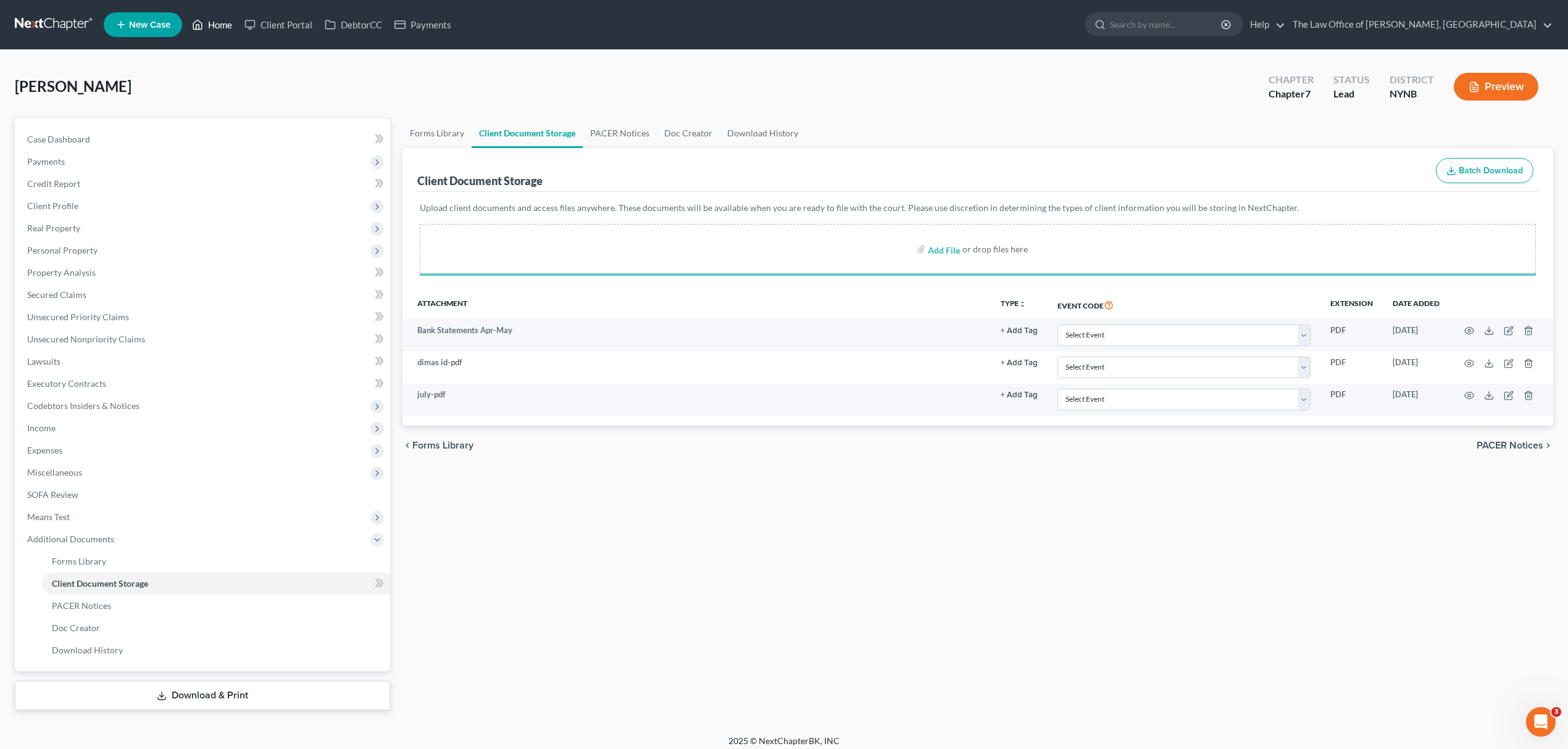
click at [223, 25] on link "Home" at bounding box center [212, 24] width 52 height 22
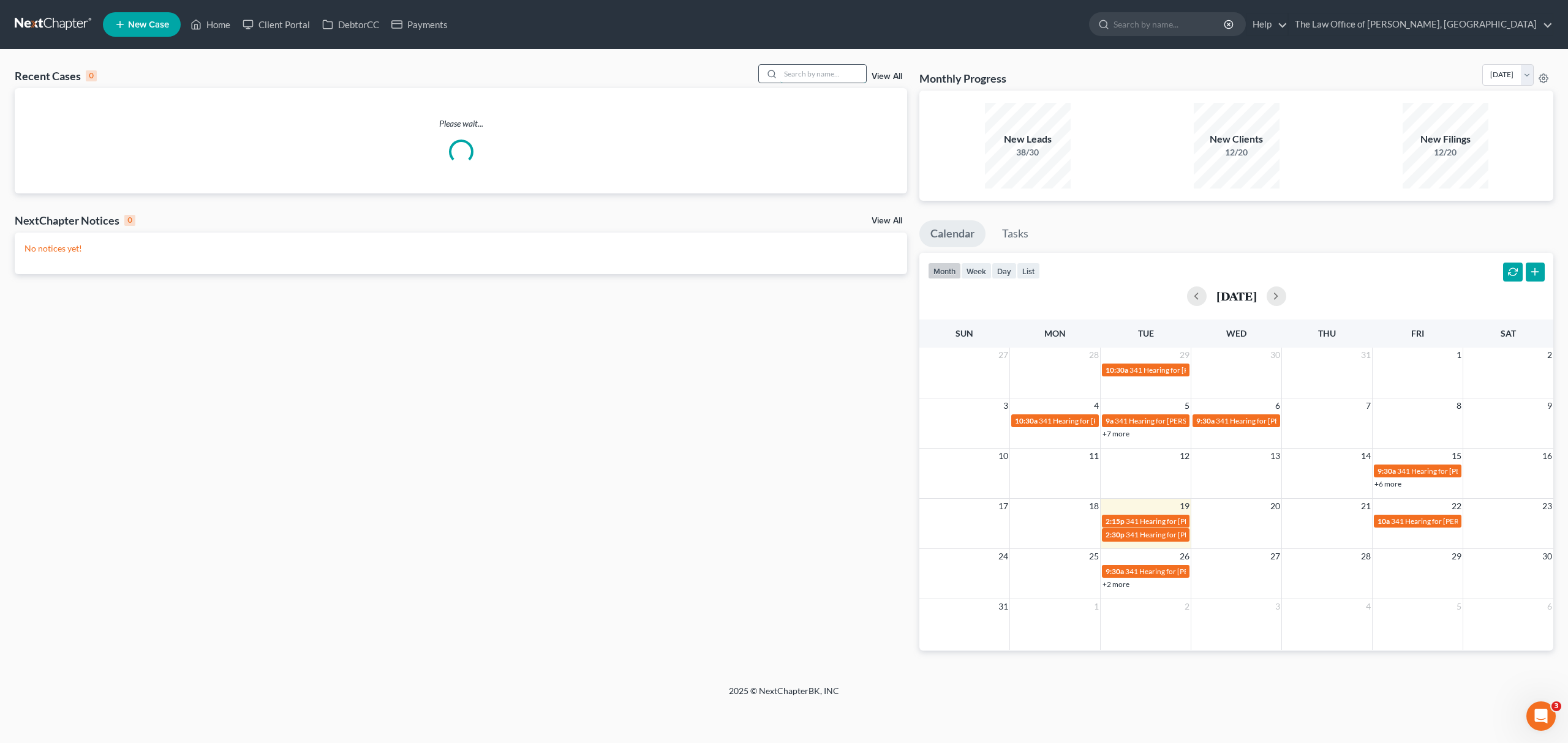
click at [828, 72] on input "search" at bounding box center [823, 74] width 86 height 18
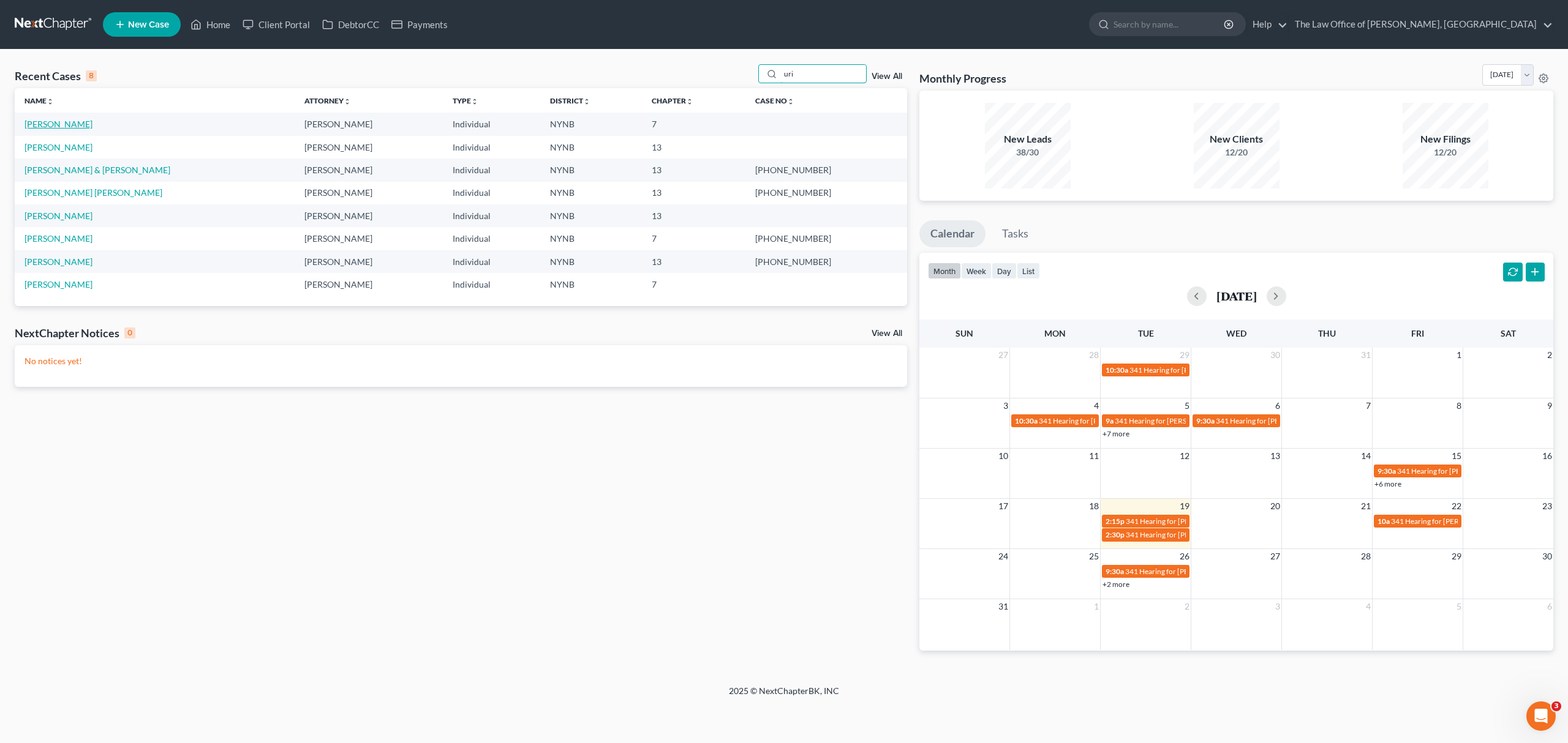
type input "uri"
click at [42, 125] on link "John, Uriah" at bounding box center [59, 123] width 68 height 10
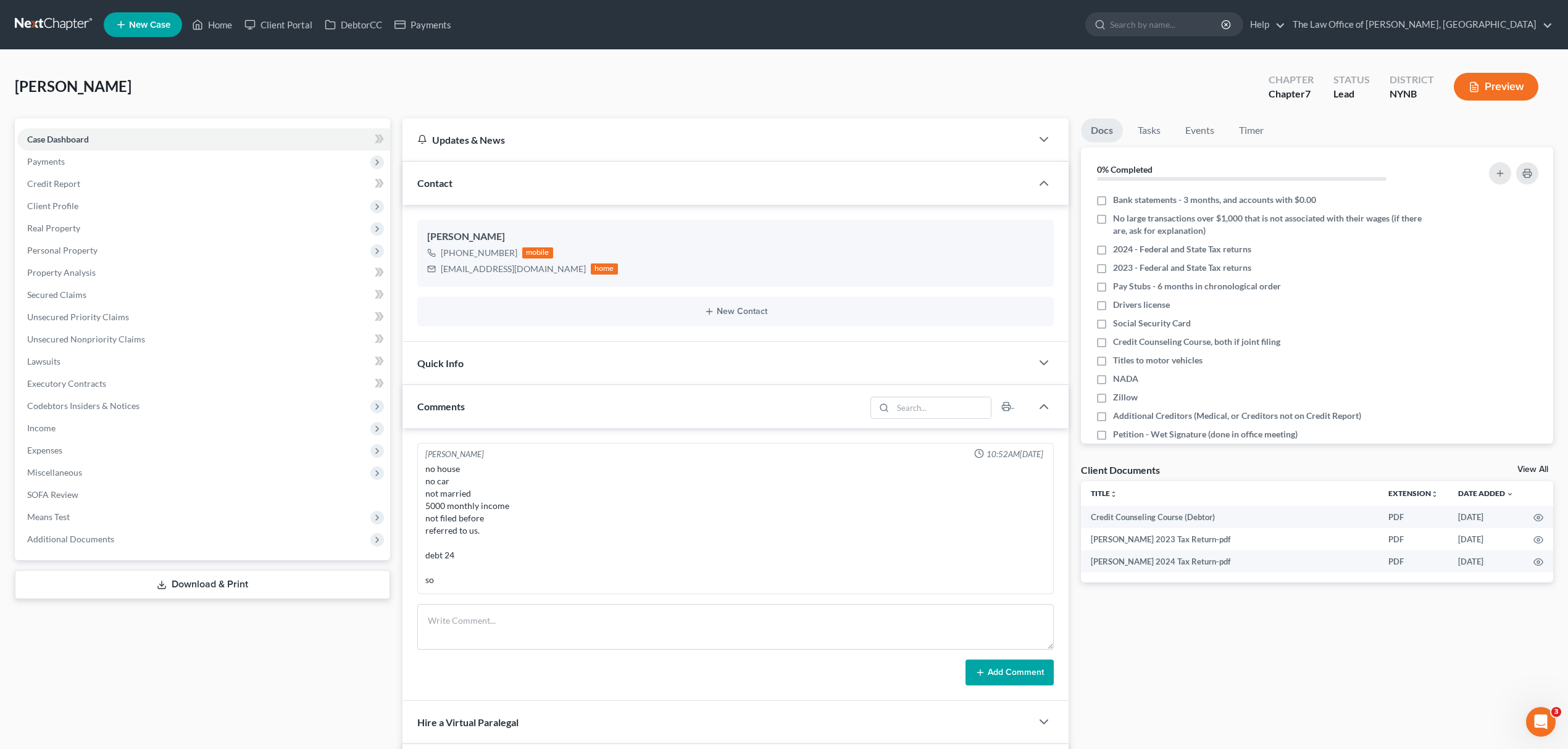
scroll to position [535, 0]
click at [223, 26] on link "Home" at bounding box center [212, 24] width 52 height 22
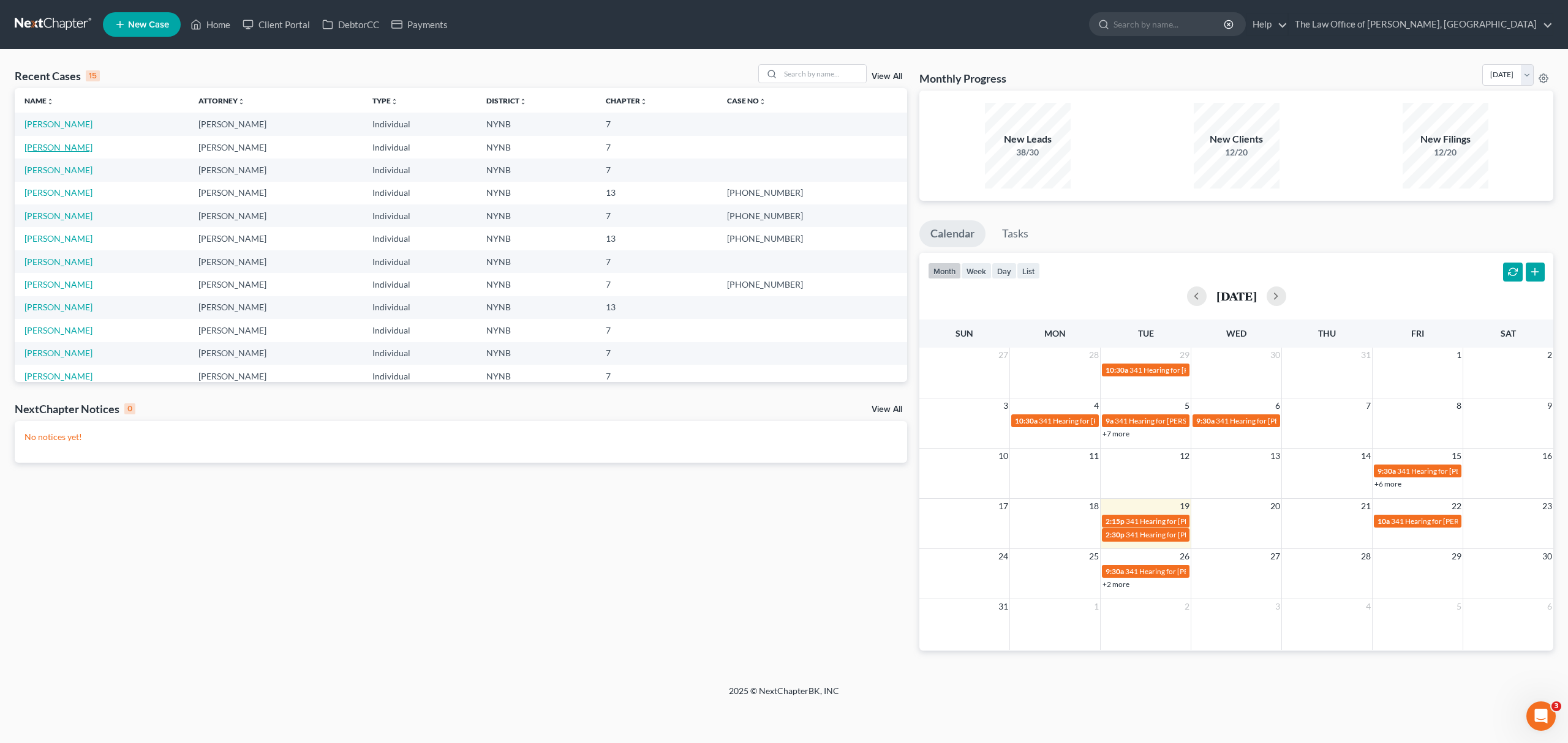
click at [60, 152] on link "Dimas, Kristine" at bounding box center [59, 146] width 68 height 10
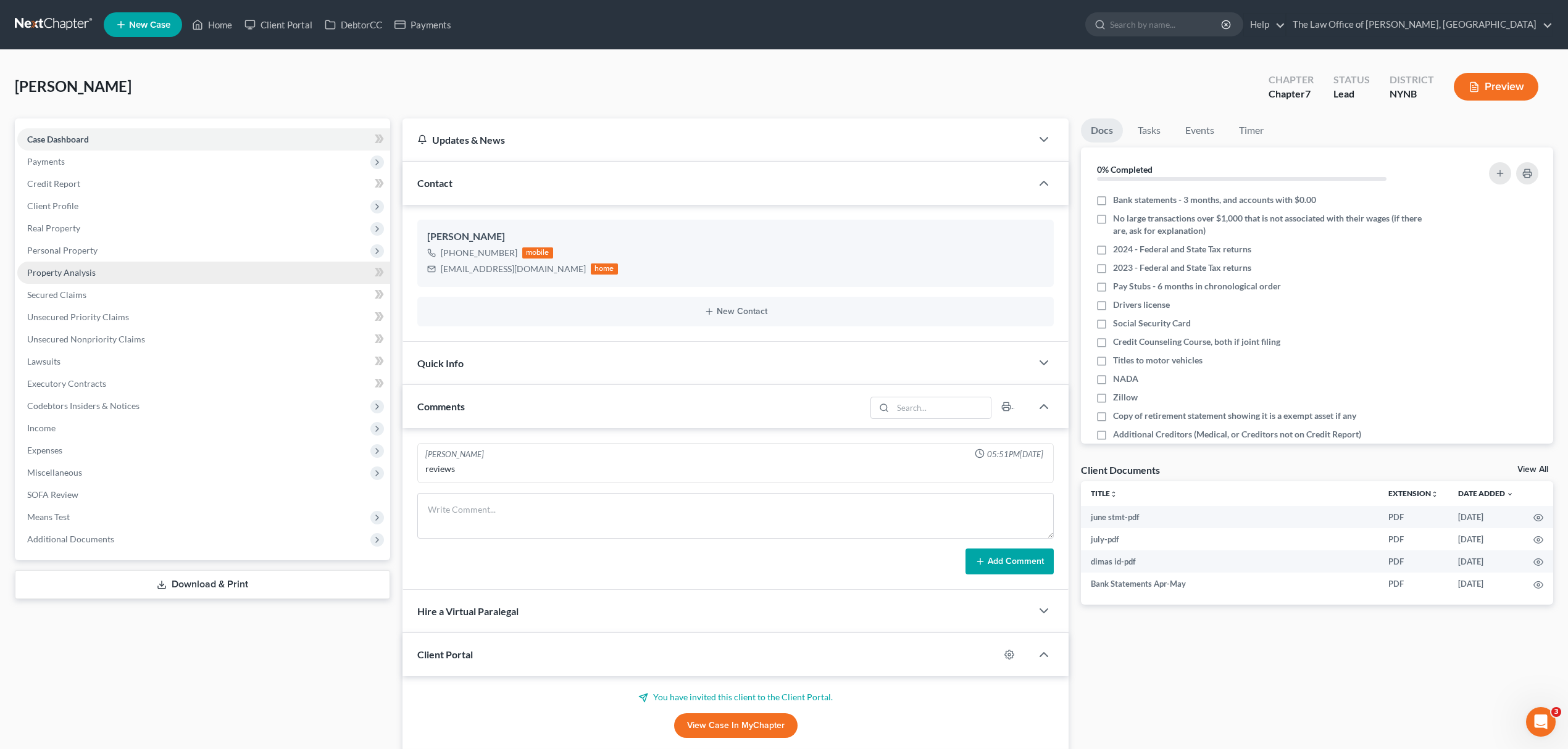
scroll to position [560, 0]
click at [131, 586] on link "Download & Print" at bounding box center [202, 584] width 375 height 29
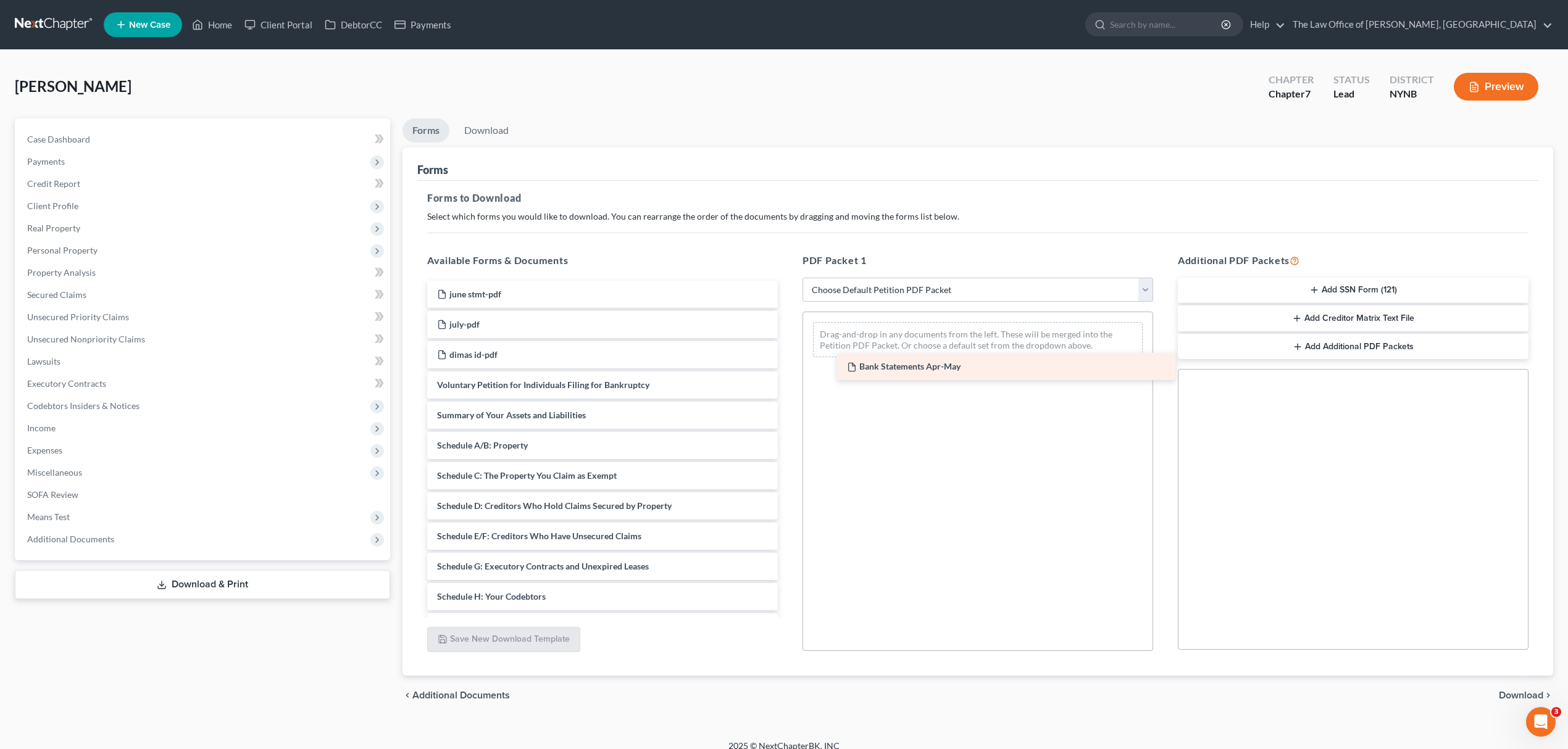
drag, startPoint x: 556, startPoint y: 385, endPoint x: 965, endPoint y: 367, distance: 409.4
click at [788, 367] on div "Bank Statements Apr-May june stmt-pdf july-pdf dimas id-pdf Bank Statements Apr…" at bounding box center [603, 597] width 371 height 632
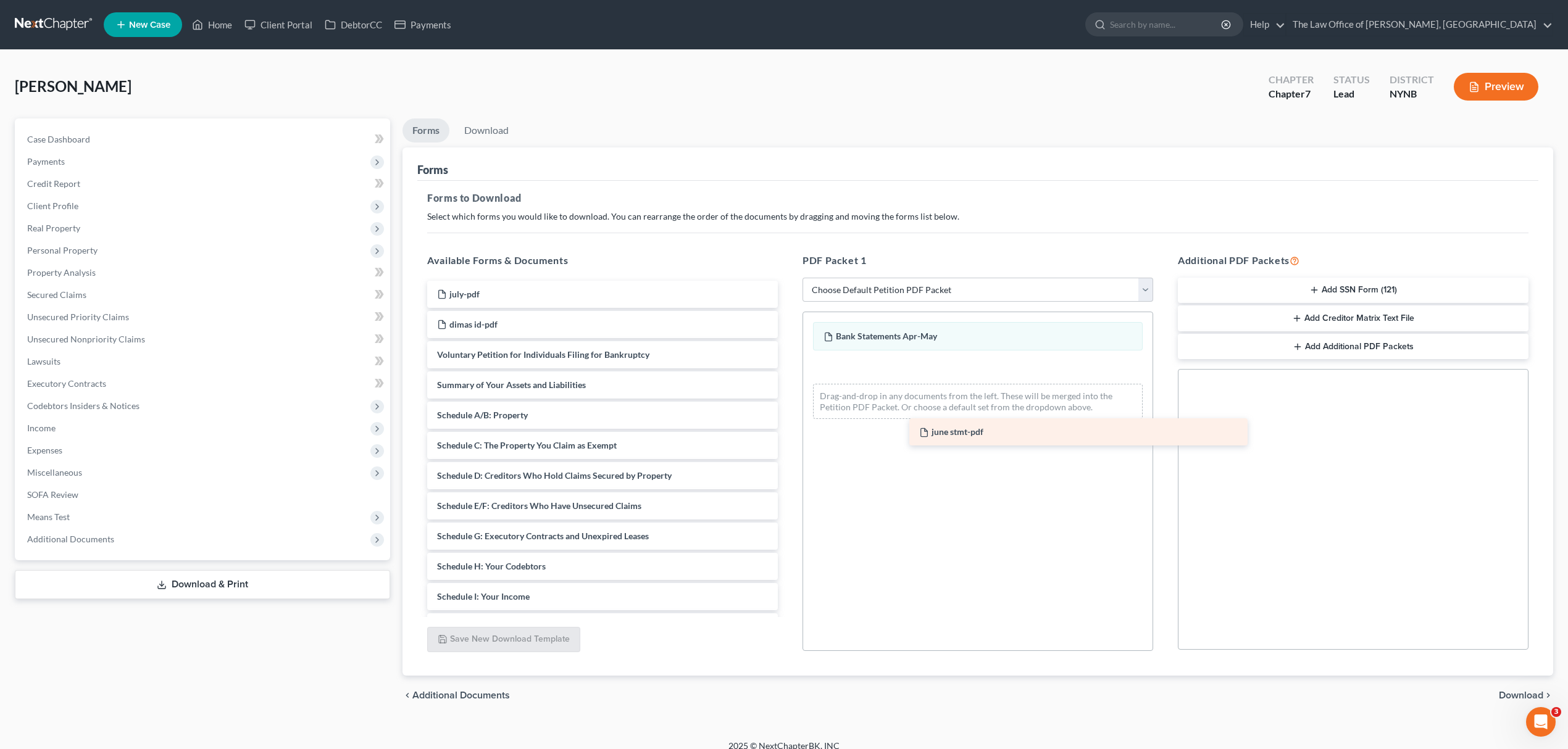
drag, startPoint x: 544, startPoint y: 296, endPoint x: 962, endPoint y: 406, distance: 432.2
click at [788, 415] on div "june stmt-pdf june stmt-pdf july-pdf dimas id-pdf Voluntary Petition for Indivi…" at bounding box center [603, 581] width 371 height 602
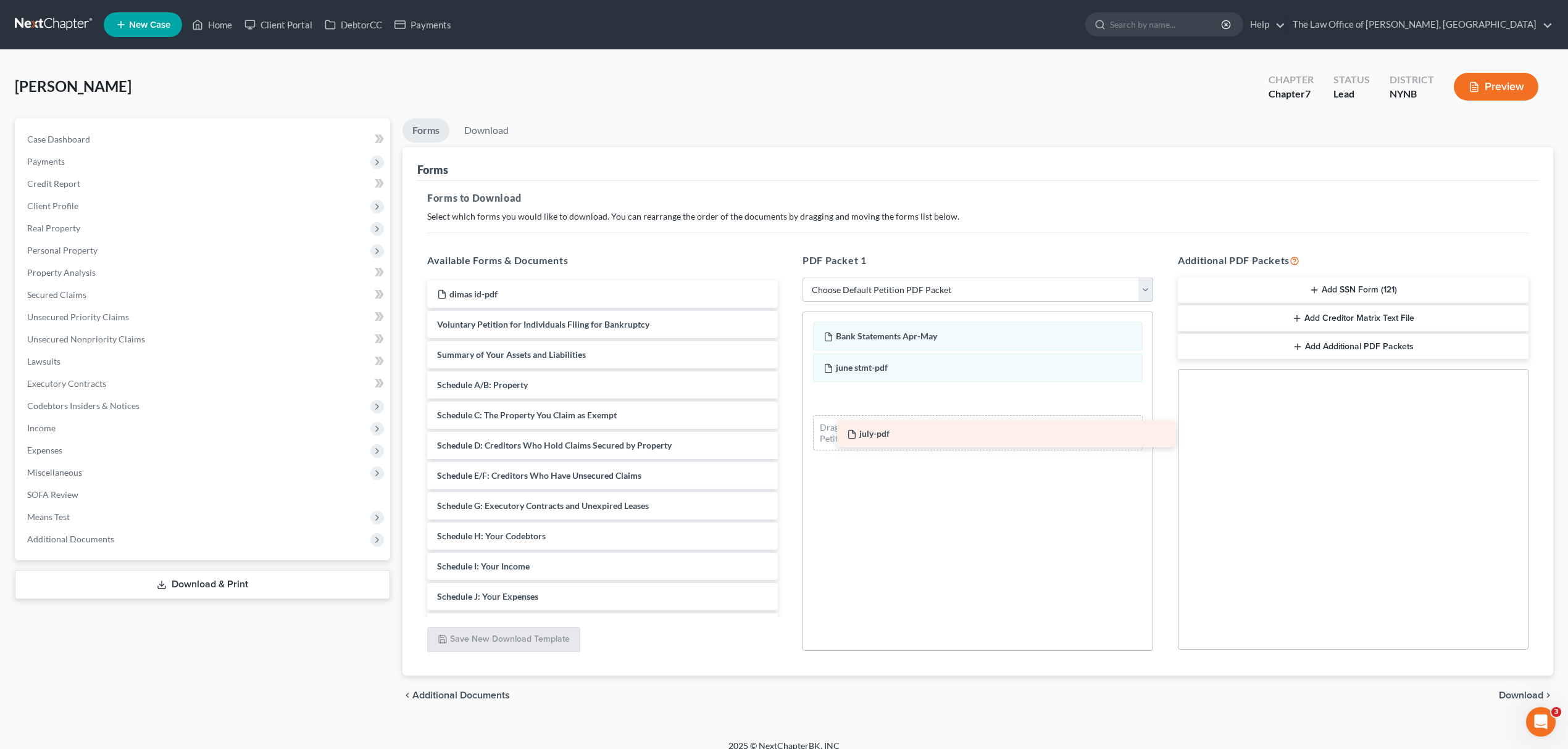
drag, startPoint x: 551, startPoint y: 300, endPoint x: 955, endPoint y: 439, distance: 427.2
click at [788, 449] on div "july-pdf july-pdf dimas id-pdf Voluntary Petition for Individuals Filing for Ba…" at bounding box center [603, 566] width 371 height 571
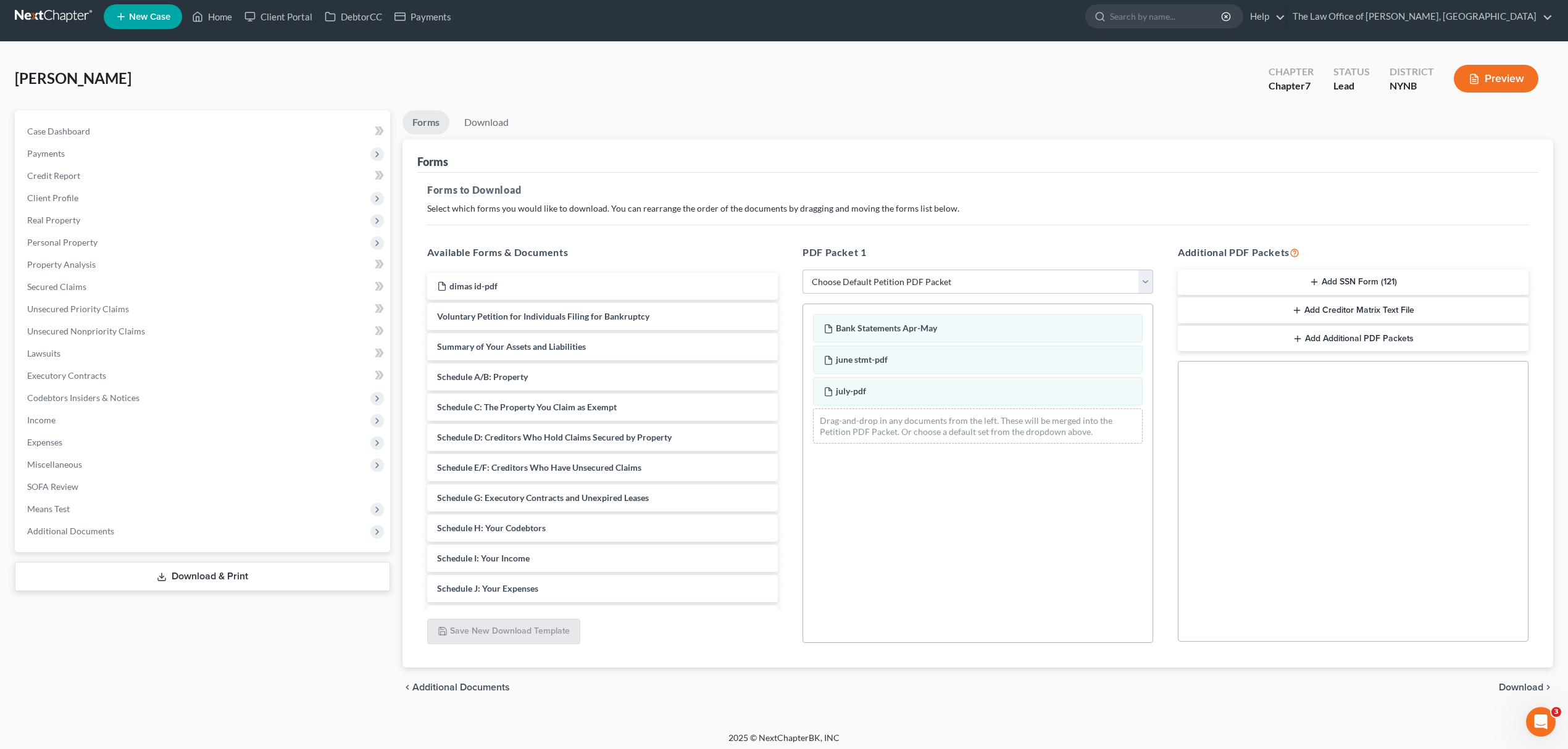
scroll to position [13, 0]
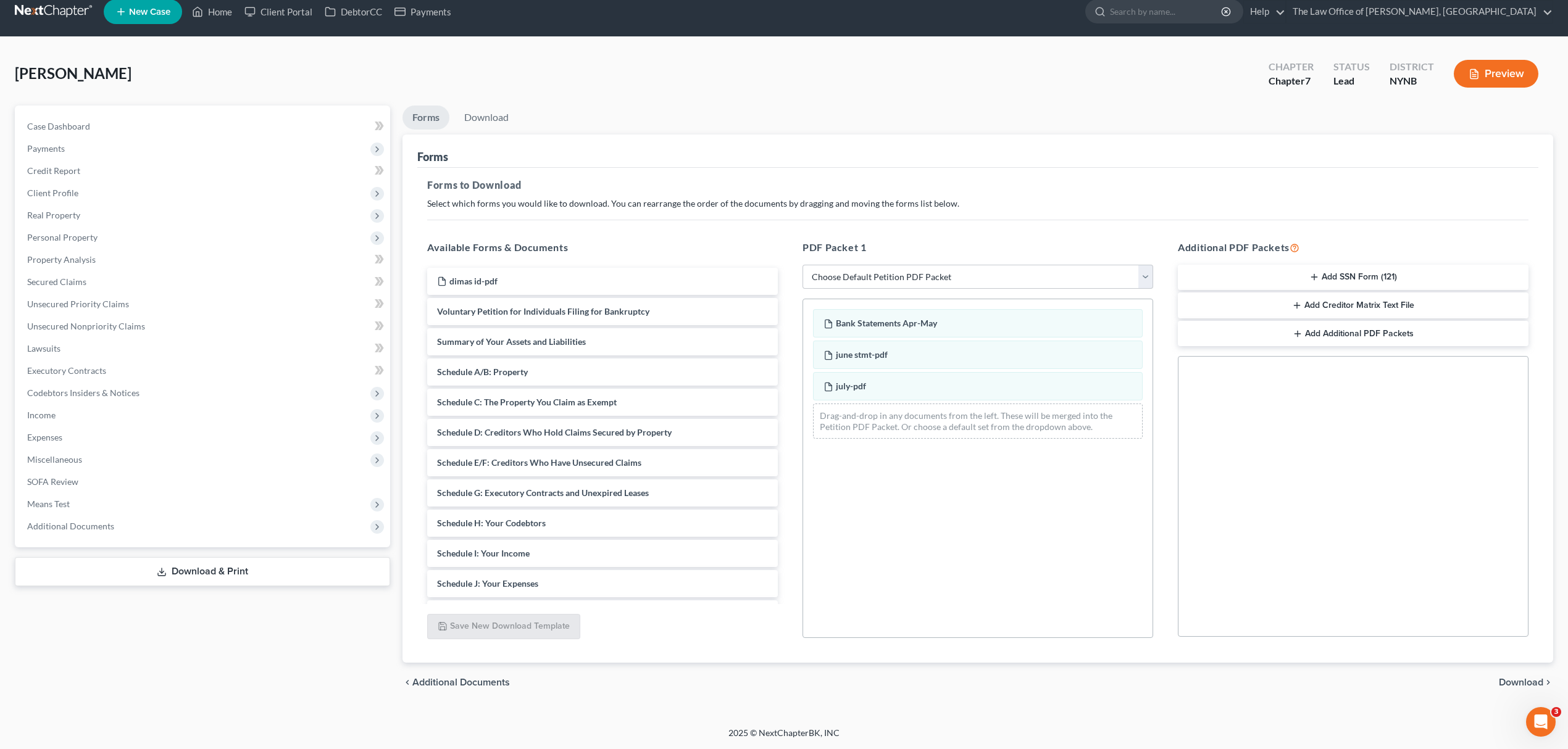
click at [1514, 683] on span "Download" at bounding box center [1520, 682] width 44 height 10
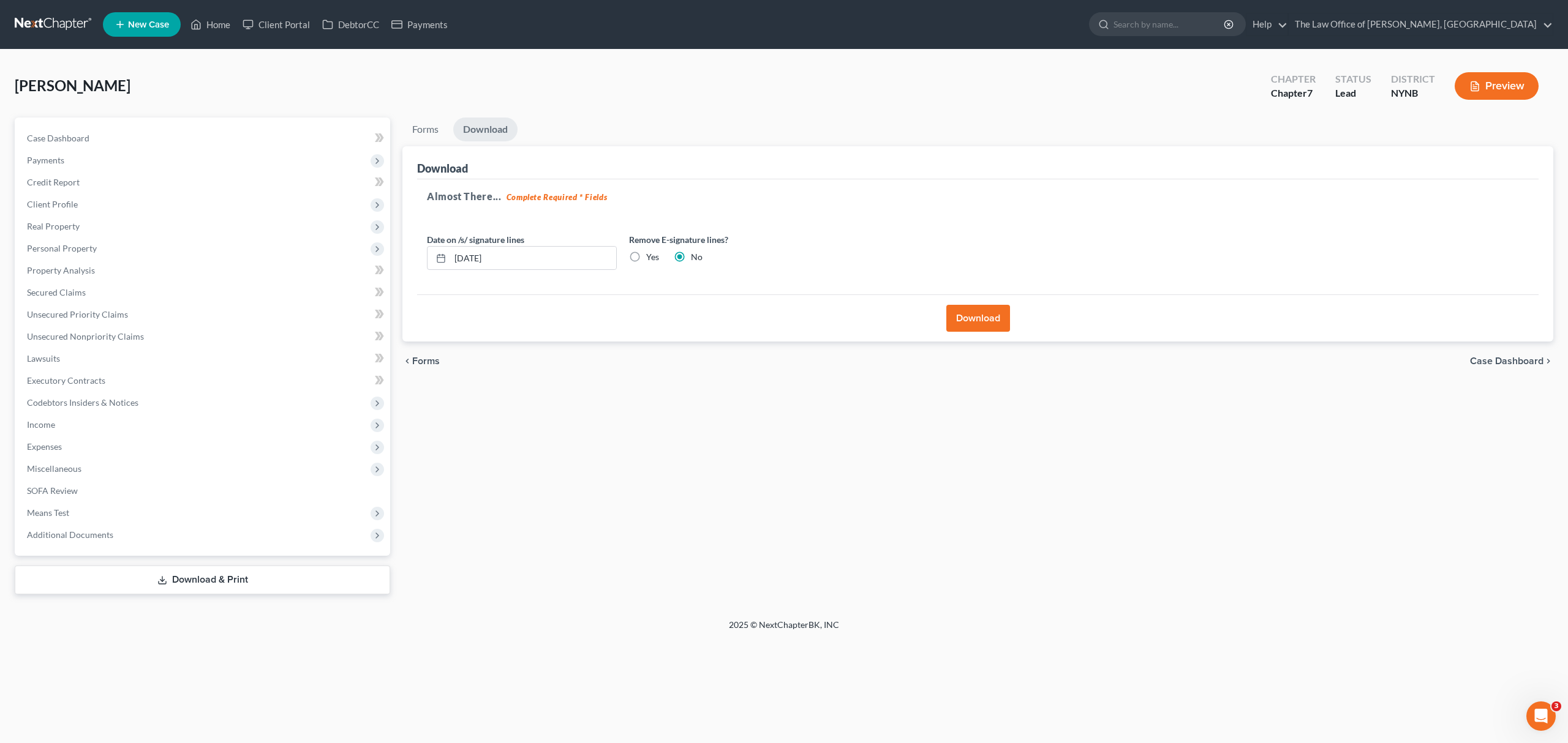
click at [987, 324] on button "Download" at bounding box center [978, 318] width 63 height 27
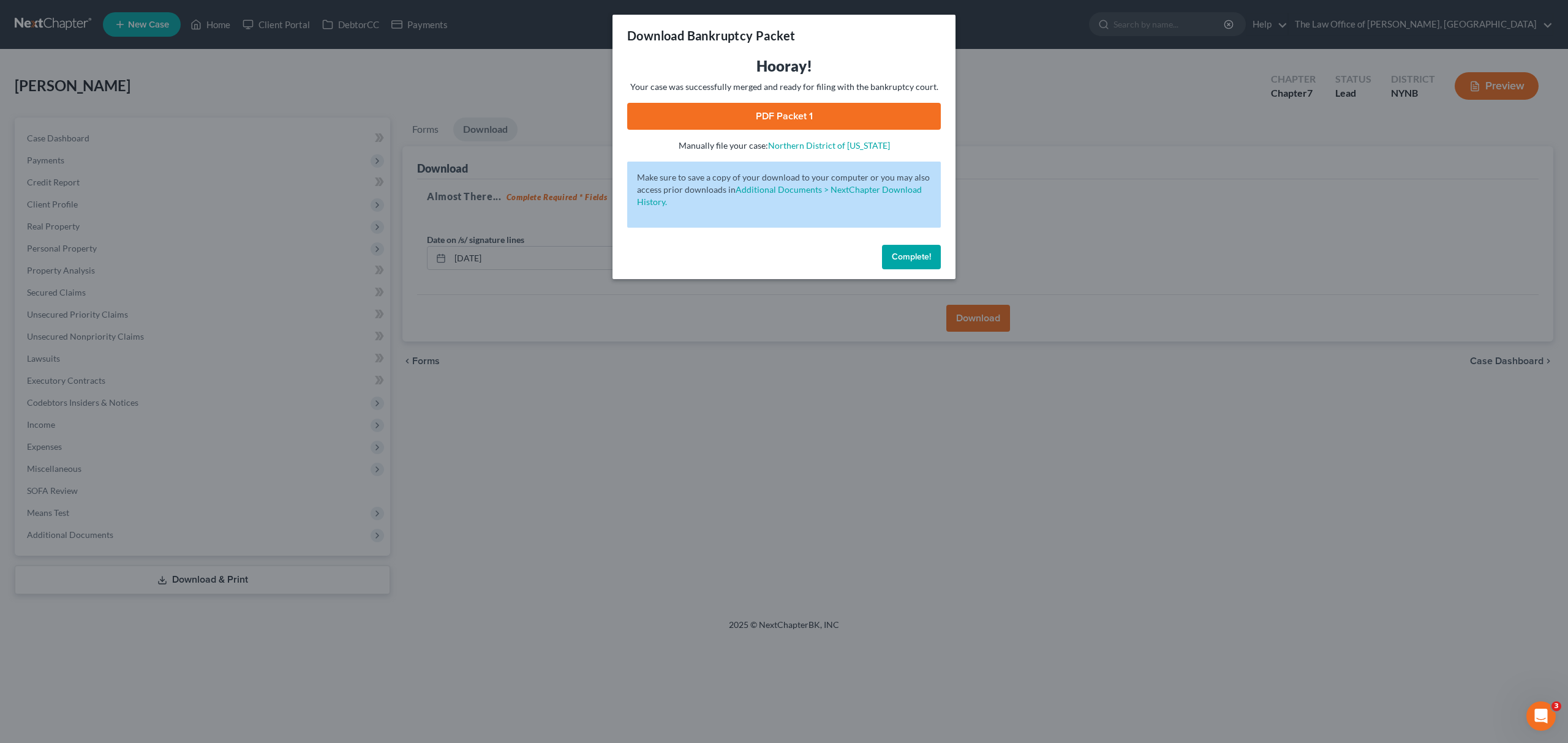
click at [800, 105] on link "PDF Packet 1" at bounding box center [784, 116] width 314 height 27
click at [630, 135] on div "Hooray! Your case was successfully merged and ready for filing with the bankrup…" at bounding box center [784, 104] width 314 height 95
click at [769, 118] on link "PDF Packet 1" at bounding box center [784, 116] width 314 height 27
click at [894, 252] on span "Complete!" at bounding box center [911, 256] width 39 height 10
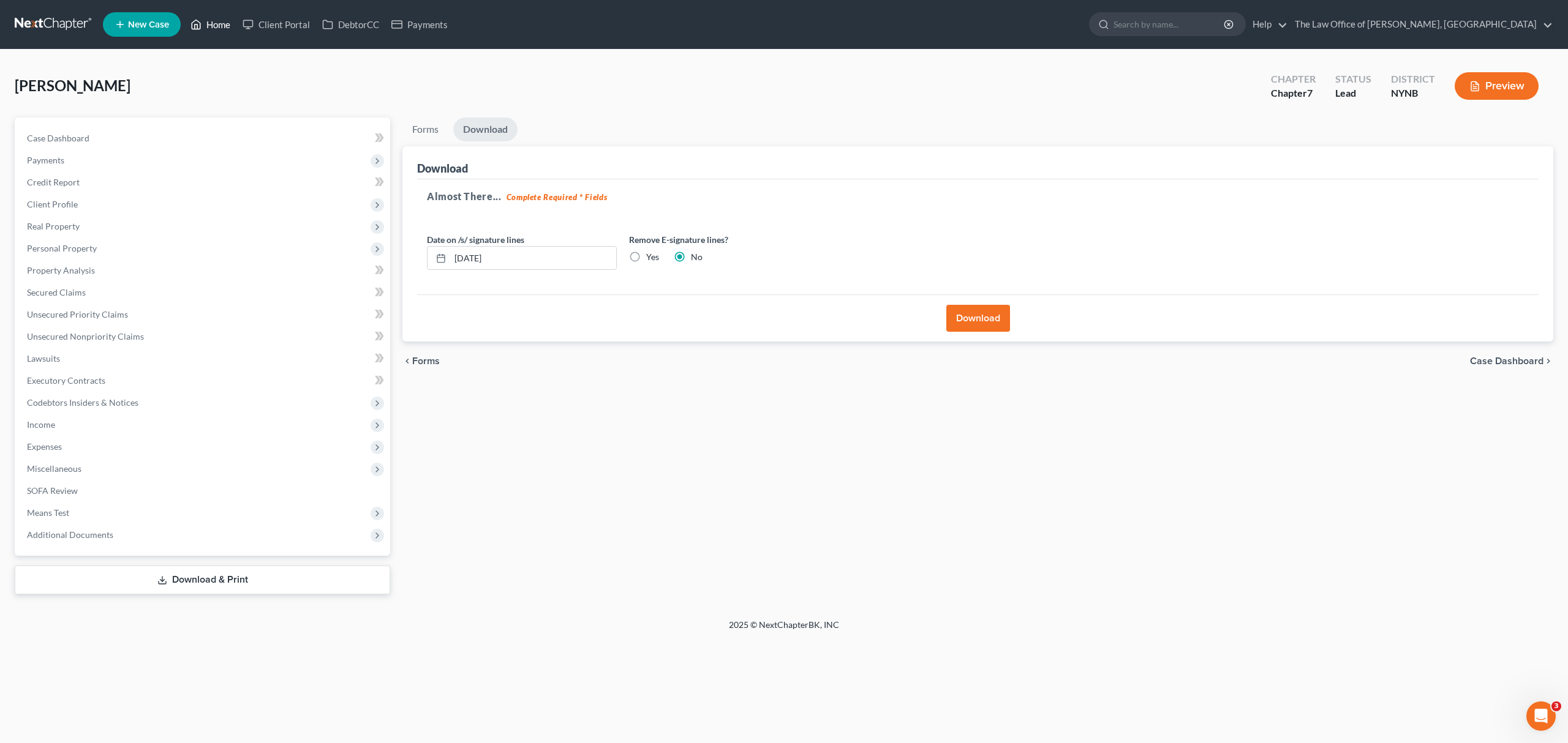
click at [191, 21] on icon at bounding box center [196, 24] width 11 height 15
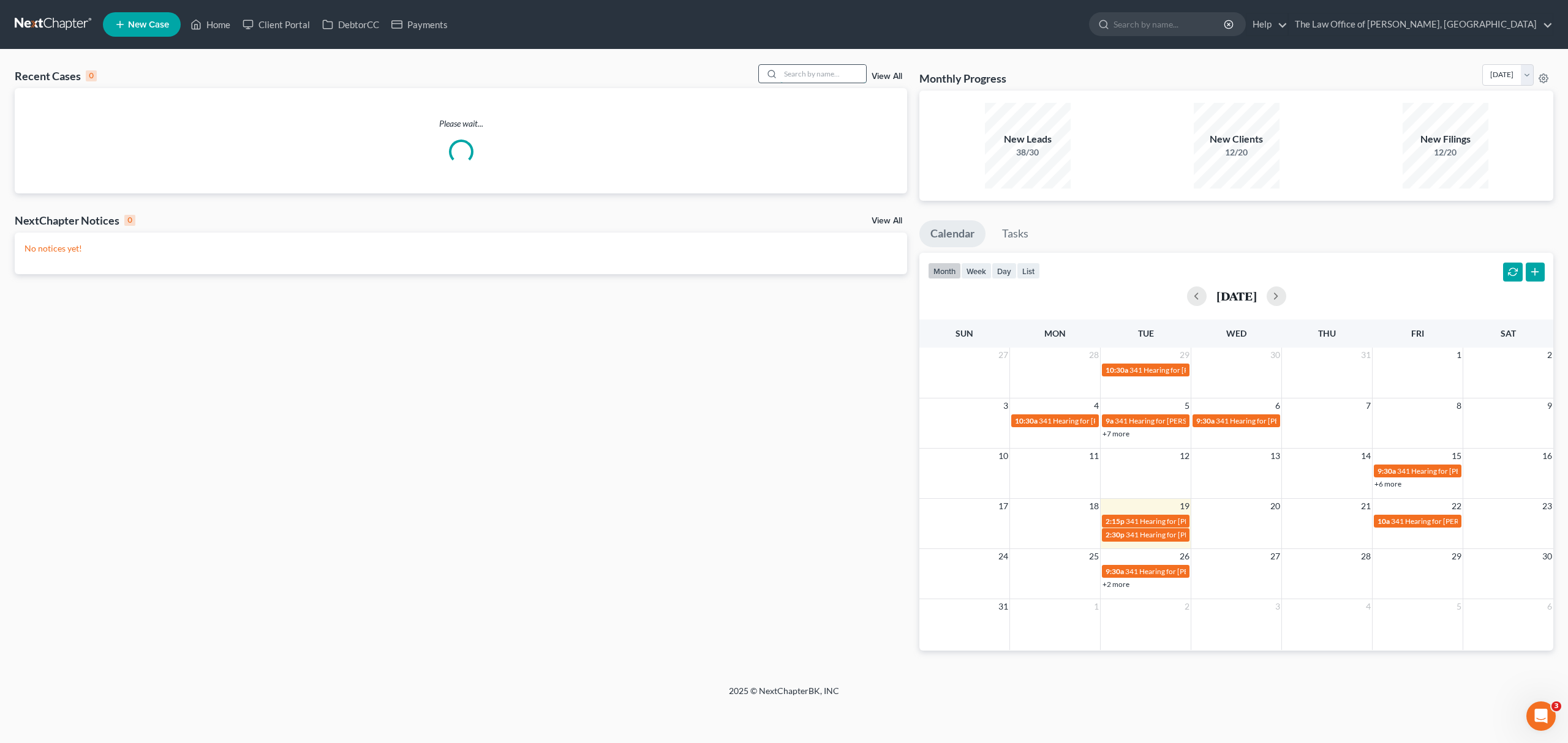
click at [815, 80] on input "search" at bounding box center [823, 74] width 86 height 18
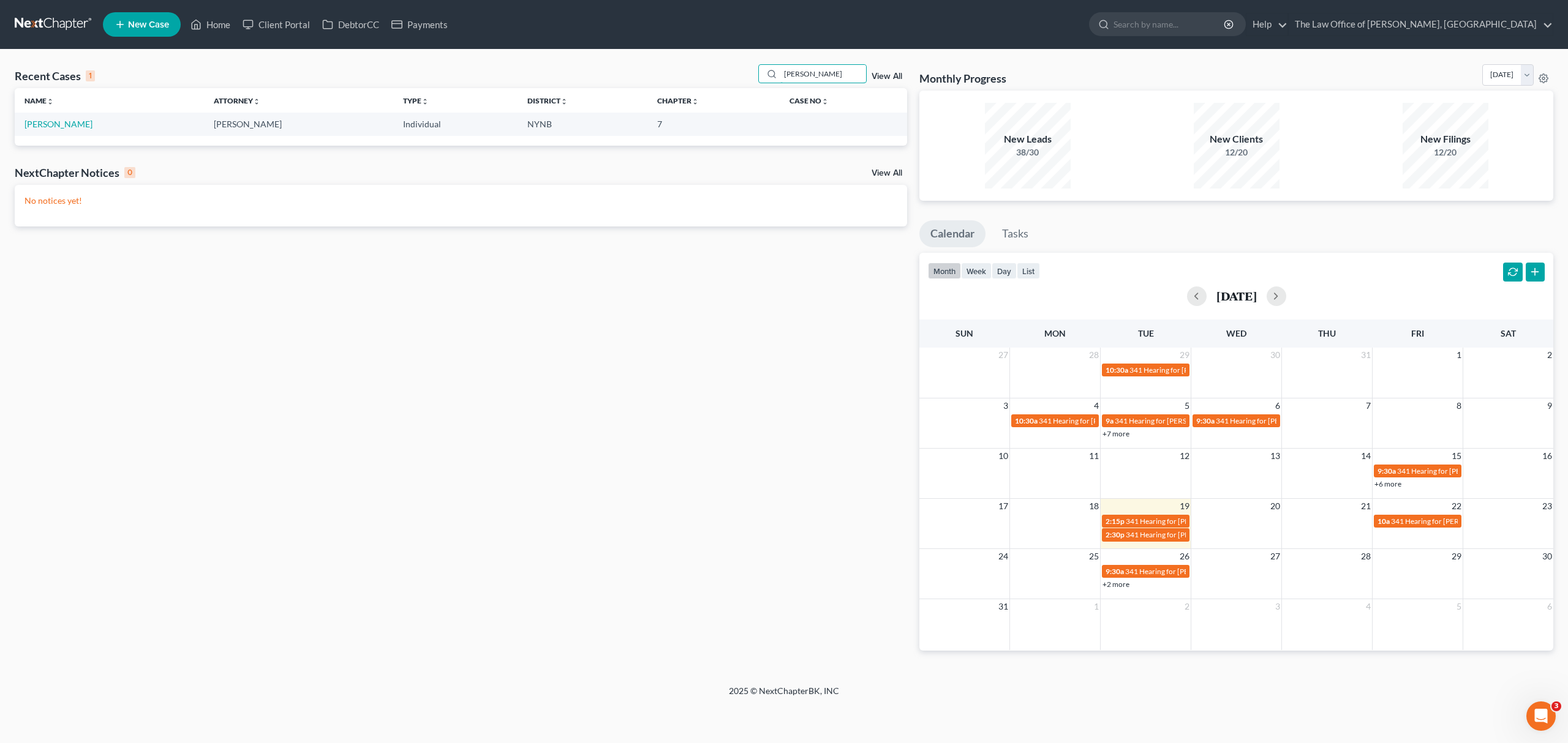
type input "mitchum"
click at [63, 118] on td "Mitchum, Kelley" at bounding box center [109, 124] width 189 height 22
click at [48, 116] on td "Mitchum, Kelley" at bounding box center [109, 124] width 189 height 22
click at [40, 124] on link "Mitchum, Kelley" at bounding box center [59, 123] width 68 height 10
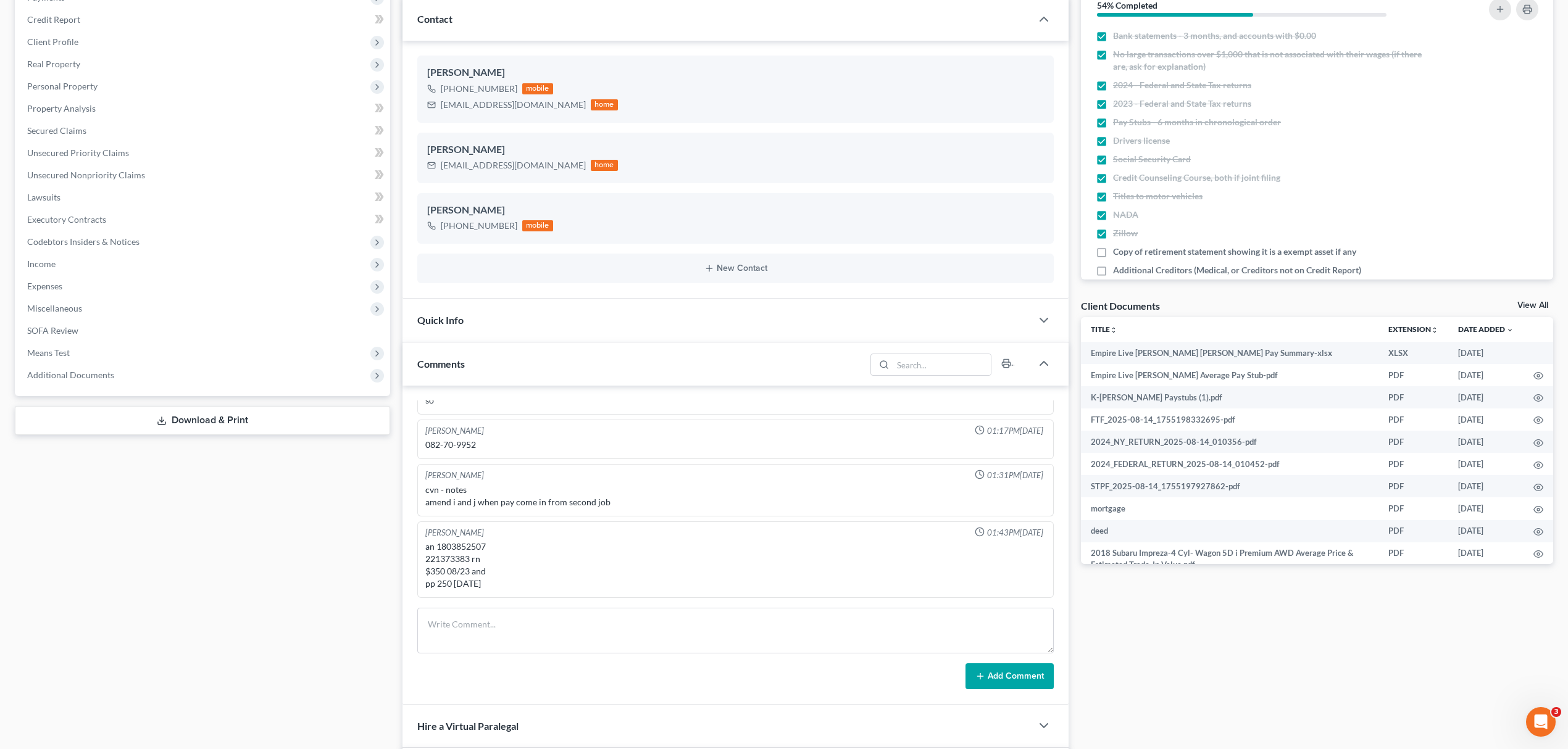
scroll to position [560, 0]
click at [517, 630] on textarea at bounding box center [735, 630] width 636 height 46
click at [470, 626] on textarea "paid 350 fo filing fee today 8/19 in cash" at bounding box center [735, 630] width 636 height 46
type textarea "paid 350 for filing fee today 8/19 in cash"
click at [1015, 669] on button "Add Comment" at bounding box center [1009, 676] width 88 height 26
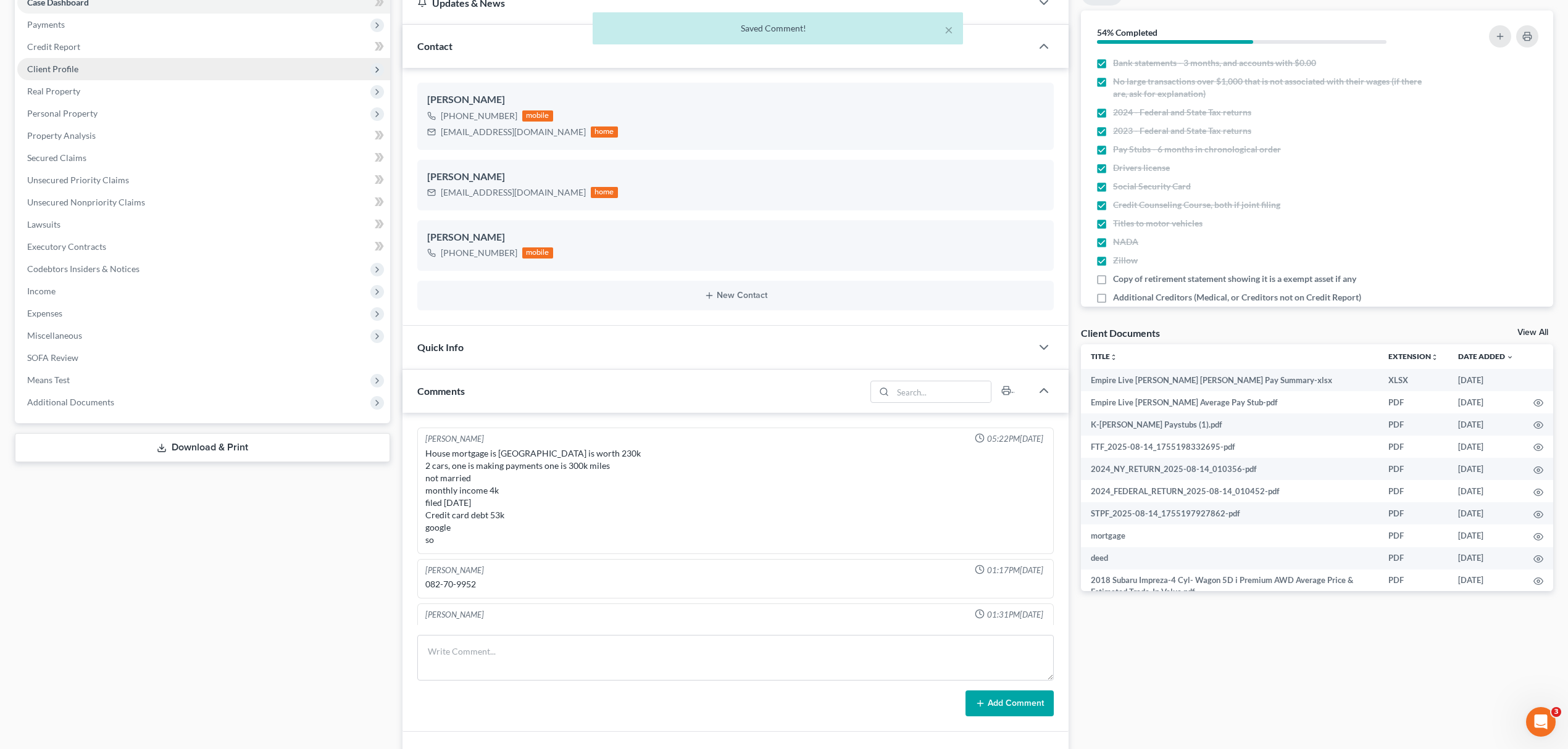
scroll to position [0, 0]
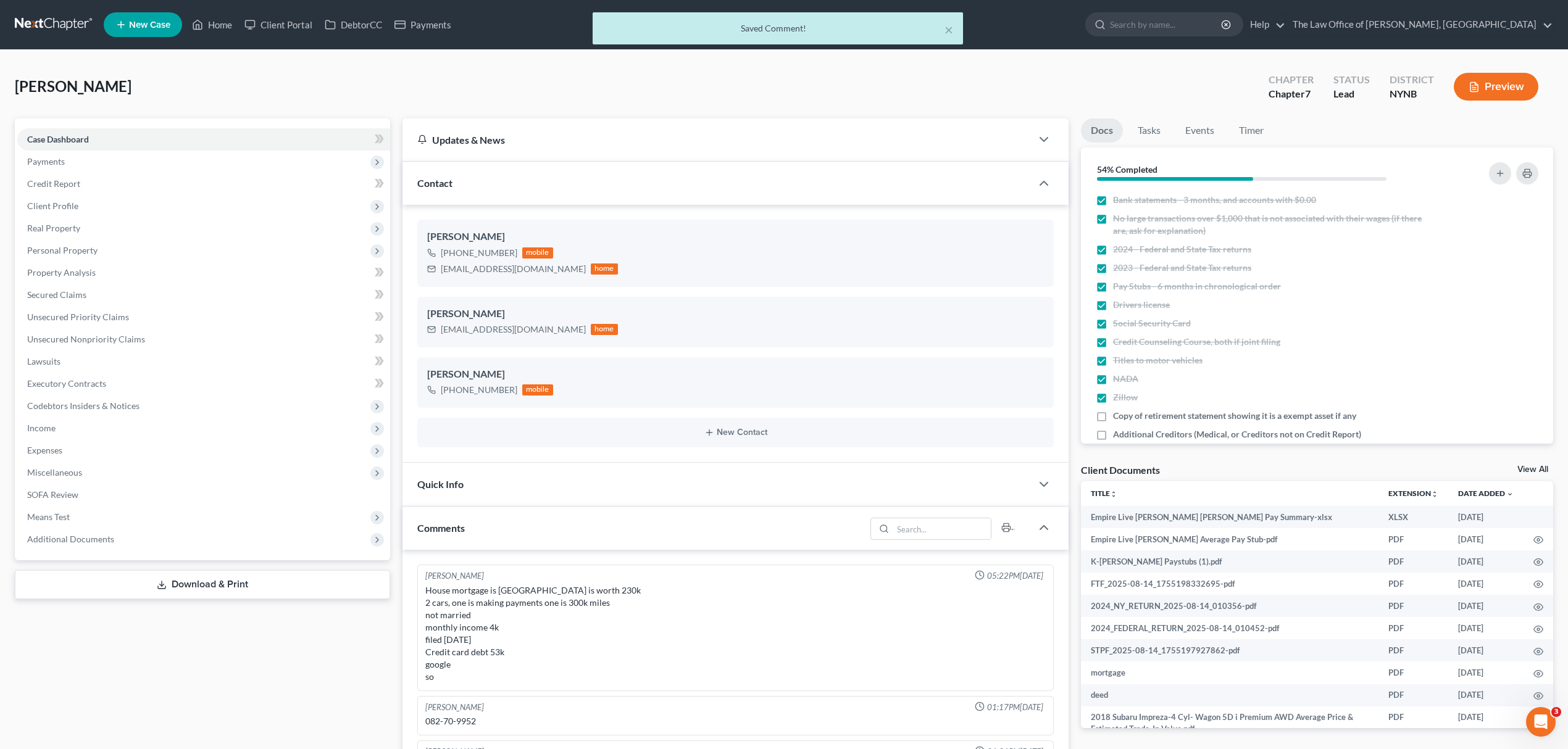
click at [443, 30] on div "× Saved Comment!" at bounding box center [777, 31] width 1568 height 38
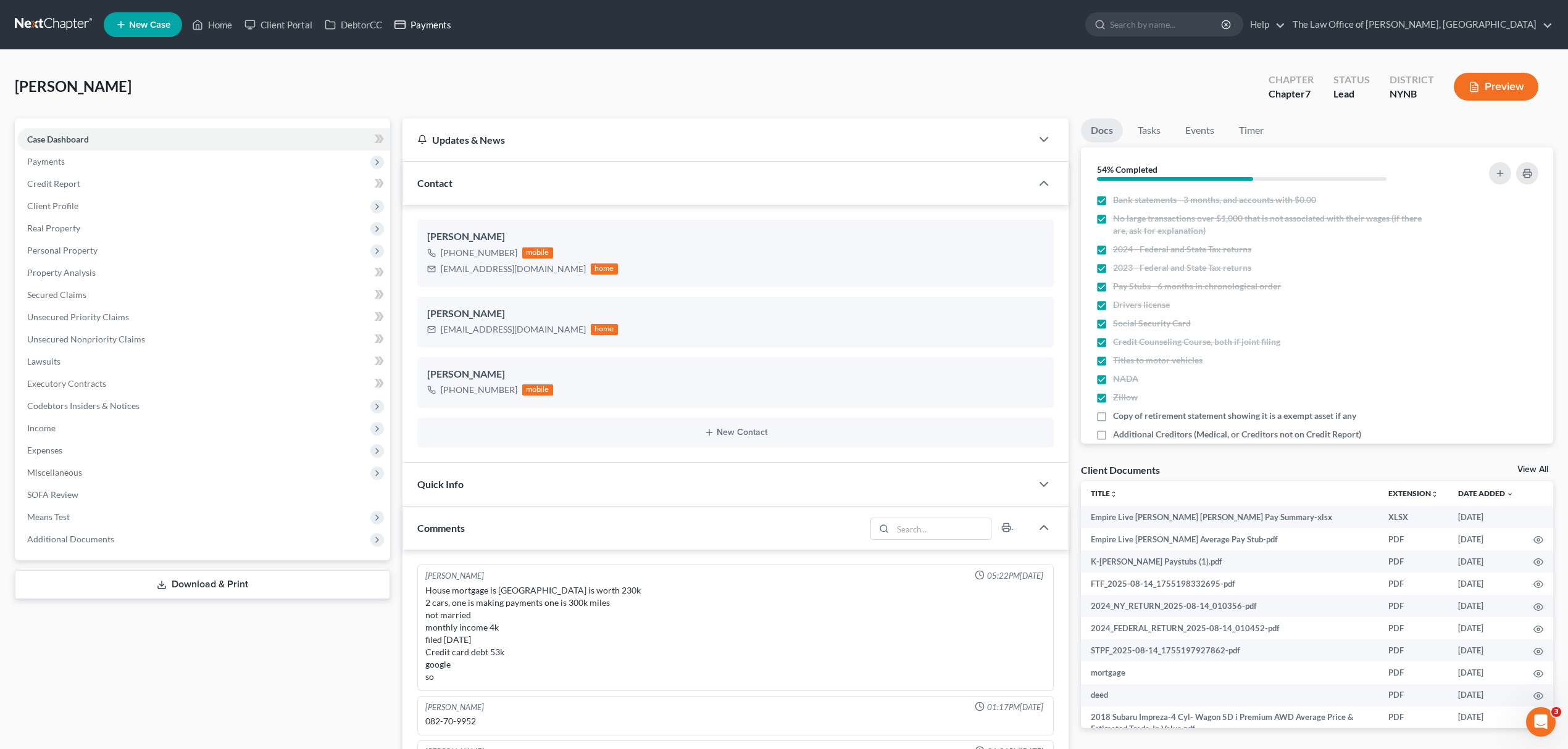
click at [418, 16] on link "Payments" at bounding box center [422, 24] width 69 height 22
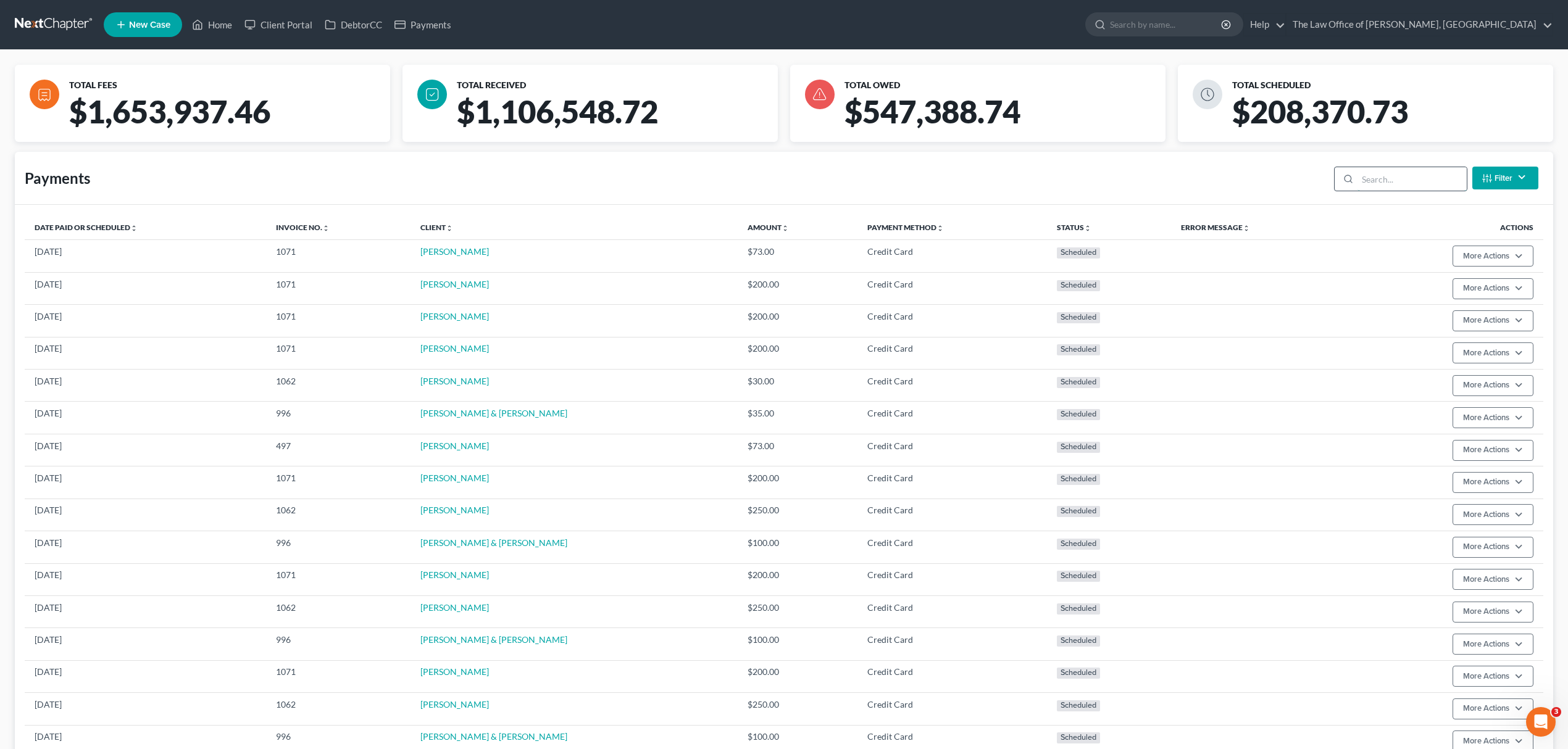
click at [1408, 186] on input "search" at bounding box center [1412, 179] width 109 height 23
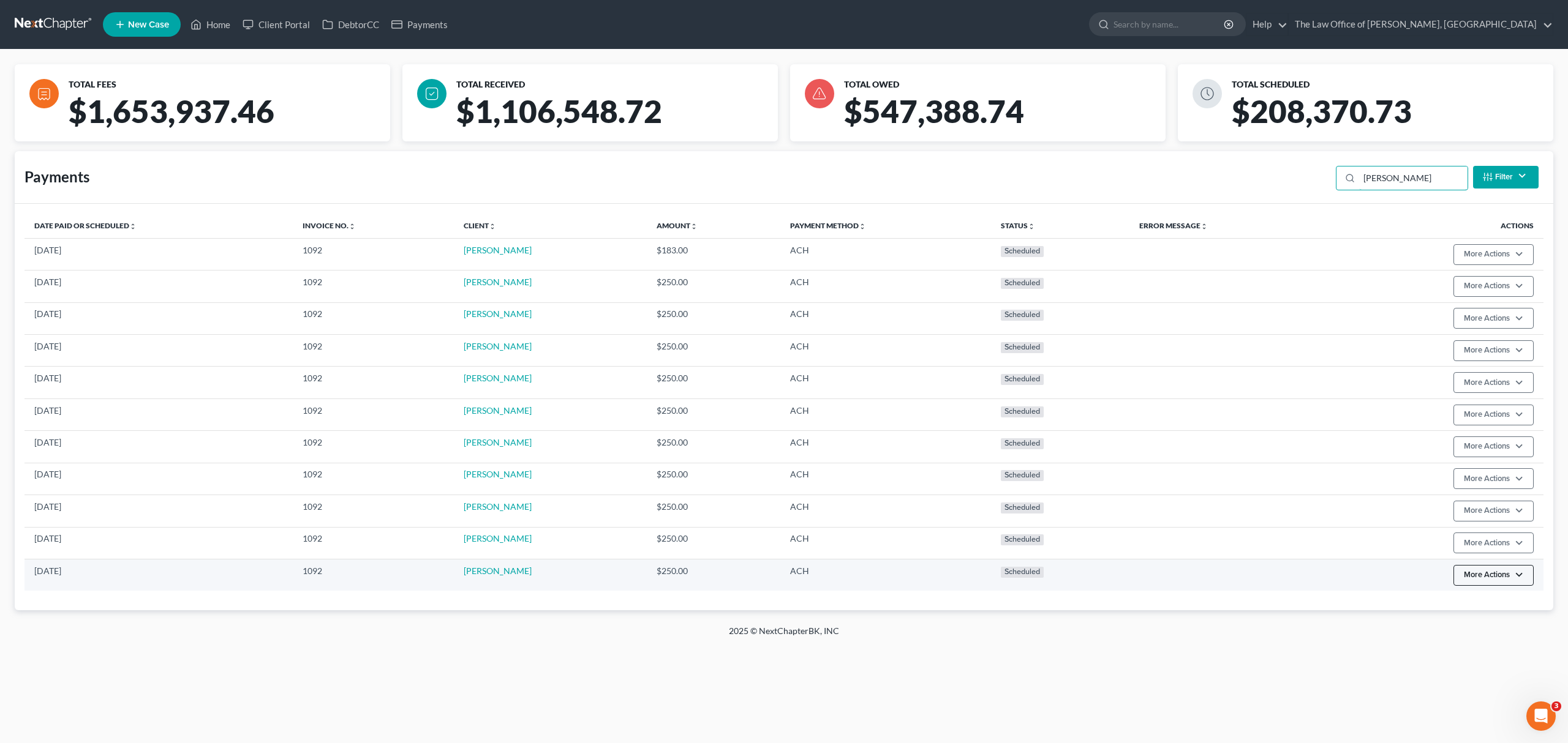
type input "mitchum"
click at [1512, 265] on button "More Actions" at bounding box center [1494, 255] width 81 height 21
click at [1503, 605] on link "Cancel" at bounding box center [1506, 608] width 118 height 21
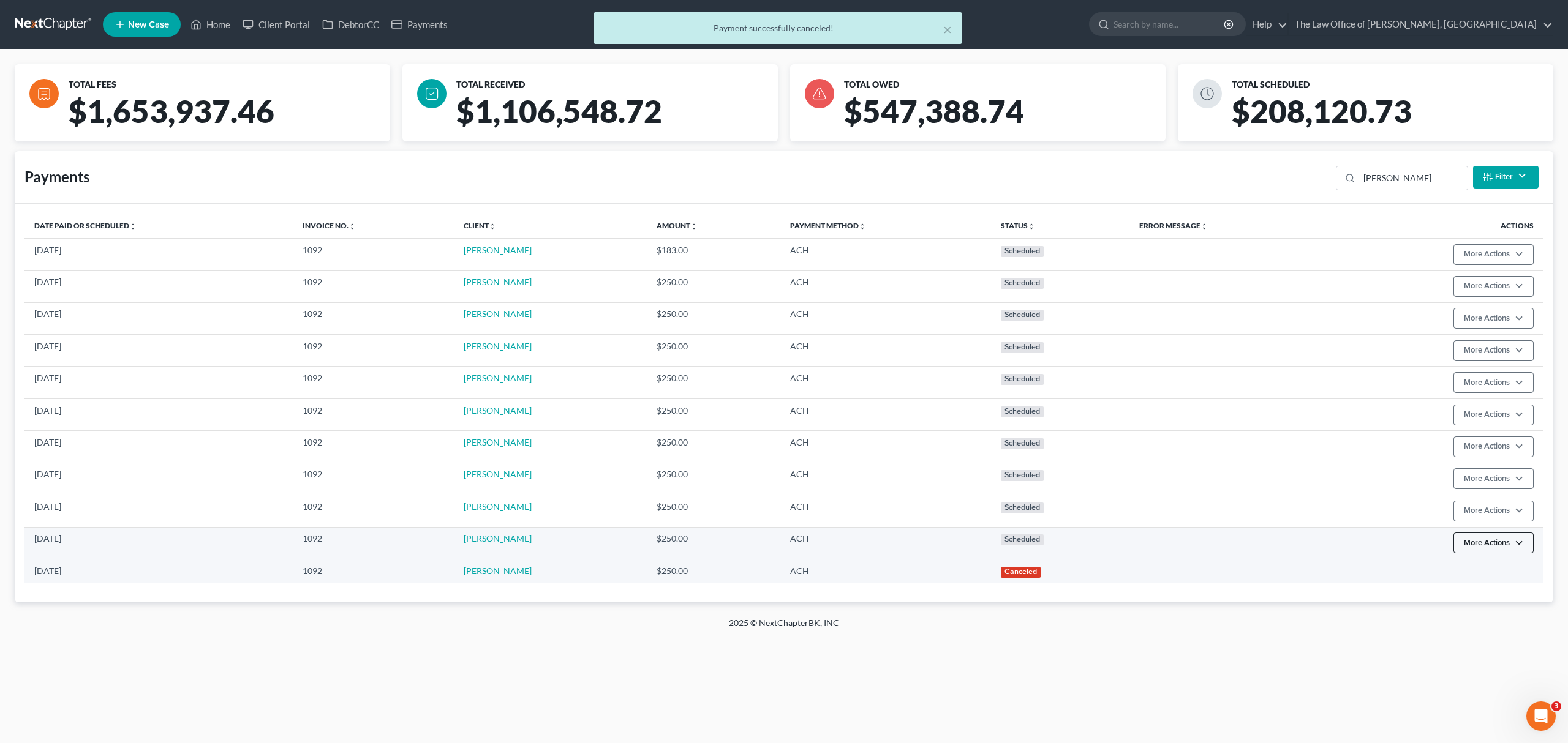
click at [1481, 265] on button "More Actions" at bounding box center [1494, 255] width 81 height 21
click at [1478, 585] on link "Edit Payment Plan" at bounding box center [1506, 594] width 118 height 21
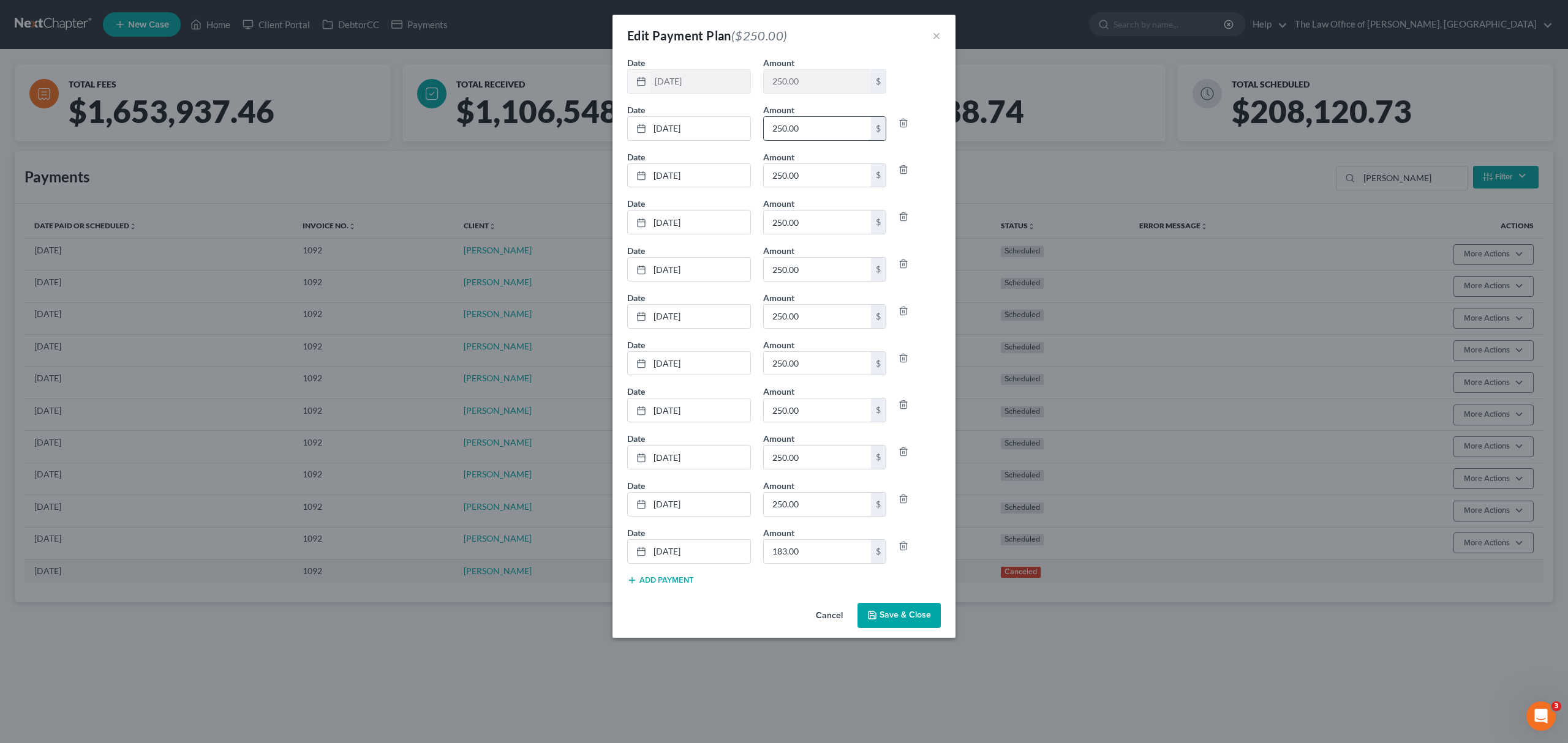
click at [775, 133] on input "250.00" at bounding box center [817, 128] width 108 height 23
click at [774, 123] on input "250.00" at bounding box center [817, 128] width 108 height 23
type input "150.00"
click at [890, 608] on button "Save & Close" at bounding box center [899, 615] width 84 height 26
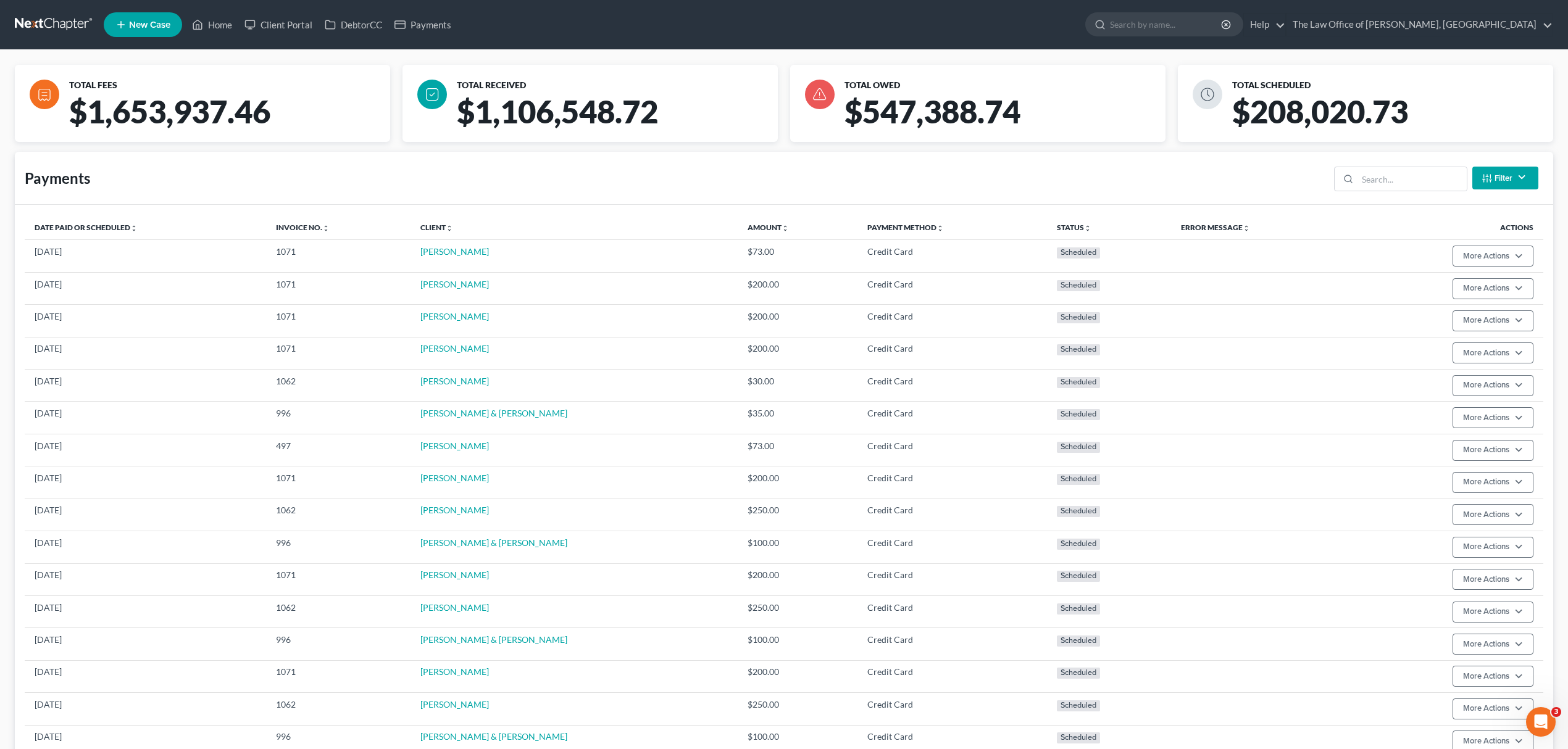
click at [1383, 158] on div "Payments Filter Status Filter... Scheduled Paid Pending Declined Refunded Cance…" at bounding box center [784, 179] width 1538 height 53
click at [1385, 180] on input "search" at bounding box center [1412, 179] width 109 height 23
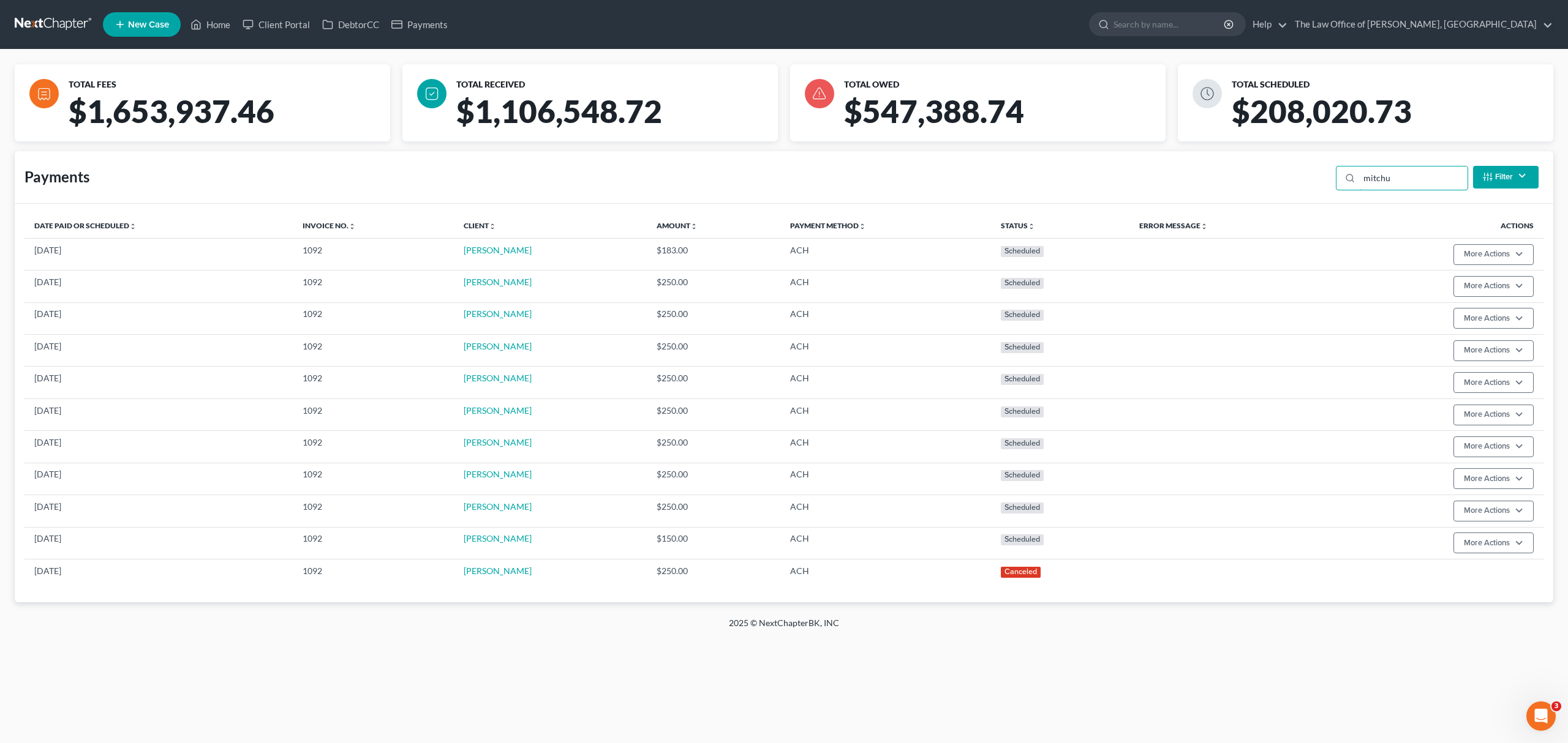
type input "mitchu"
click at [230, 25] on link "Home" at bounding box center [210, 24] width 52 height 22
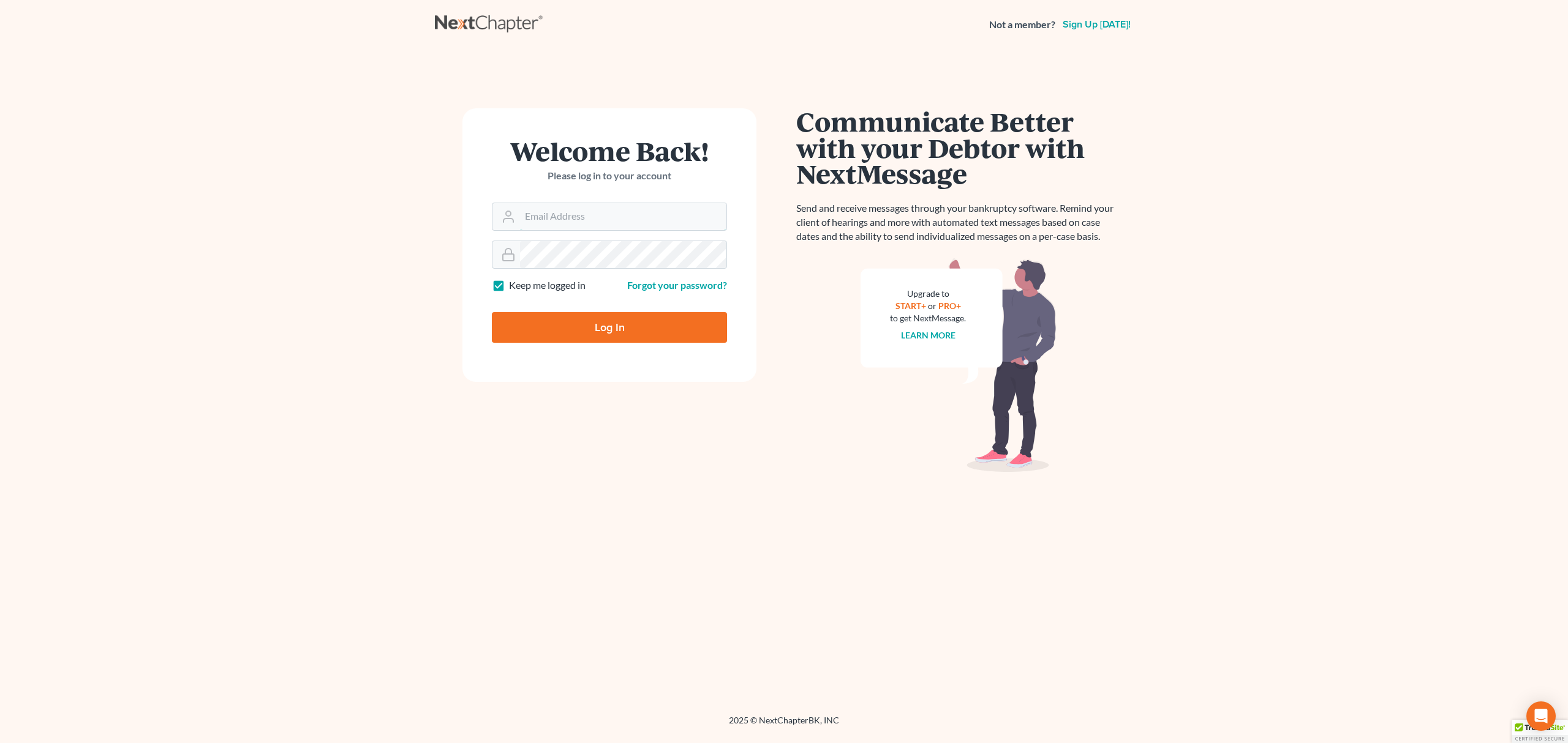
type input "[EMAIL_ADDRESS][DOMAIN_NAME]"
click at [528, 334] on input "Log In" at bounding box center [609, 327] width 235 height 31
type input "Thinking..."
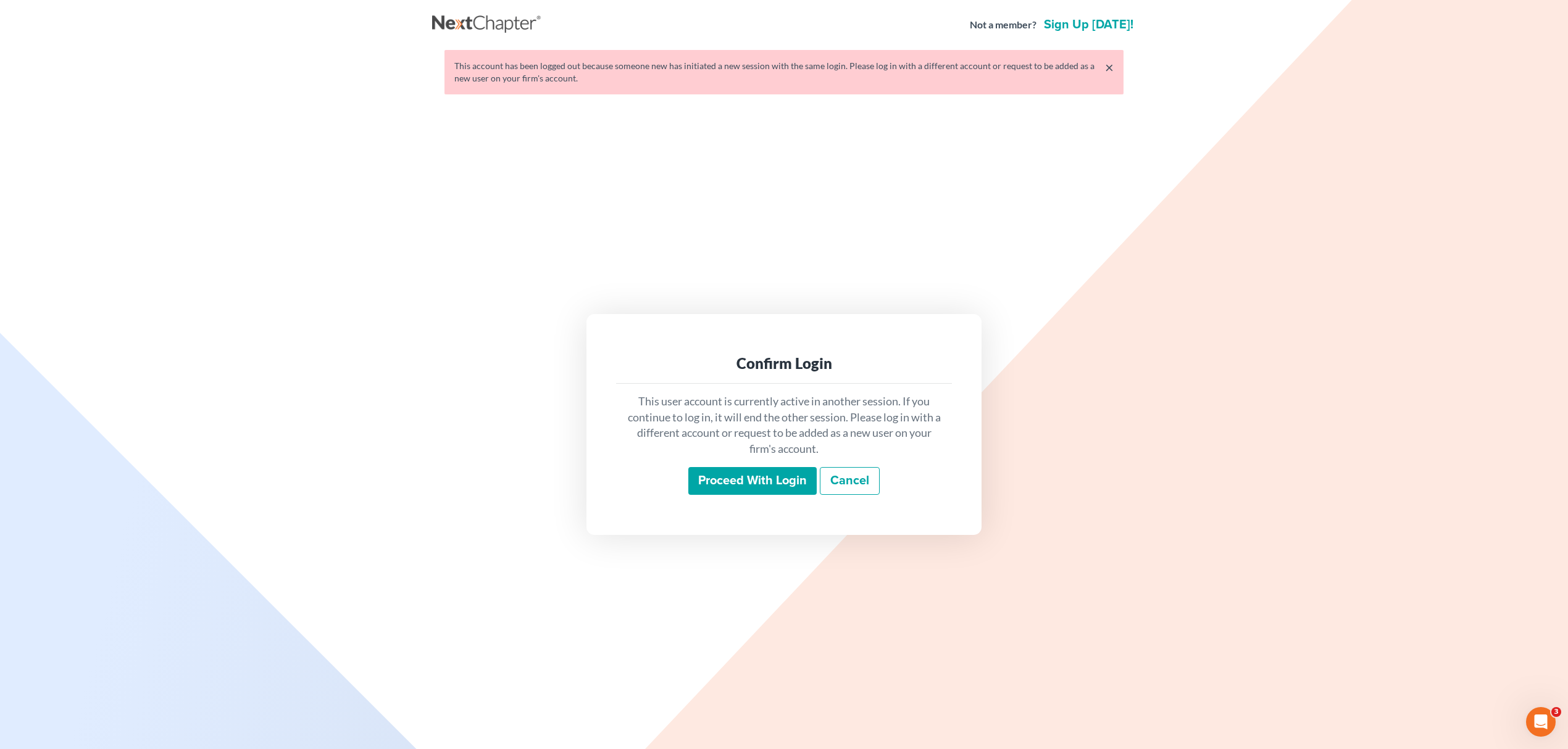
click at [724, 473] on input "Proceed with login" at bounding box center [752, 481] width 128 height 28
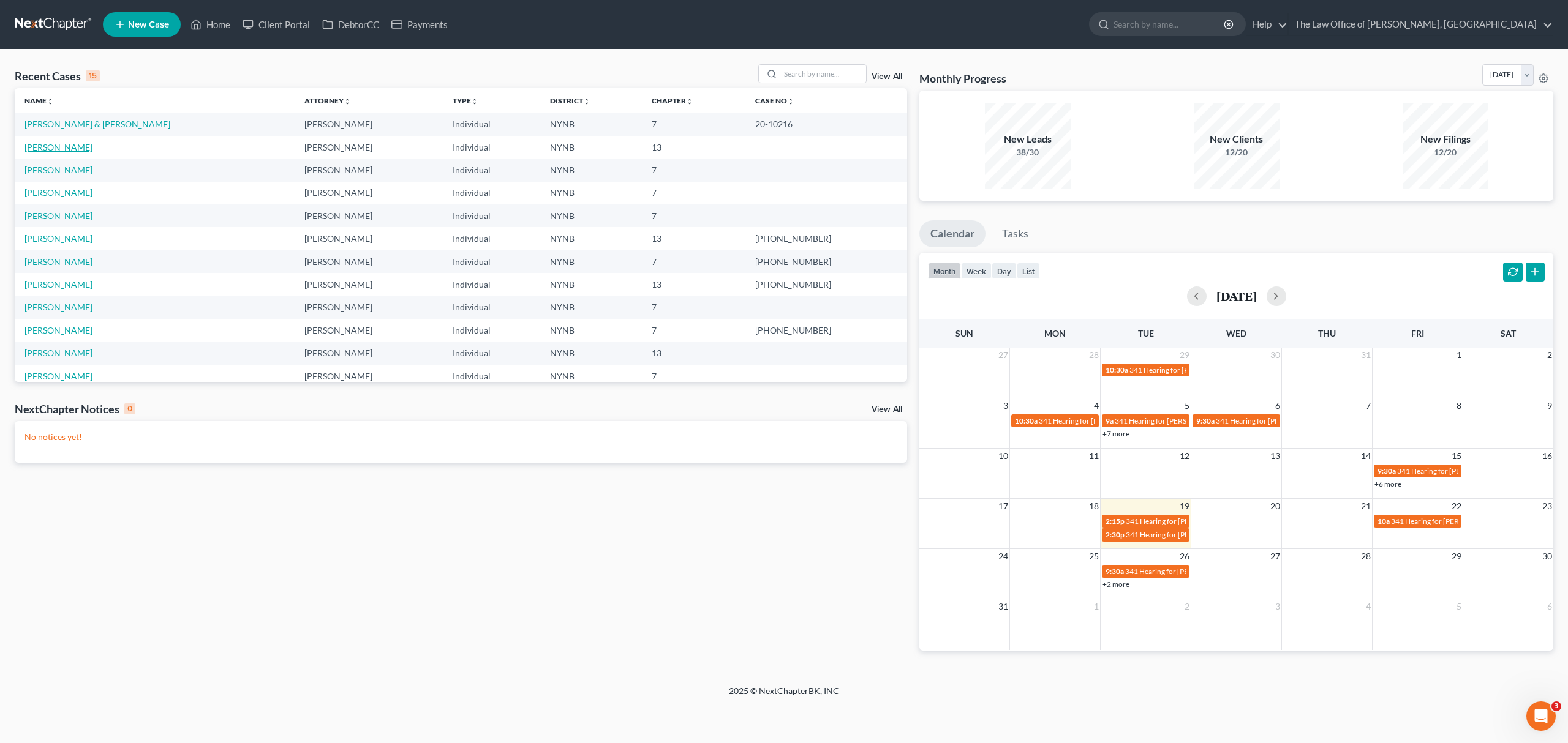
click at [69, 142] on link "[PERSON_NAME]" at bounding box center [59, 146] width 68 height 10
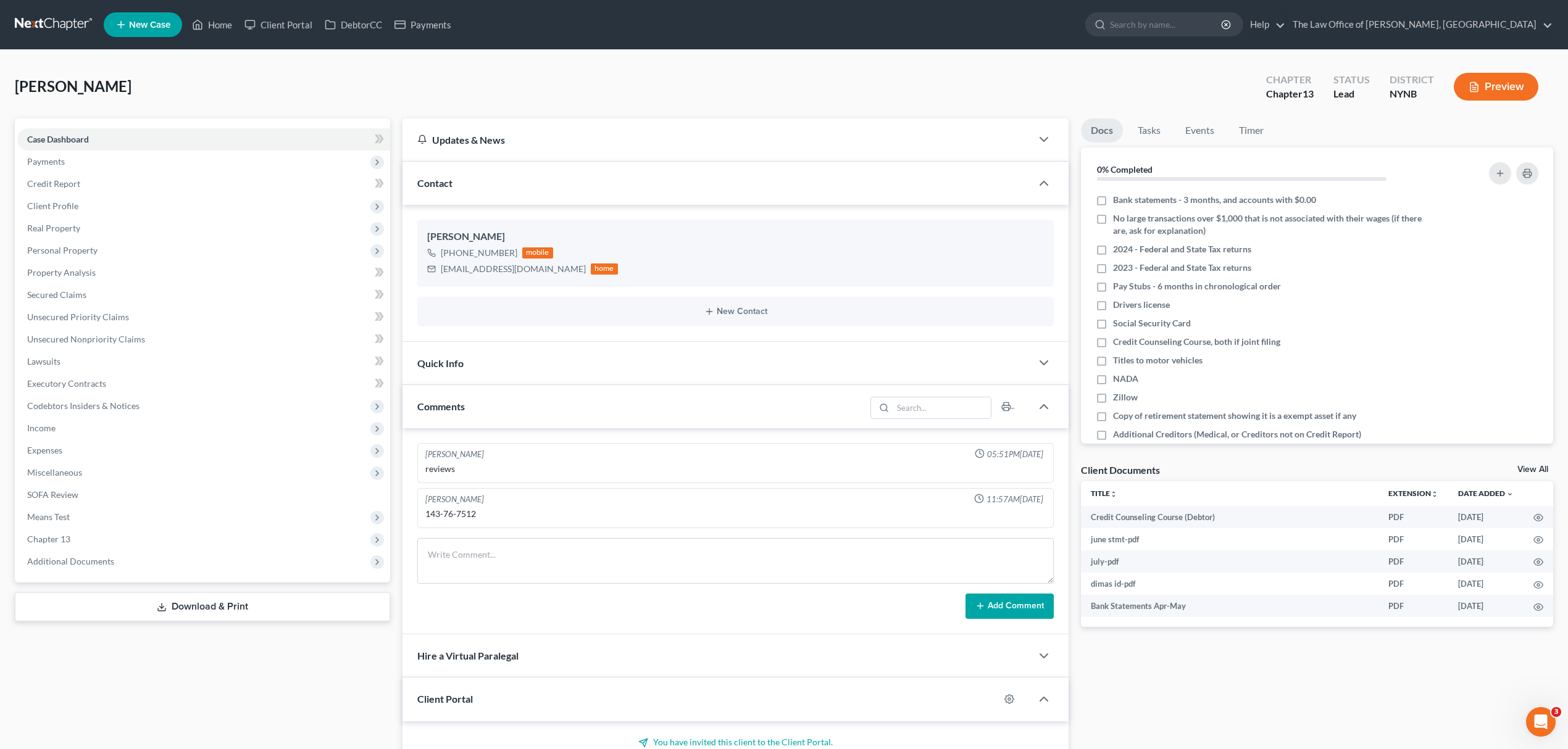
scroll to position [560, 0]
drag, startPoint x: 1418, startPoint y: 94, endPoint x: 0, endPoint y: 49, distance: 1418.7
click at [0, 50] on div "Dimas, Kristine Upgraded Chapter Chapter 13 Status Lead District NYNB Preview P…" at bounding box center [784, 644] width 1568 height 1188
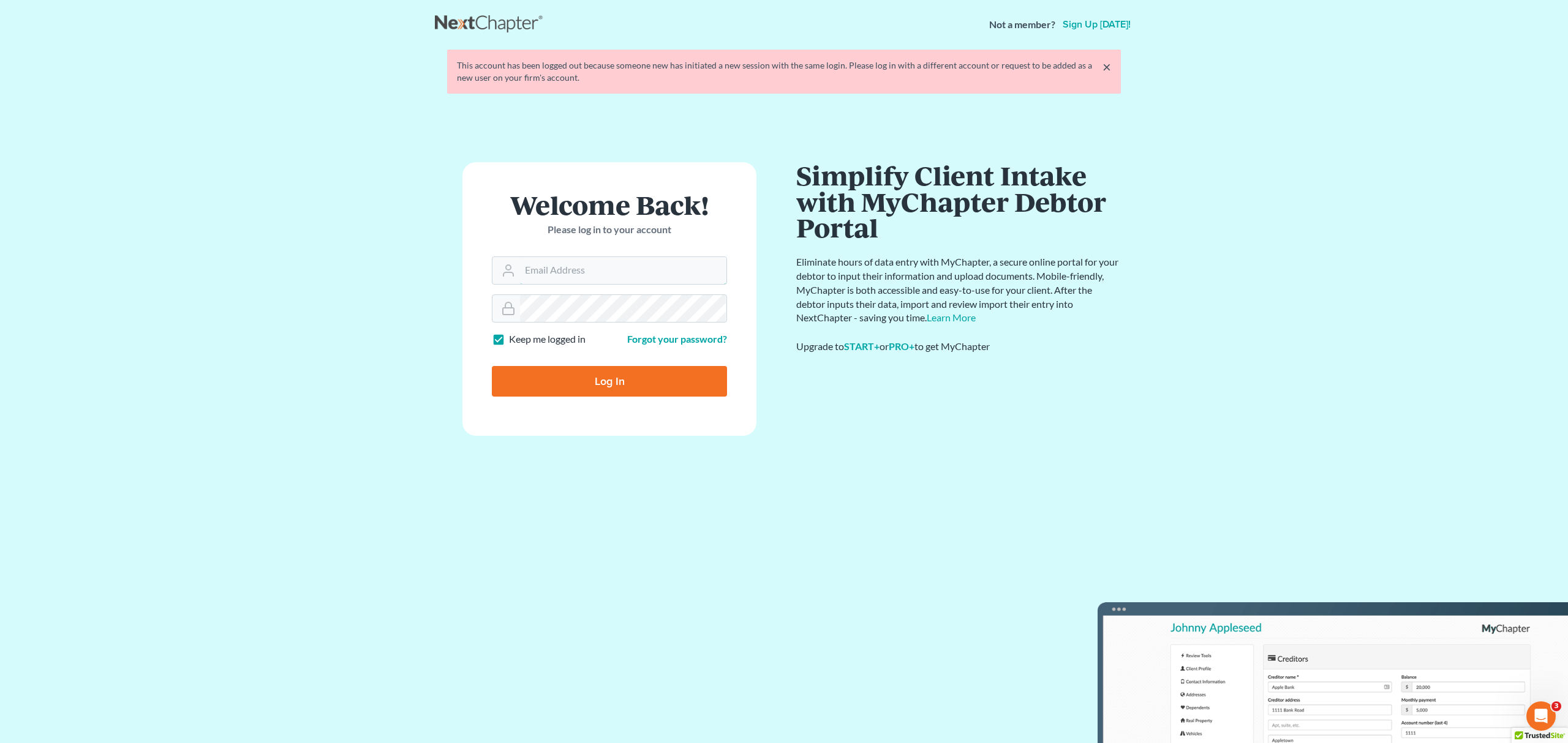
type input "[EMAIL_ADDRESS][DOMAIN_NAME]"
click at [579, 398] on form "Welcome Back! Please log in to your account Email Address [EMAIL_ADDRESS][DOMAI…" at bounding box center [609, 300] width 294 height 274
click at [587, 388] on input "Log In" at bounding box center [609, 382] width 235 height 31
type input "Thinking..."
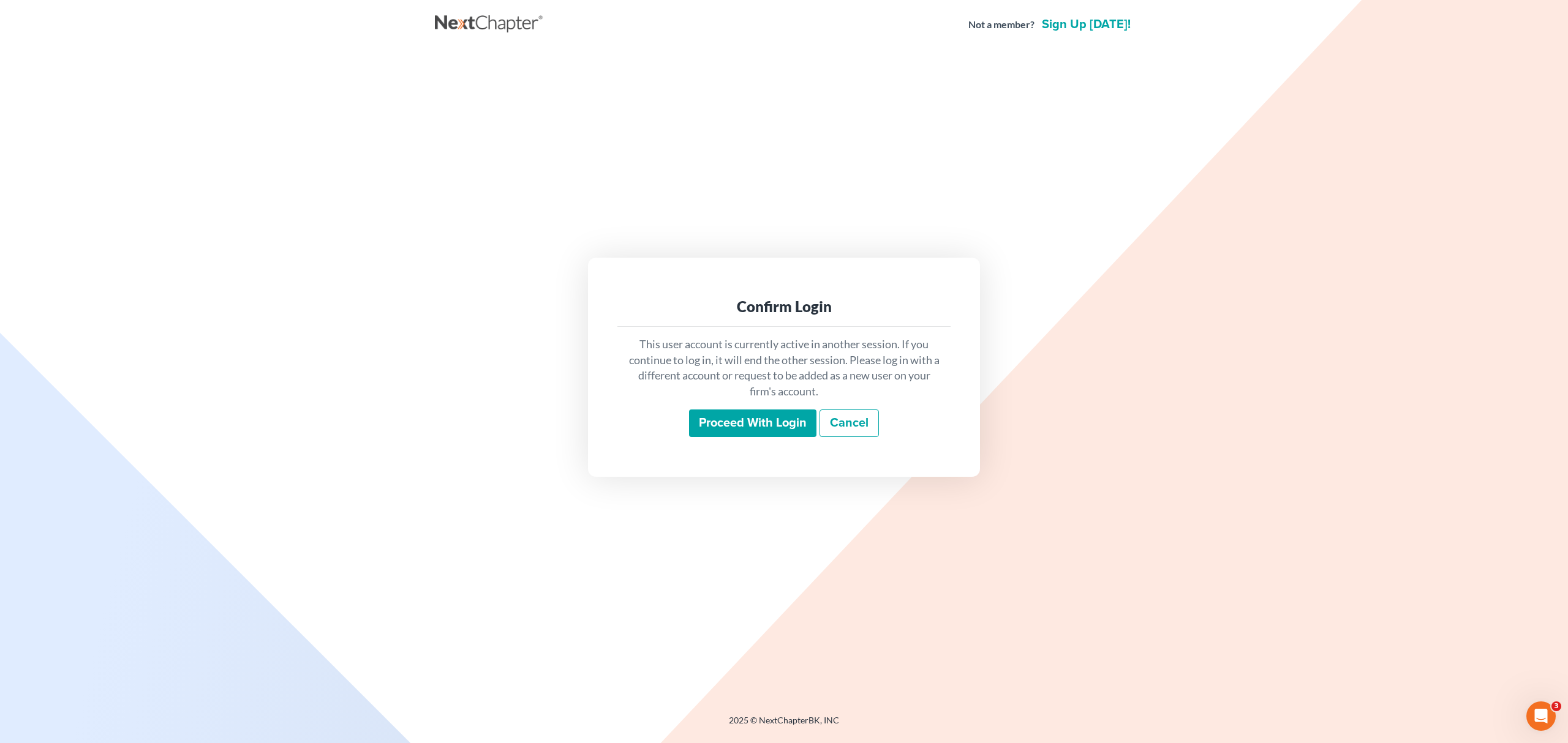
click at [711, 434] on input "Proceed with login" at bounding box center [753, 423] width 127 height 28
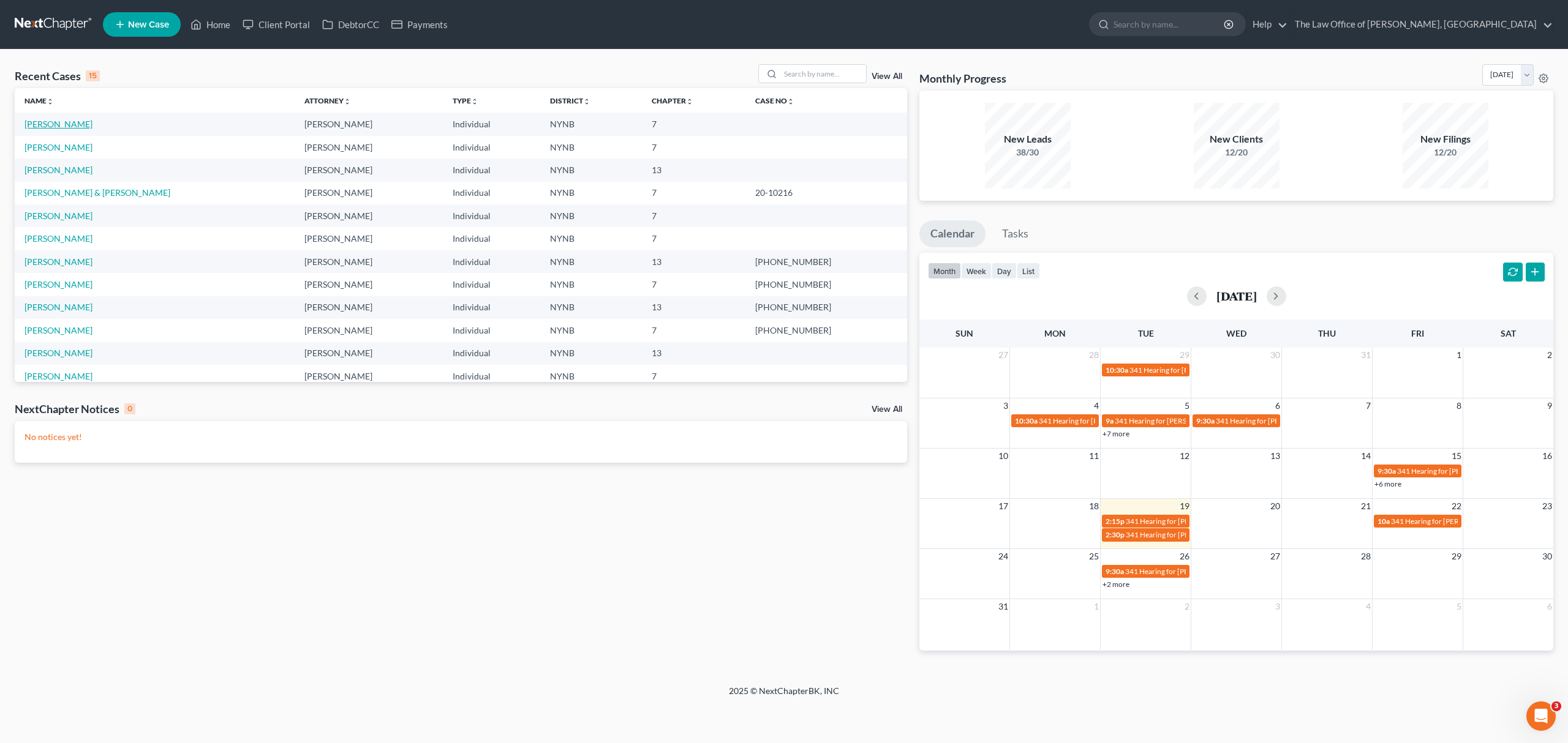
click at [64, 128] on link "[PERSON_NAME]" at bounding box center [59, 123] width 68 height 10
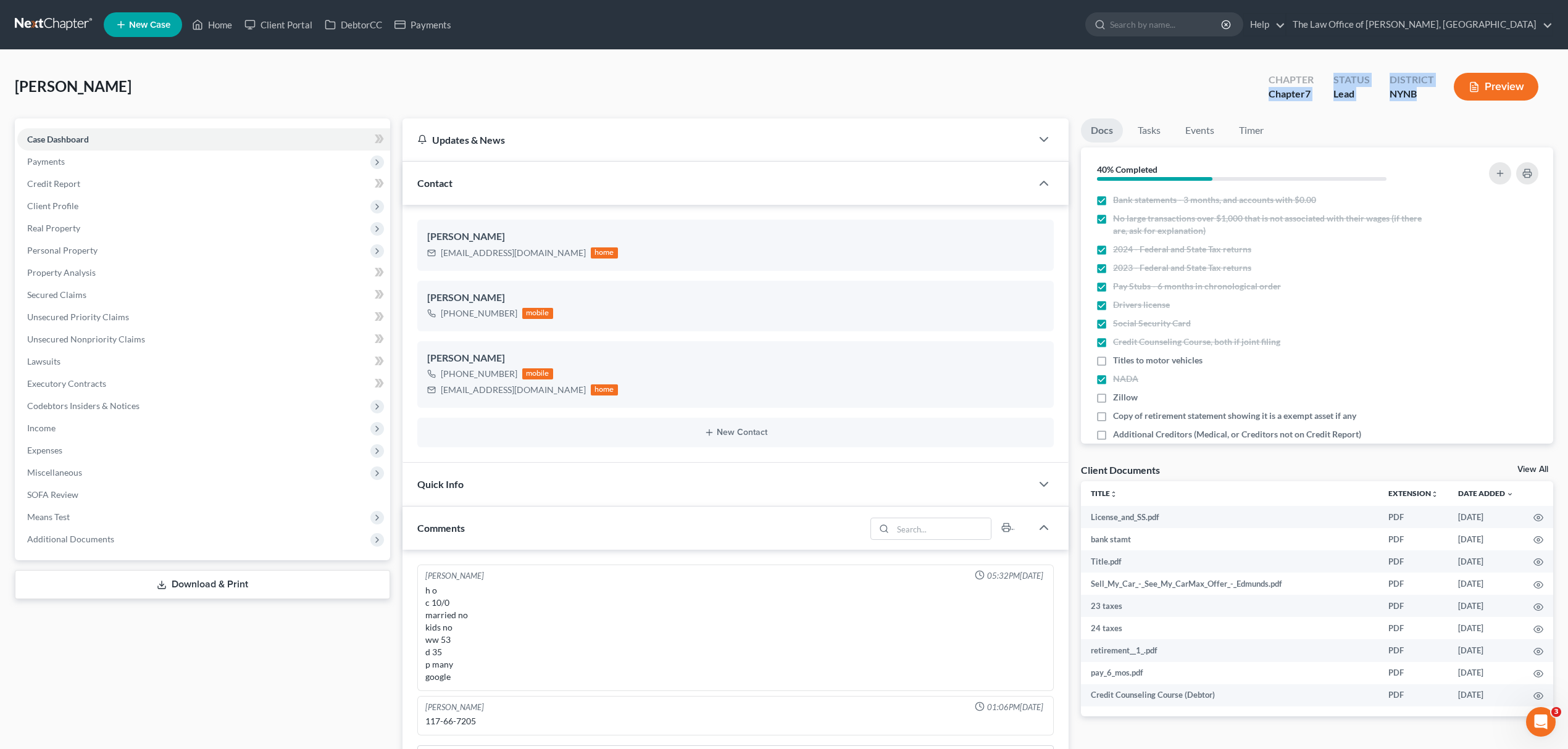
scroll to position [560, 0]
drag, startPoint x: 1418, startPoint y: 94, endPoint x: 0, endPoint y: 80, distance: 1418.1
click at [0, 80] on div "[PERSON_NAME] Upgraded Chapter Chapter 7 Status Lead District NYNB Preview Peti…" at bounding box center [784, 754] width 1568 height 1408
